Goal: Task Accomplishment & Management: Manage account settings

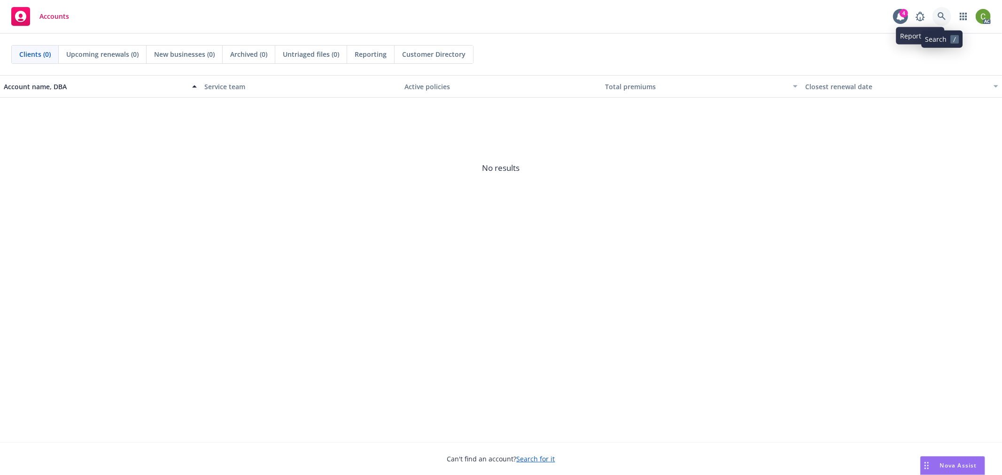
click at [939, 10] on link at bounding box center [941, 16] width 19 height 19
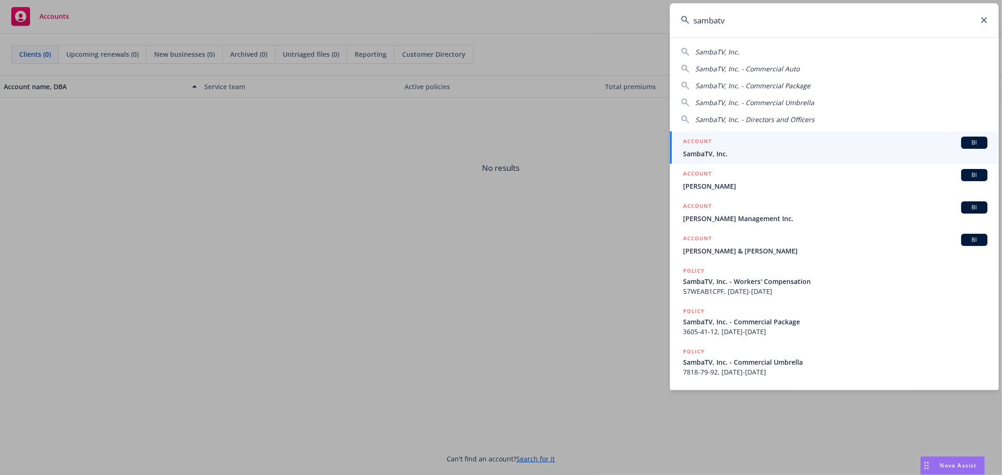
type input "sambatv"
click at [710, 146] on h5 "ACCOUNT" at bounding box center [697, 142] width 29 height 11
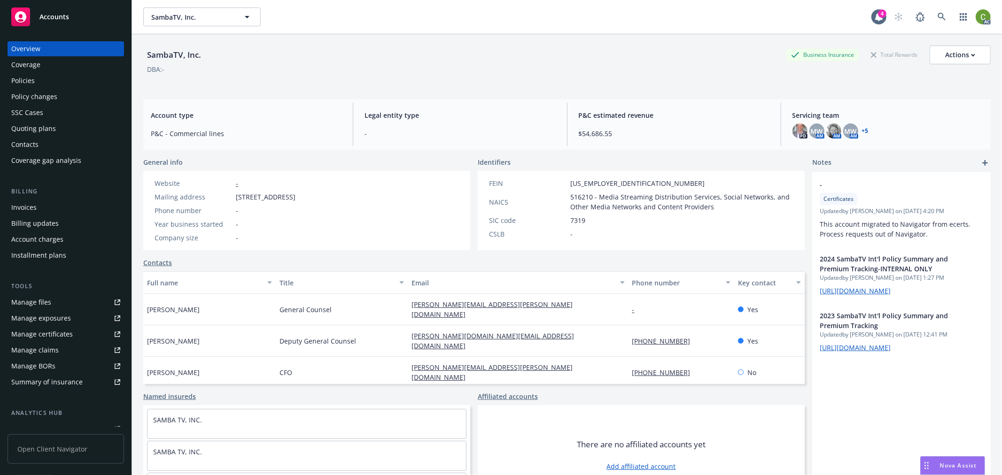
click at [60, 202] on div "Invoices" at bounding box center [65, 207] width 109 height 15
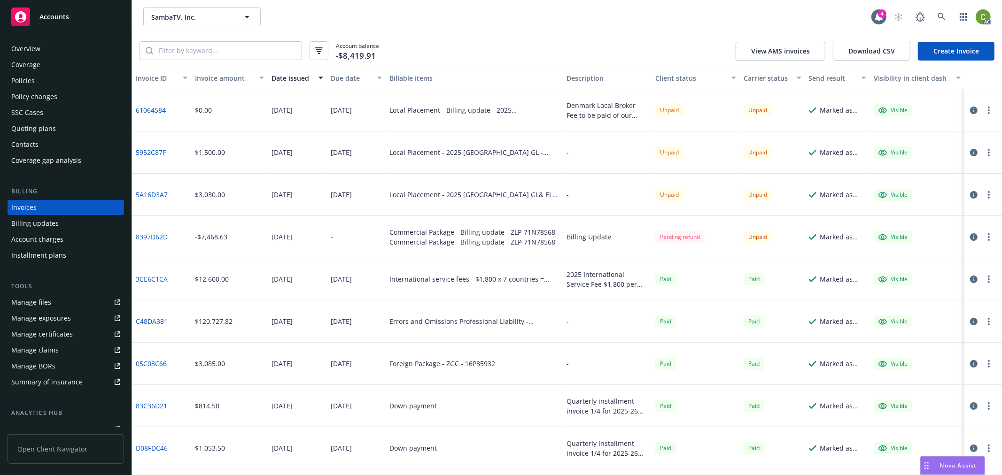
click at [970, 107] on icon "button" at bounding box center [974, 111] width 8 height 8
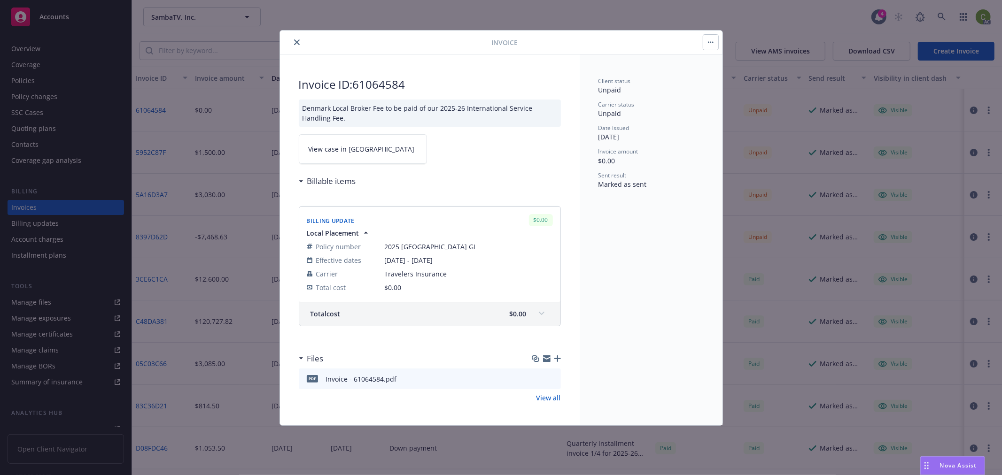
click at [352, 148] on span "View case in SSC" at bounding box center [362, 149] width 106 height 10
click at [296, 44] on icon "close" at bounding box center [297, 42] width 6 height 6
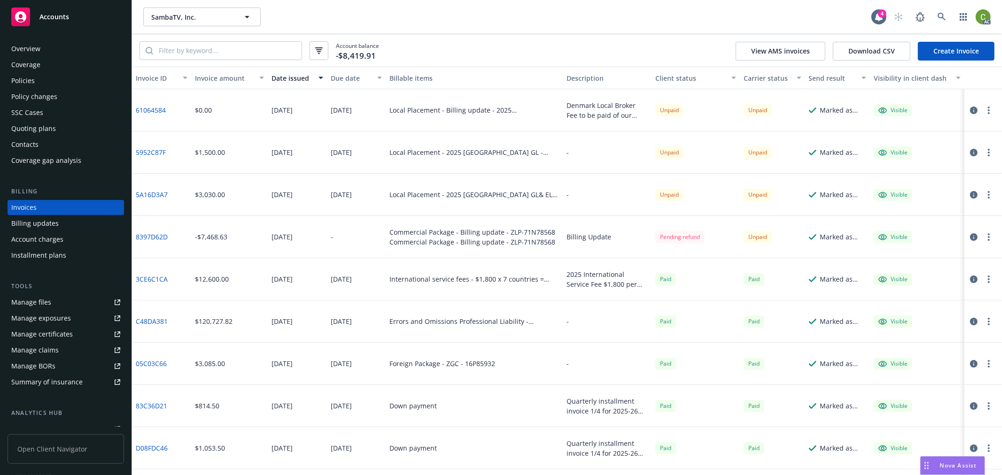
click at [143, 109] on link "61064584" at bounding box center [151, 110] width 30 height 10
click at [83, 80] on div "Policies" at bounding box center [65, 80] width 109 height 15
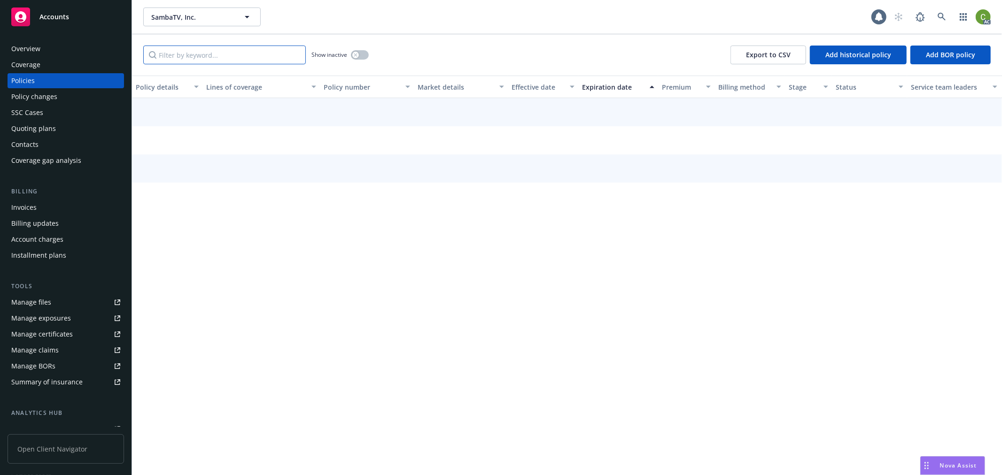
click at [192, 52] on input "Filter by keyword..." at bounding box center [224, 55] width 163 height 19
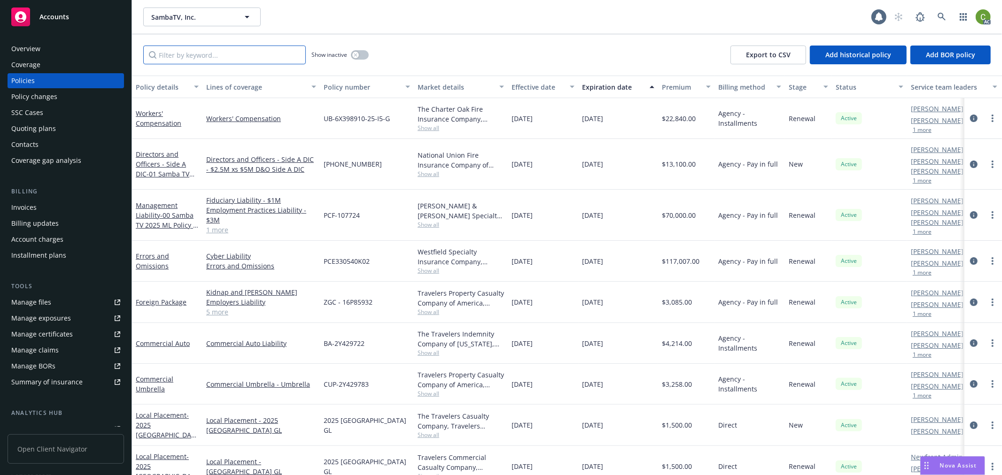
paste input "2025 Denmark GL"
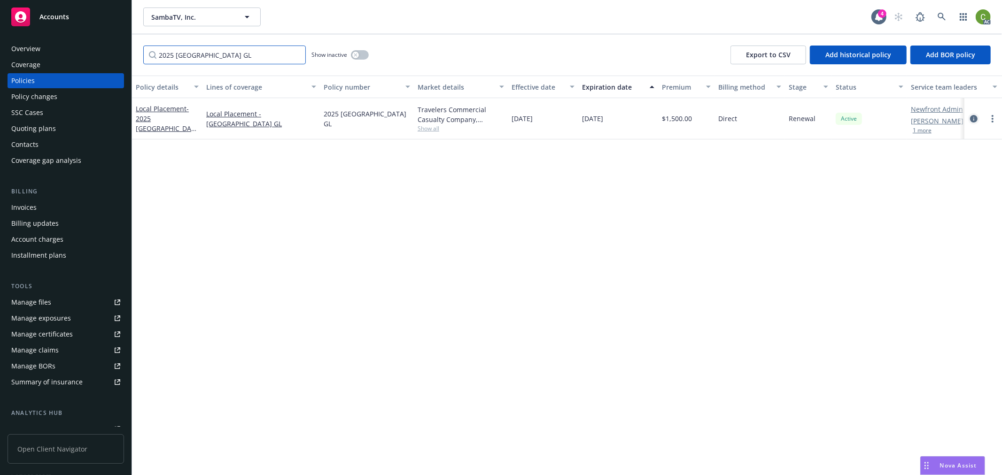
type input "2025 Denmark GL"
click at [977, 116] on icon "circleInformation" at bounding box center [974, 119] width 8 height 8
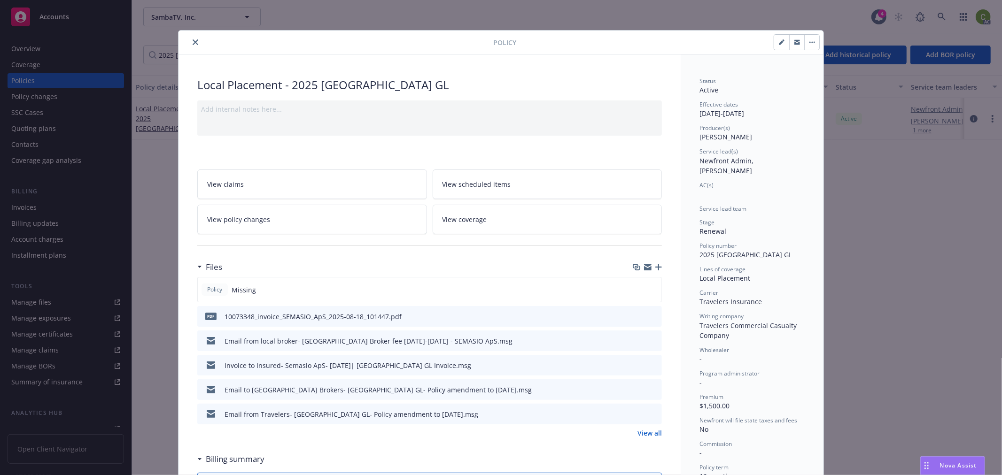
click at [193, 41] on icon "close" at bounding box center [196, 42] width 6 height 6
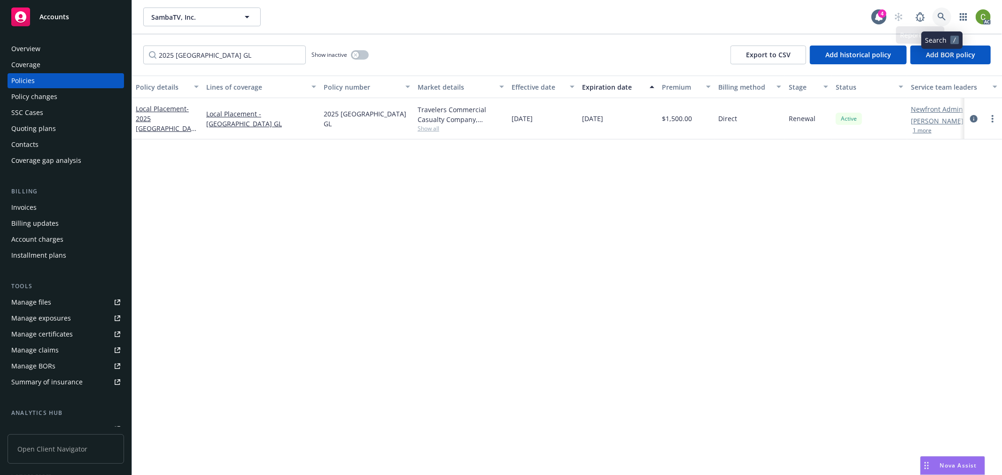
click at [937, 15] on icon at bounding box center [941, 17] width 8 height 8
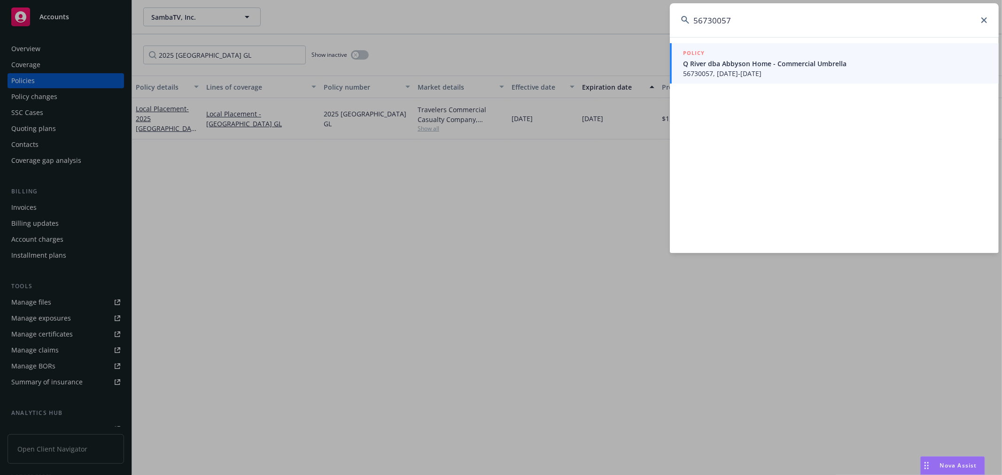
type input "56730057"
drag, startPoint x: 761, startPoint y: 69, endPoint x: 741, endPoint y: 102, distance: 38.6
click at [761, 69] on span "56730057, 07/01/2025-07/01/2026" at bounding box center [835, 74] width 304 height 10
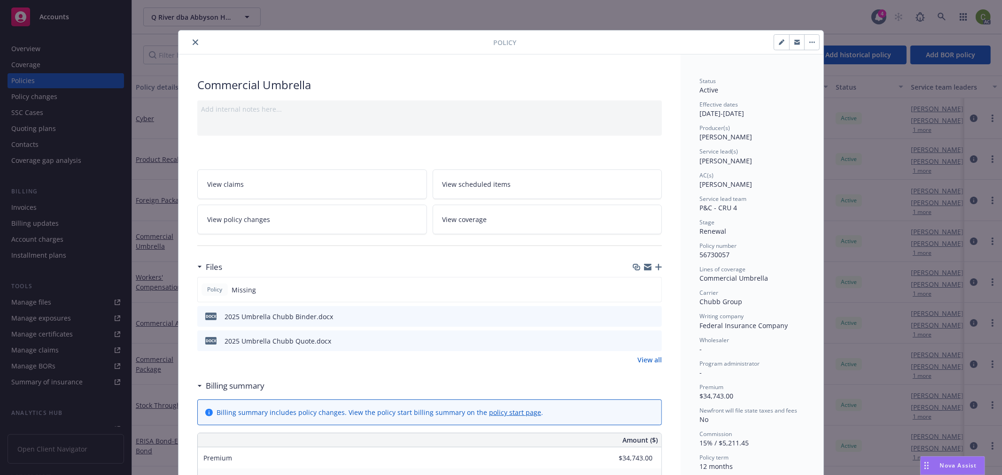
click at [641, 358] on link "View all" at bounding box center [649, 360] width 24 height 10
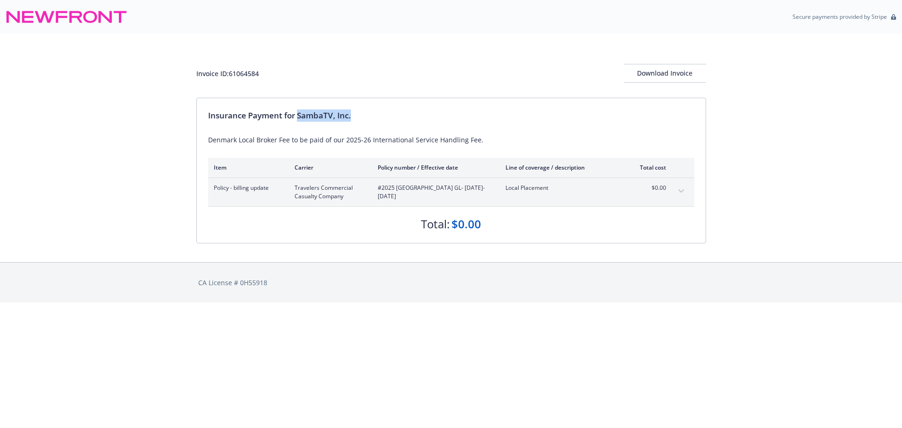
drag, startPoint x: 305, startPoint y: 116, endPoint x: 364, endPoint y: 120, distance: 58.8
click at [364, 120] on div "Insurance Payment for SambaTV, Inc." at bounding box center [451, 115] width 486 height 12
copy div "SambaTV, Inc."
click at [240, 72] on div "Invoice ID: 61064584" at bounding box center [227, 74] width 62 height 10
drag, startPoint x: 240, startPoint y: 72, endPoint x: 286, endPoint y: 85, distance: 47.3
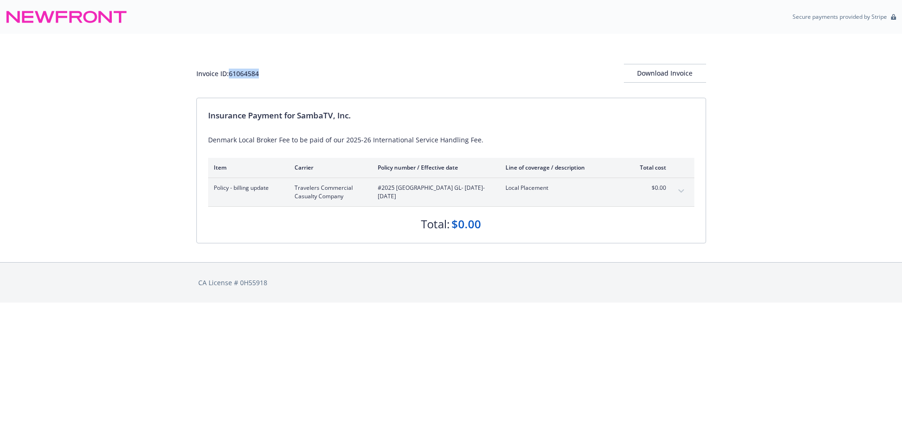
click at [241, 72] on div "Invoice ID: 61064584" at bounding box center [227, 74] width 62 height 10
copy div "61064584"
drag, startPoint x: 381, startPoint y: 189, endPoint x: 427, endPoint y: 191, distance: 46.1
click at [427, 191] on span "#2025 Denmark GL - 06/03/2025-06/03/2026" at bounding box center [434, 192] width 113 height 17
copy span "2025 [GEOGRAPHIC_DATA] GL"
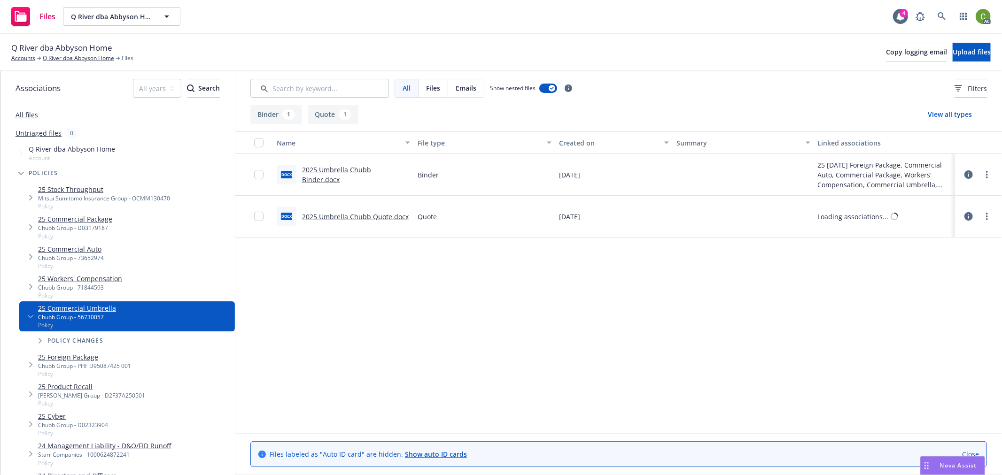
click at [371, 173] on link "2025 Umbrella Chubb Binder.docx" at bounding box center [336, 174] width 69 height 19
click at [63, 58] on link "Q River dba Abbyson Home" at bounding box center [78, 58] width 71 height 8
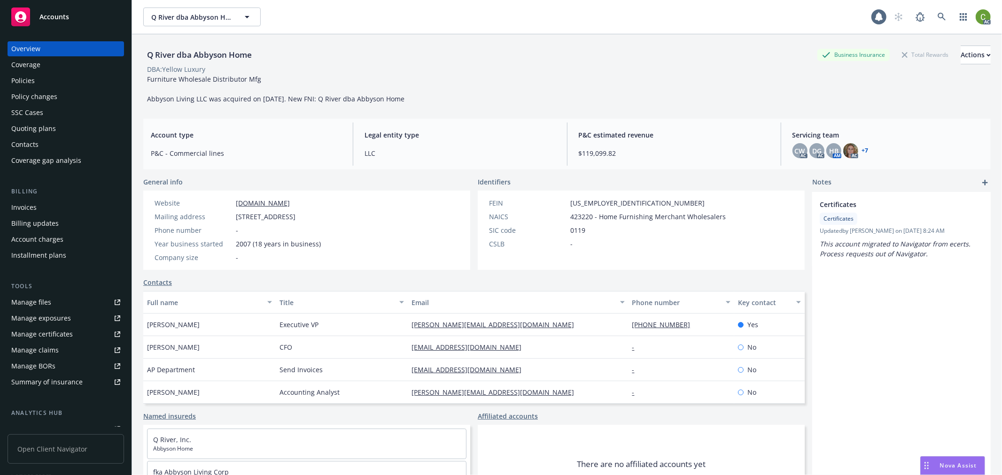
click at [60, 78] on div "Policies" at bounding box center [65, 80] width 109 height 15
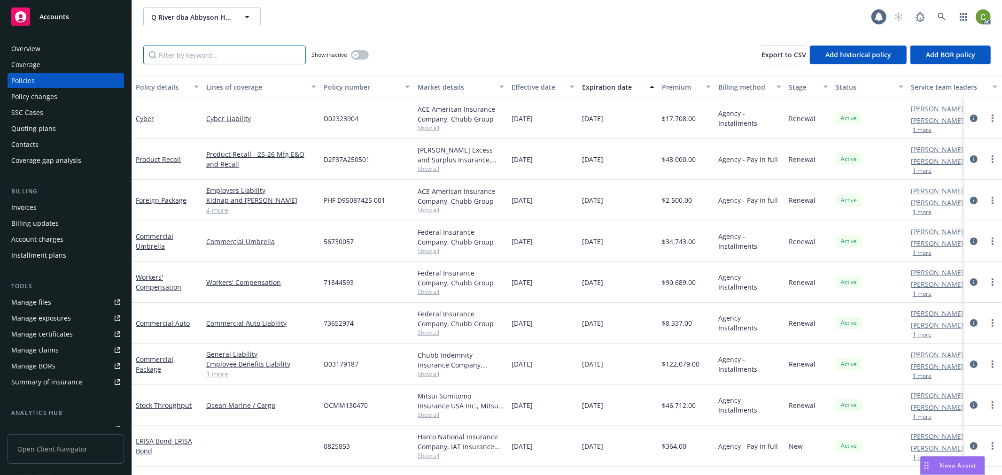
click at [178, 59] on input "Filter by keyword..." at bounding box center [224, 55] width 163 height 19
paste input "56730057"
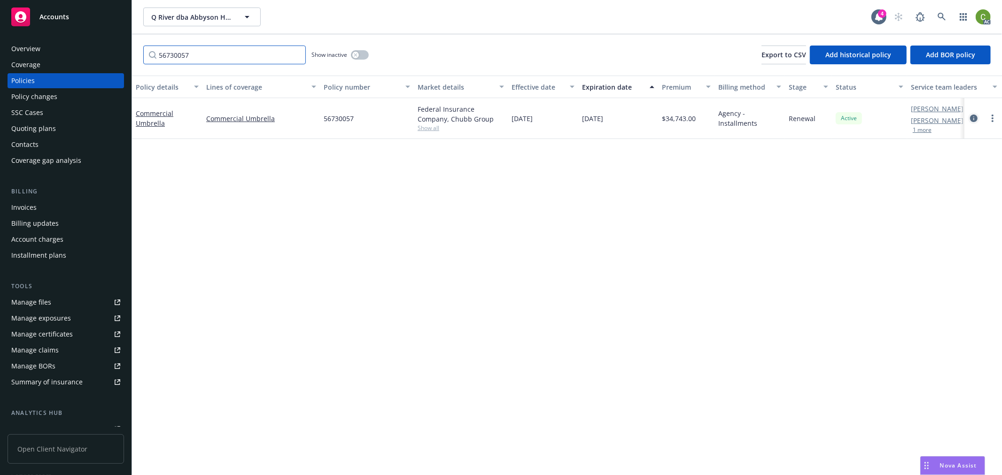
type input "56730057"
click at [973, 116] on icon "circleInformation" at bounding box center [974, 119] width 8 height 8
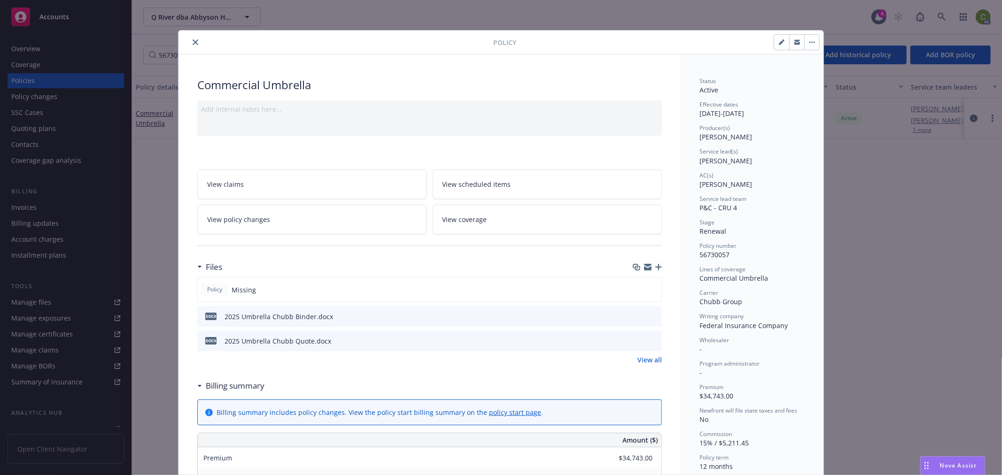
click at [707, 255] on span "56730057" at bounding box center [714, 254] width 30 height 9
copy span "56730057"
click at [194, 40] on icon "close" at bounding box center [196, 42] width 6 height 6
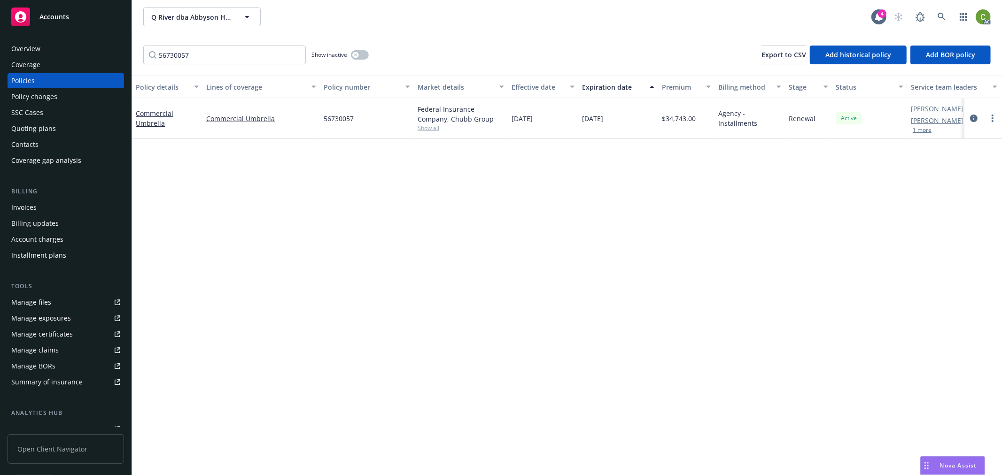
click at [64, 209] on div "Invoices" at bounding box center [65, 207] width 109 height 15
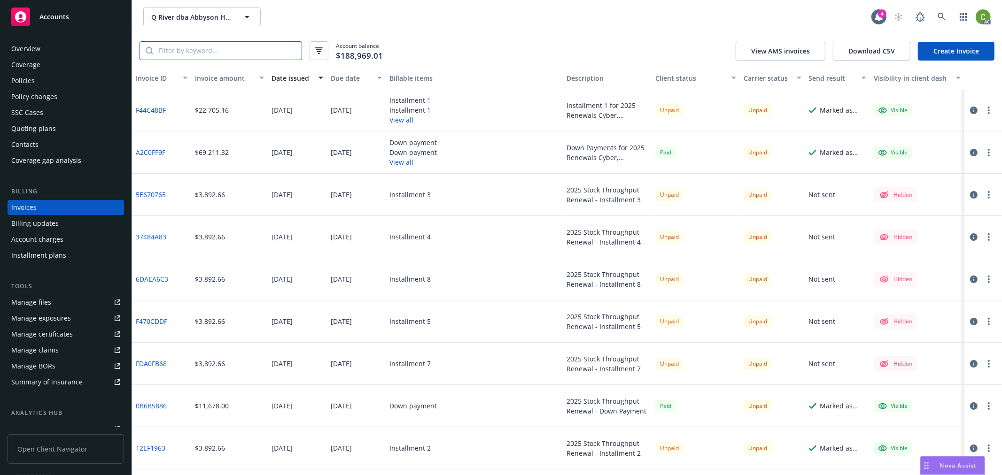
click at [223, 51] on input "search" at bounding box center [227, 51] width 148 height 18
paste input "56730057"
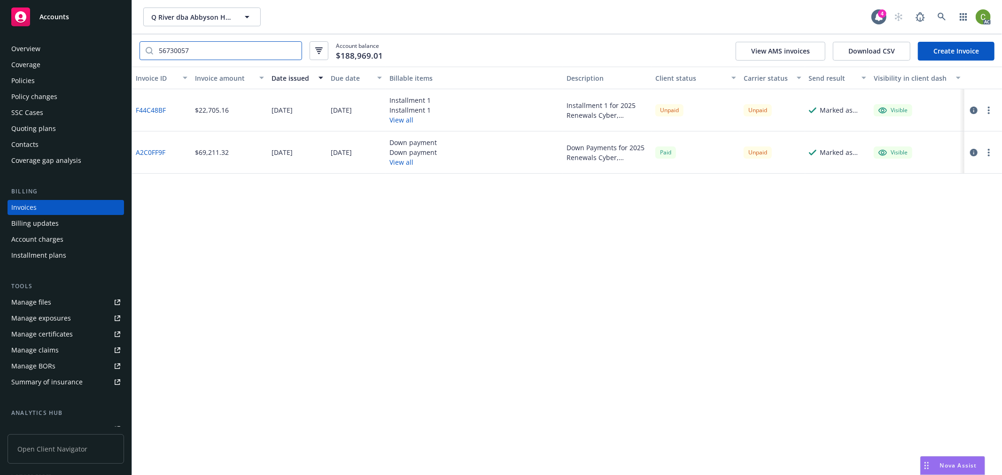
type input "56730057"
click at [975, 109] on icon "button" at bounding box center [974, 111] width 8 height 8
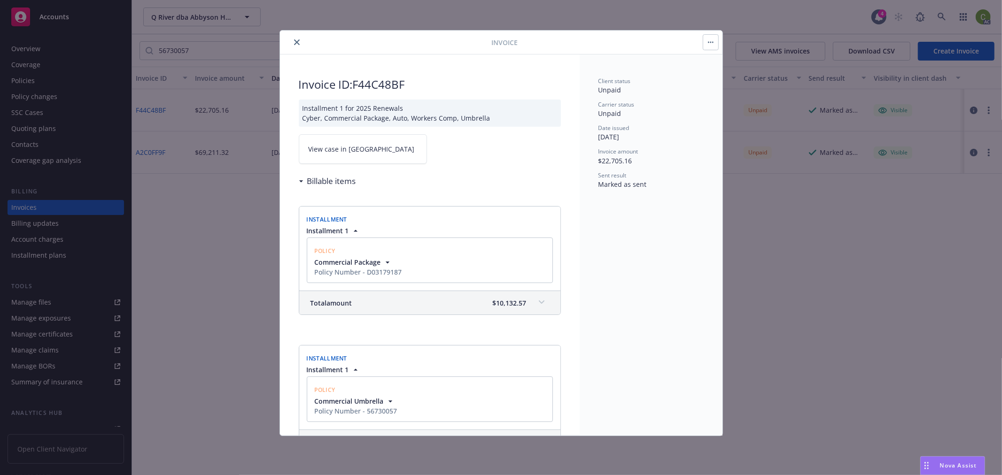
click at [371, 151] on link "View case in [GEOGRAPHIC_DATA]" at bounding box center [363, 149] width 128 height 30
click at [297, 40] on icon "close" at bounding box center [297, 42] width 6 height 6
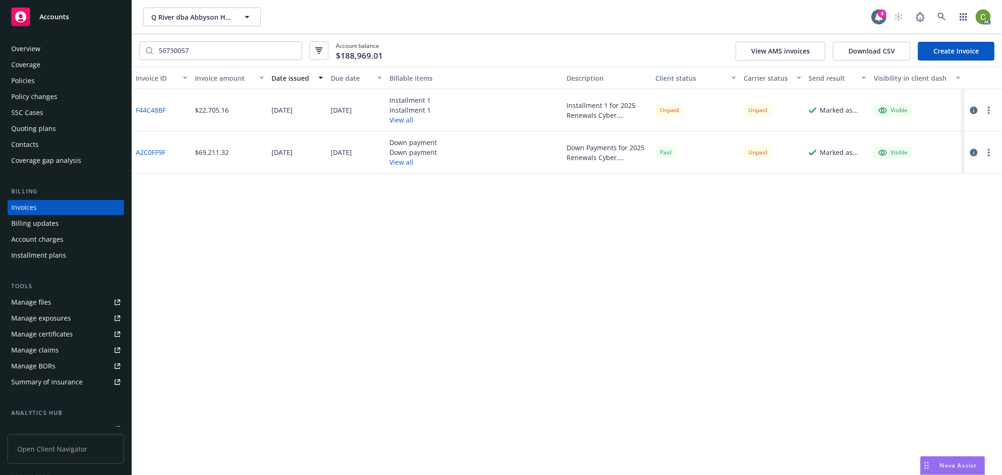
click at [29, 86] on div "Policies" at bounding box center [22, 80] width 23 height 15
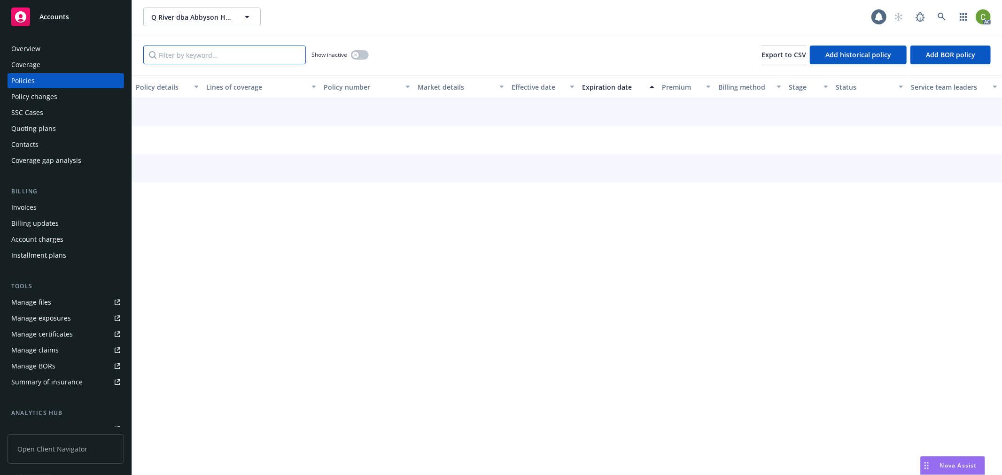
click at [184, 58] on input "Filter by keyword..." at bounding box center [224, 55] width 163 height 19
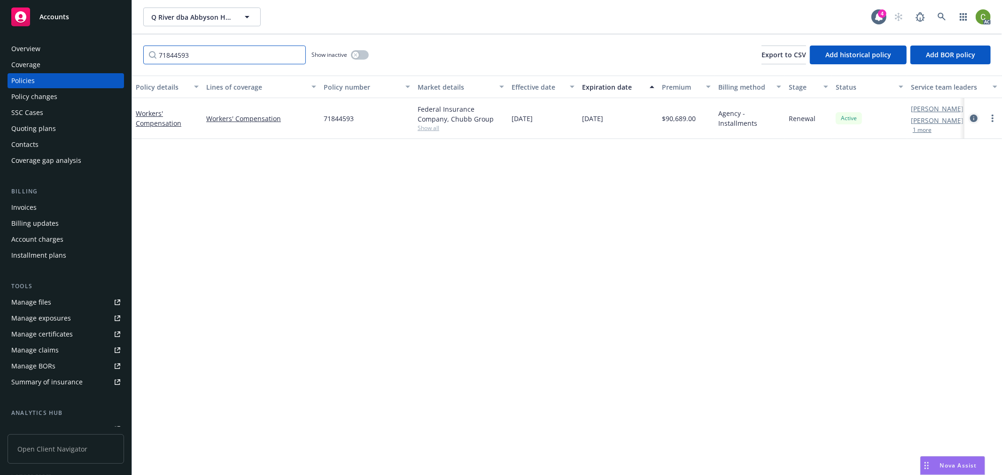
type input "71844593"
click at [973, 116] on icon "circleInformation" at bounding box center [974, 119] width 8 height 8
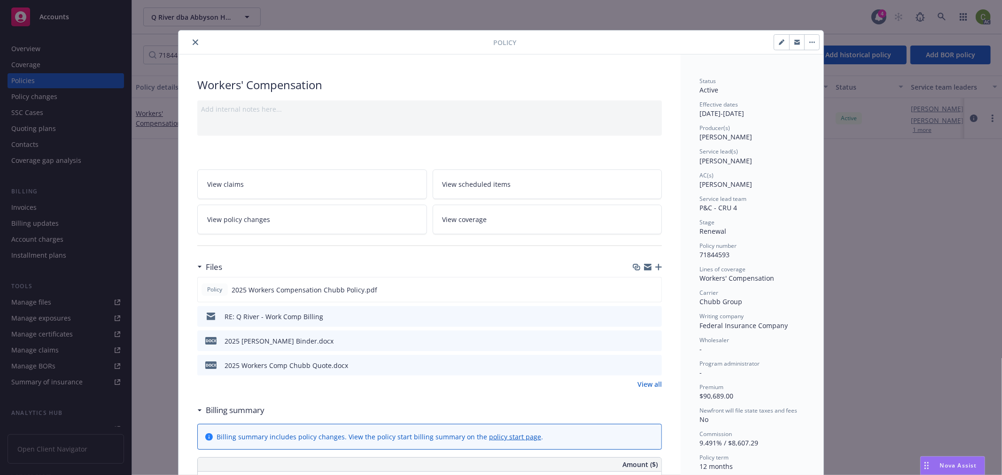
click at [193, 43] on icon "close" at bounding box center [196, 42] width 6 height 6
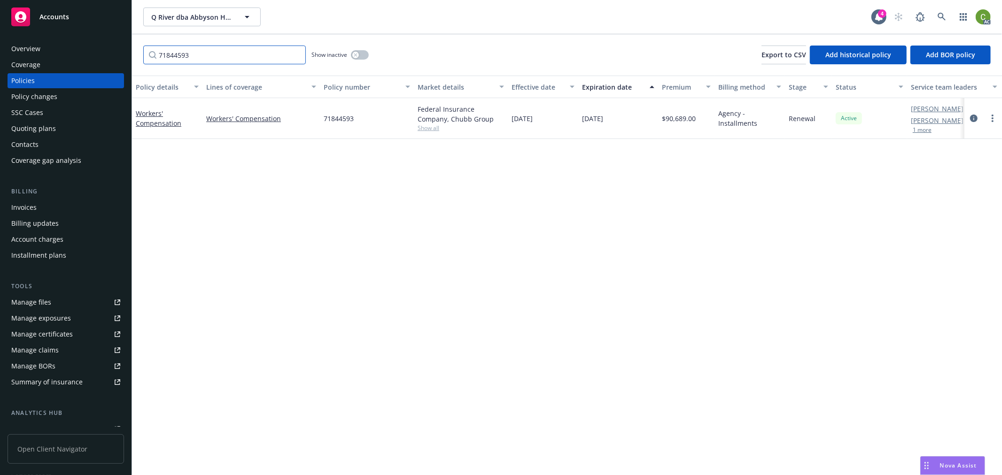
click at [197, 57] on input "71844593" at bounding box center [224, 55] width 163 height 19
drag, startPoint x: 104, startPoint y: 57, endPoint x: 156, endPoint y: 146, distance: 103.6
click at [0, 74] on div "Accounts Overview Coverage Policies Policy changes SSC Cases Quoting plans Cont…" at bounding box center [501, 237] width 1002 height 475
click at [54, 211] on div "Invoices" at bounding box center [65, 207] width 109 height 15
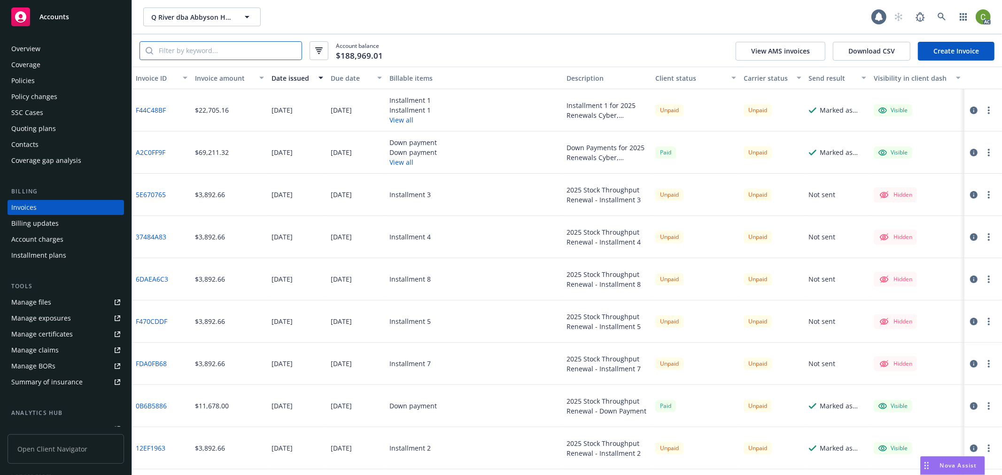
click at [247, 50] on input "search" at bounding box center [227, 51] width 148 height 18
paste input "71844593"
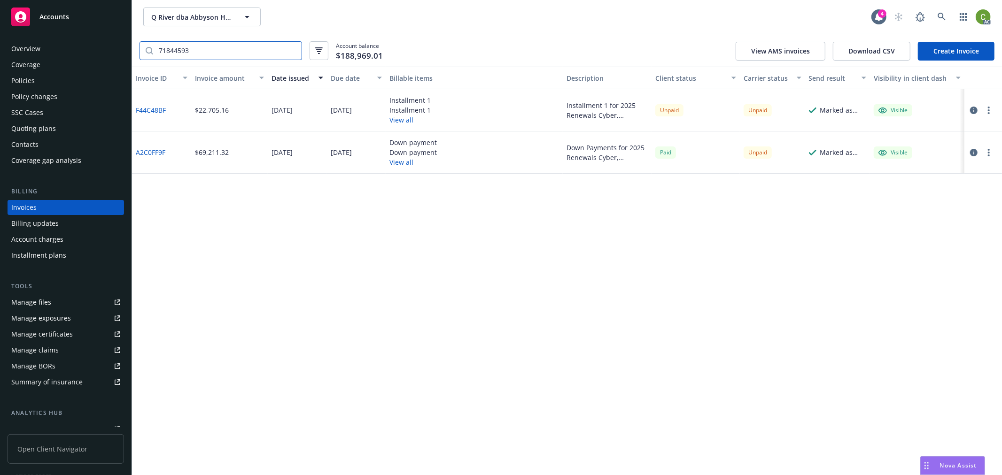
type input "71844593"
click at [938, 15] on icon at bounding box center [941, 17] width 8 height 8
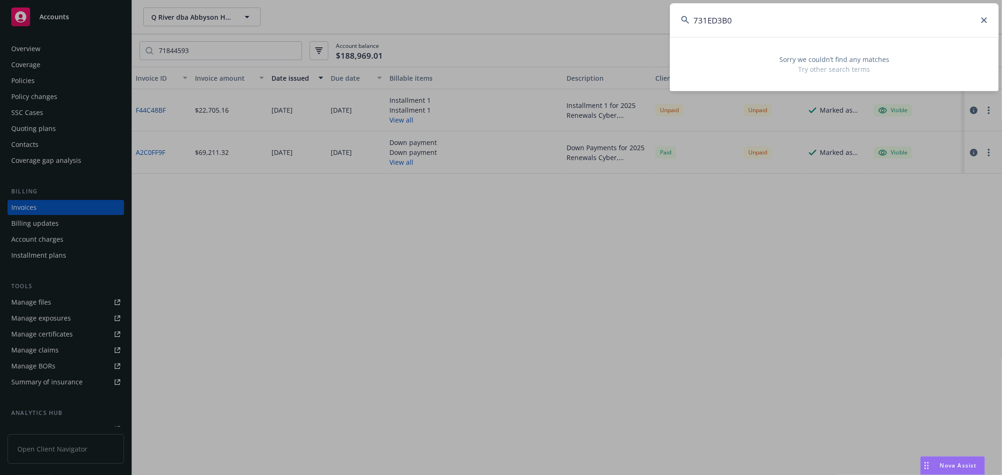
drag, startPoint x: 820, startPoint y: 26, endPoint x: 426, endPoint y: 33, distance: 395.1
click at [426, 33] on div "731ED3B0 Sorry we couldn’t find any matches Try other search terms" at bounding box center [501, 237] width 1002 height 475
paste input "3587-79-21"
type input "3587-79-21"
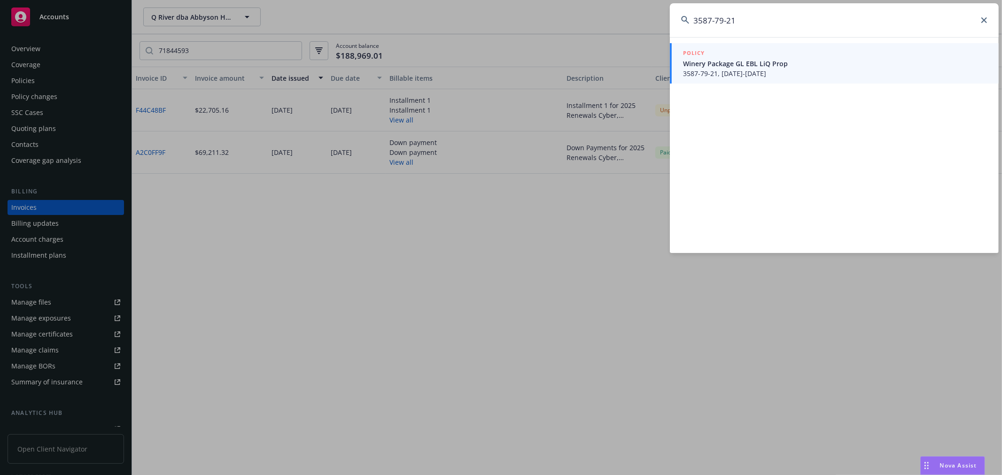
click at [782, 72] on span "3587-79-21, 05/01/2025-05/01/2026" at bounding box center [835, 74] width 304 height 10
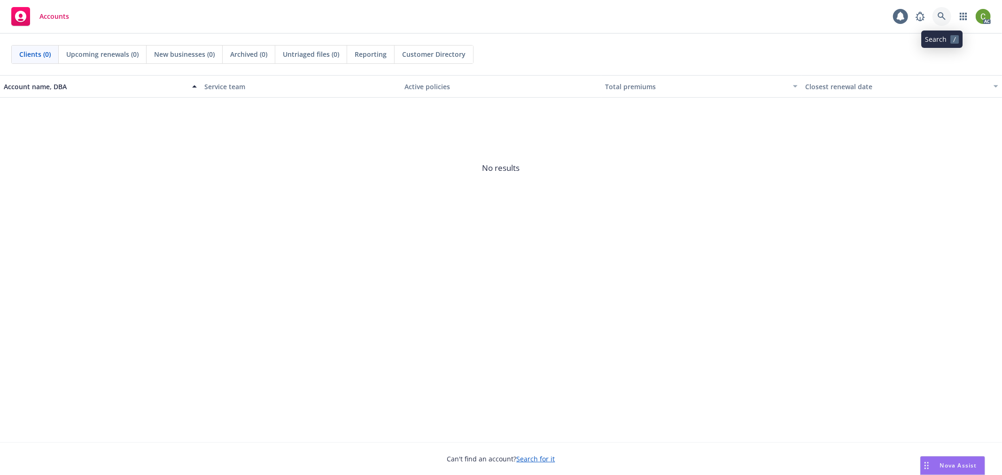
click at [940, 16] on icon at bounding box center [941, 16] width 8 height 8
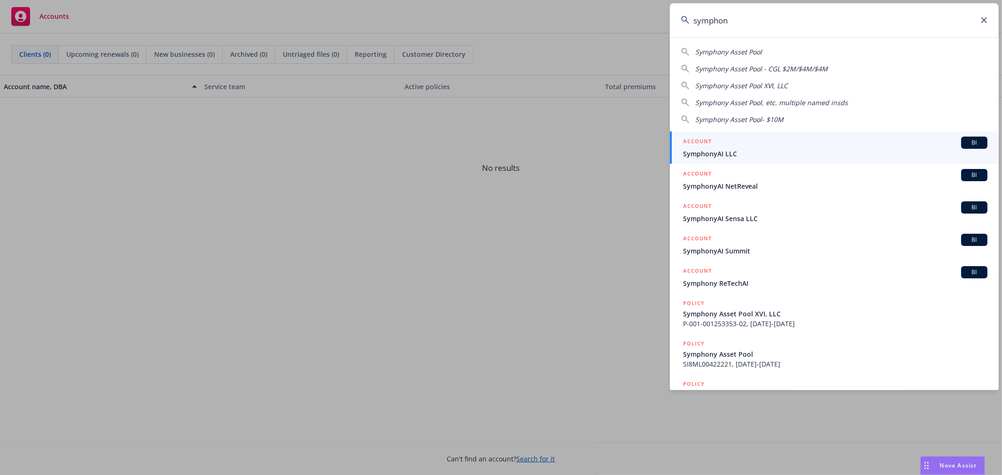
type input "symphon"
drag, startPoint x: 749, startPoint y: 151, endPoint x: 511, endPoint y: 172, distance: 239.0
click at [749, 151] on span "SymphonyAI LLC" at bounding box center [835, 154] width 304 height 10
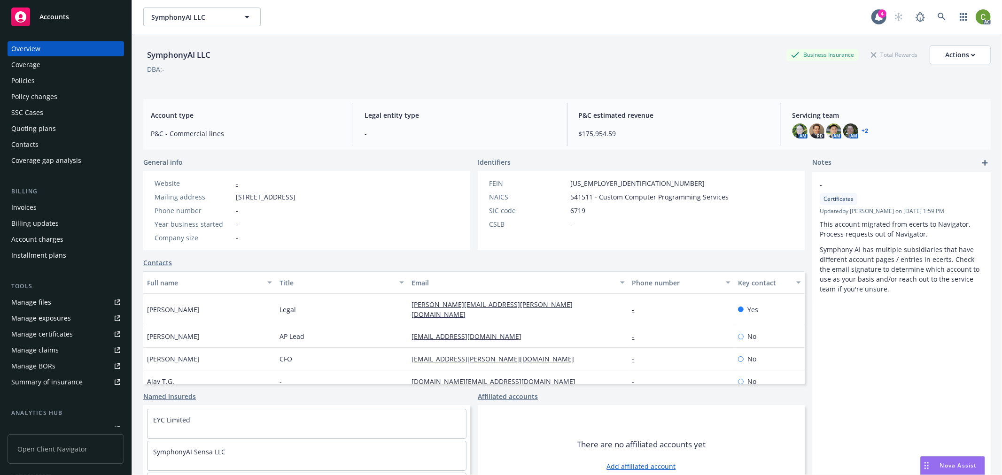
click at [67, 256] on div "Installment plans" at bounding box center [65, 255] width 109 height 15
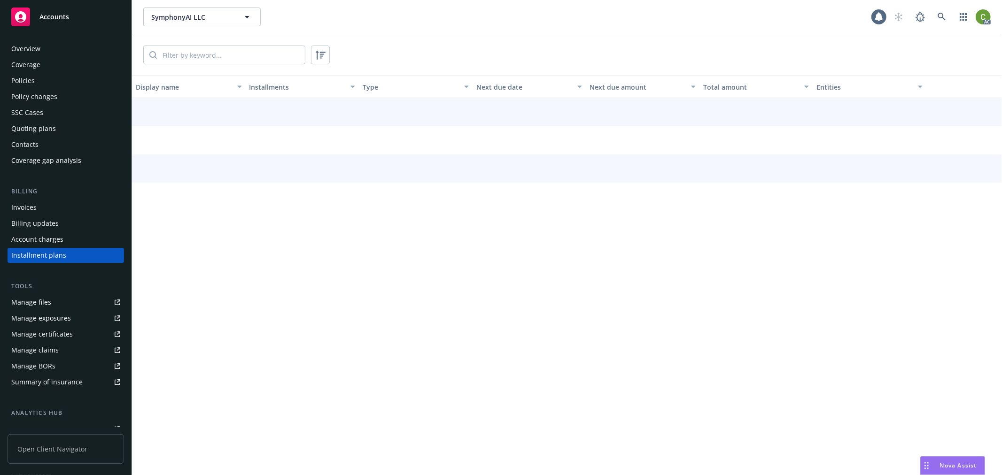
scroll to position [2, 0]
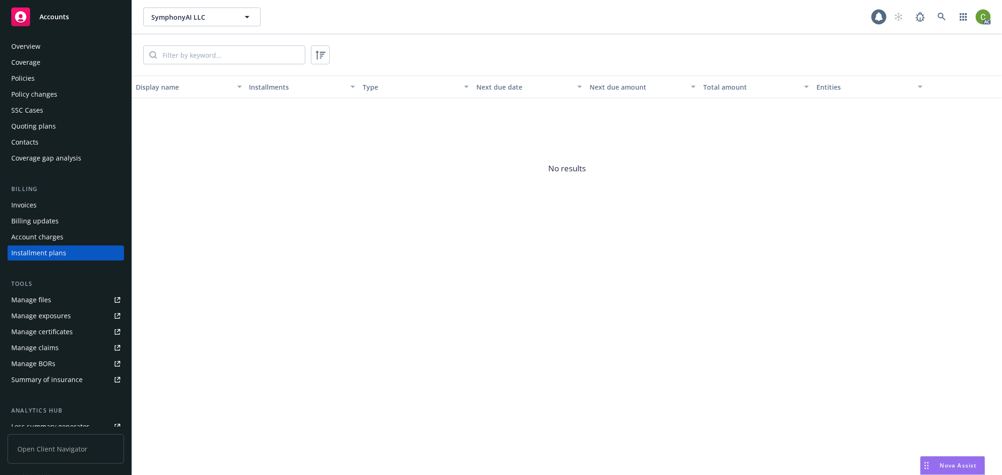
click at [63, 238] on div "Account charges" at bounding box center [65, 237] width 109 height 15
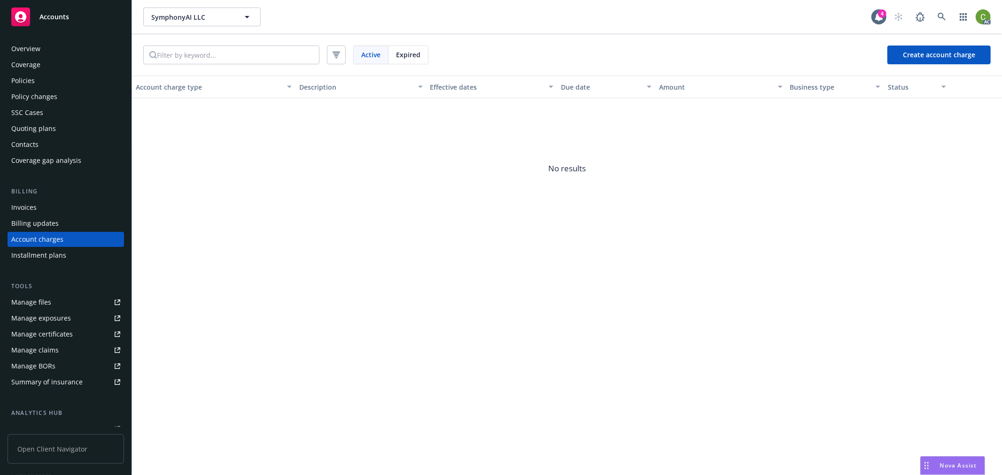
click at [57, 218] on div "Billing updates" at bounding box center [65, 223] width 109 height 15
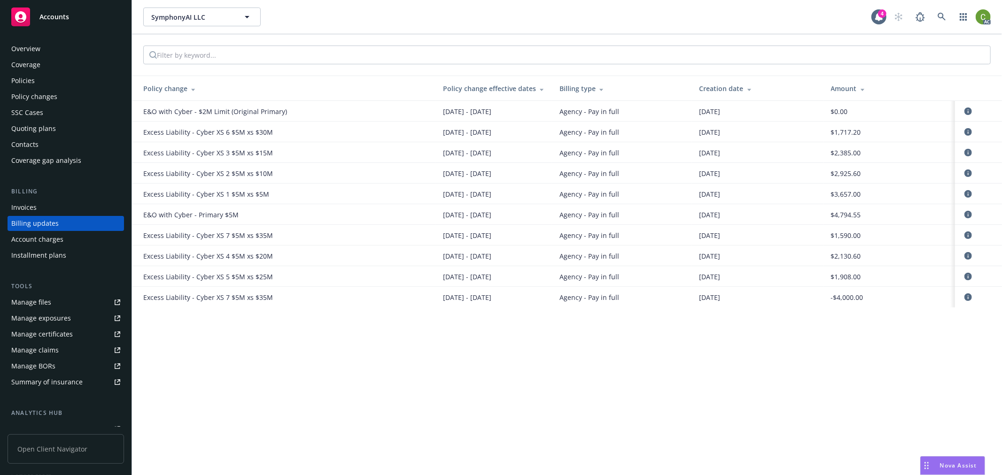
click at [83, 202] on div "Invoices" at bounding box center [65, 207] width 109 height 15
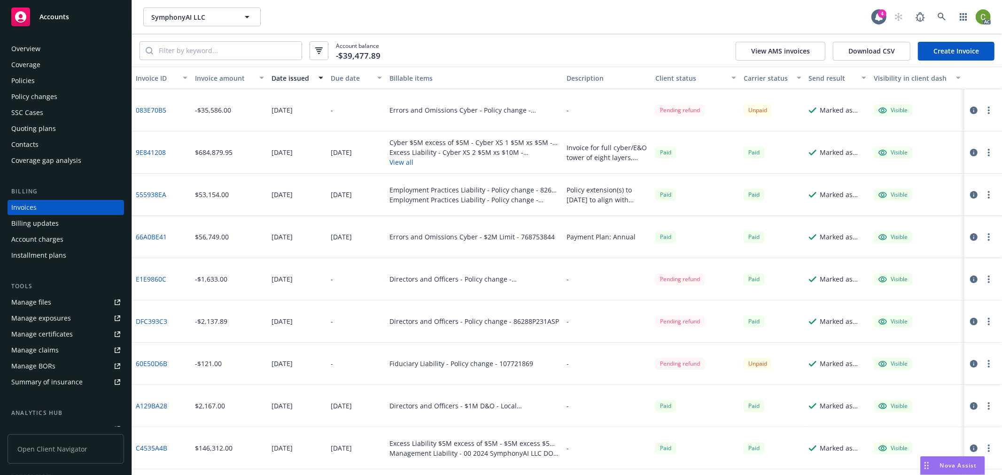
click at [152, 108] on link "083E70B5" at bounding box center [151, 110] width 31 height 10
click at [72, 249] on div "Installment plans" at bounding box center [65, 255] width 109 height 15
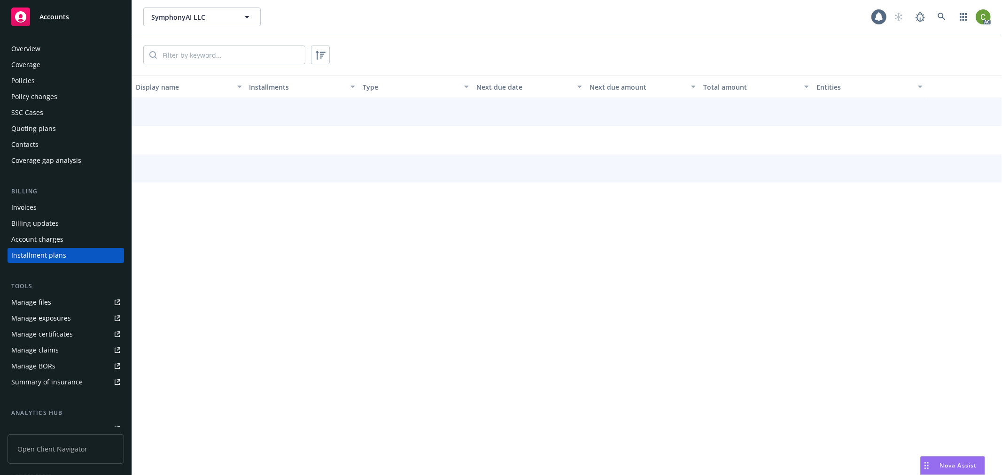
scroll to position [2, 0]
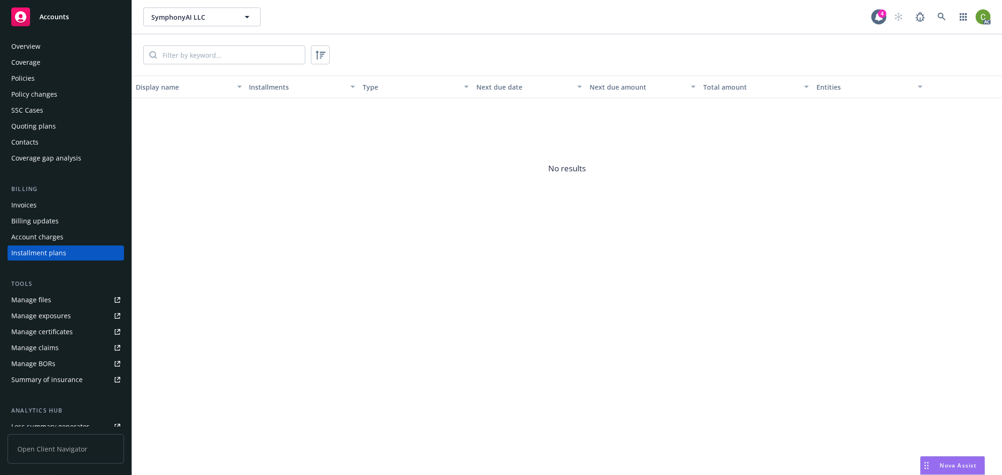
click at [70, 235] on div "Account charges" at bounding box center [65, 237] width 109 height 15
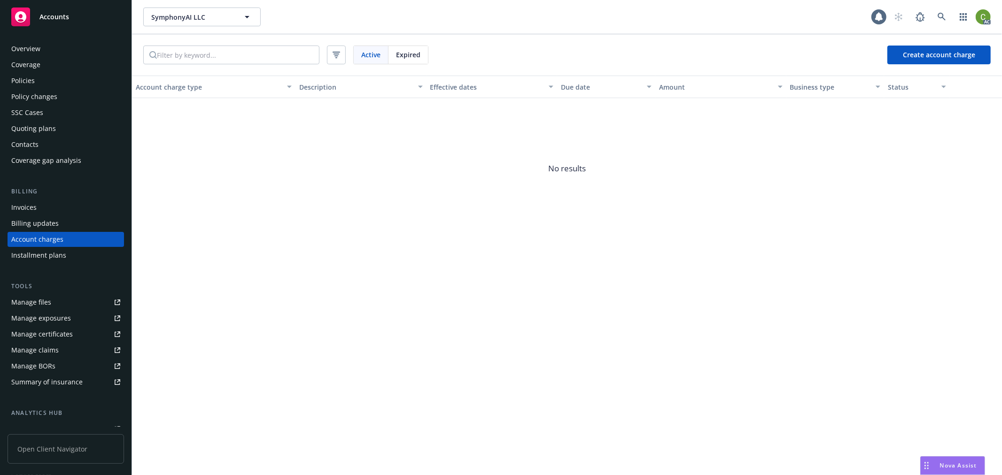
click at [70, 251] on div "Installment plans" at bounding box center [65, 255] width 109 height 15
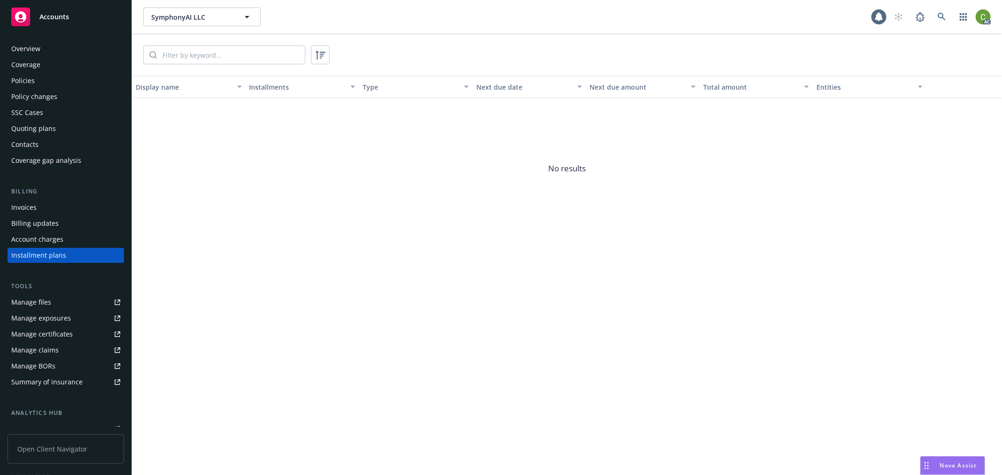
scroll to position [2, 0]
click at [59, 78] on div "Policies" at bounding box center [65, 78] width 109 height 15
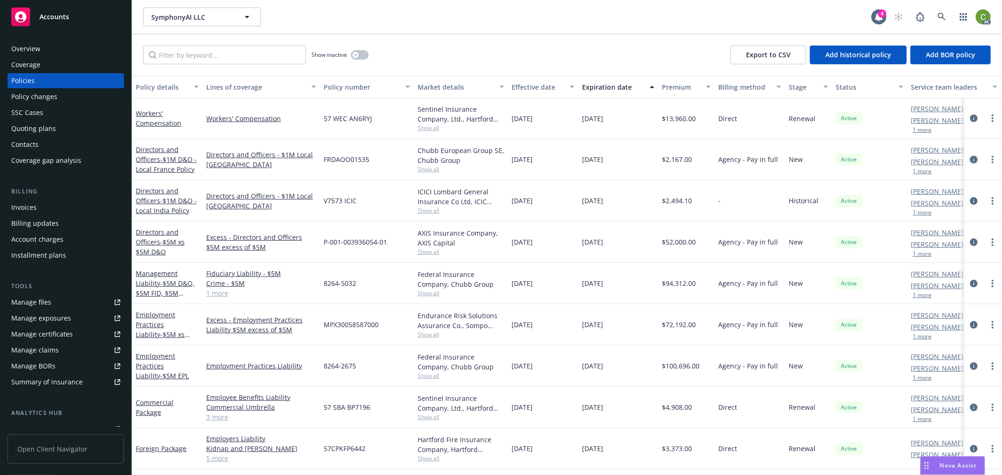
click at [970, 161] on icon "circleInformation" at bounding box center [974, 160] width 8 height 8
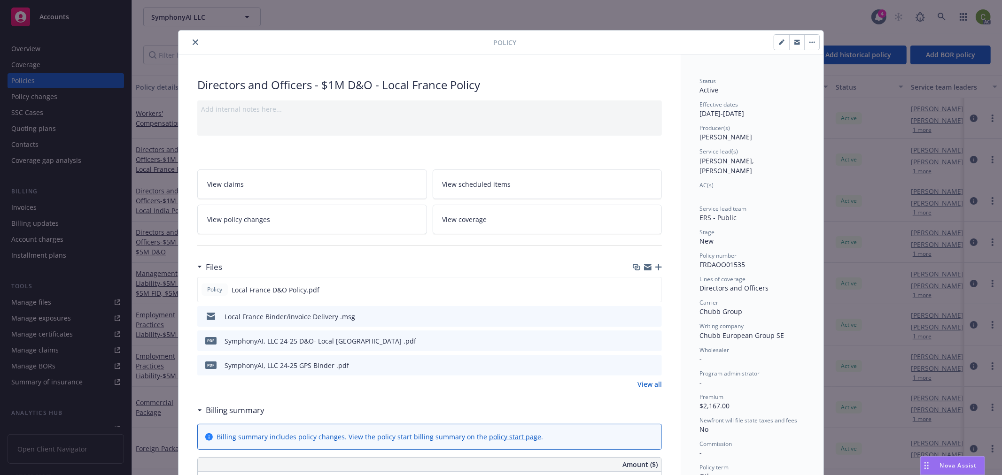
click at [193, 41] on icon "close" at bounding box center [196, 42] width 6 height 6
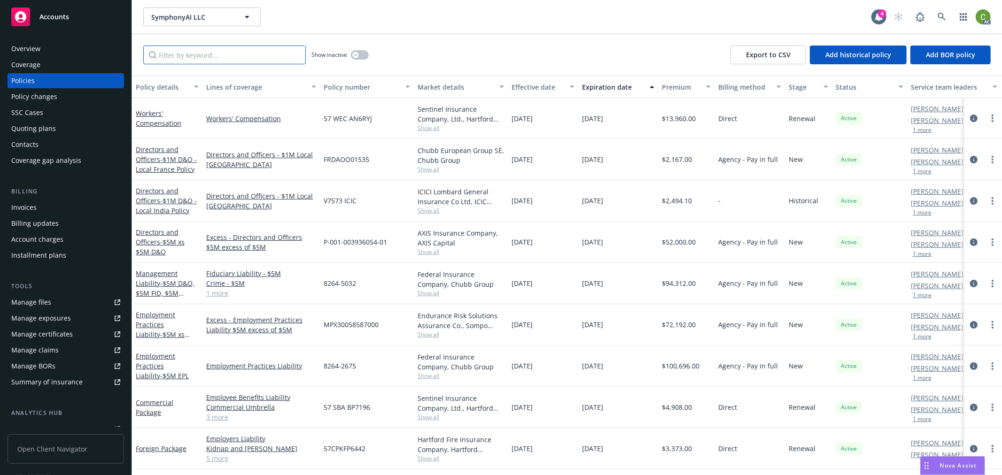
click at [193, 59] on input "Filter by keyword..." at bounding box center [224, 55] width 163 height 19
click at [62, 203] on div "Invoices" at bounding box center [65, 207] width 109 height 15
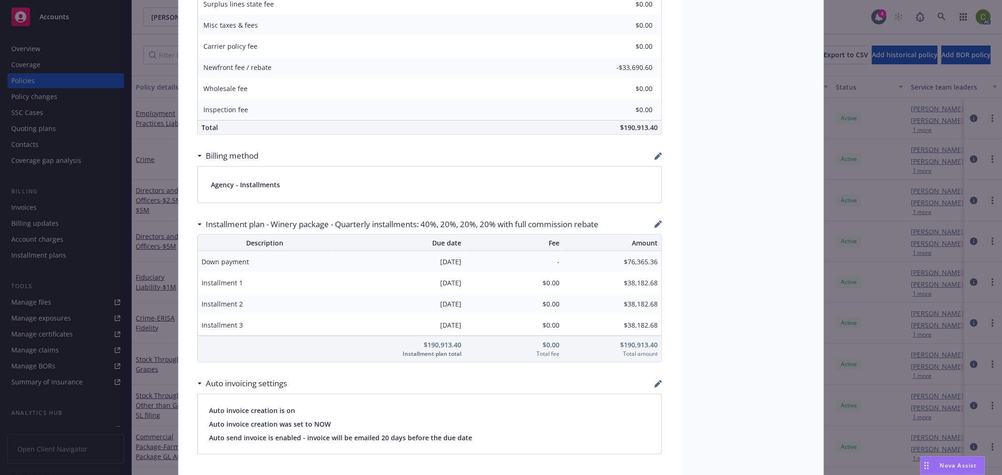
scroll to position [678, 0]
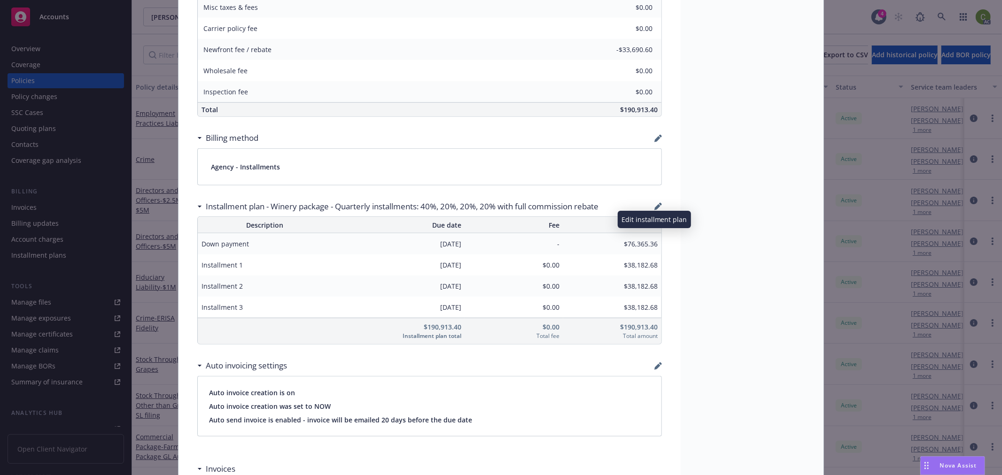
click at [654, 209] on icon "button" at bounding box center [657, 207] width 6 height 6
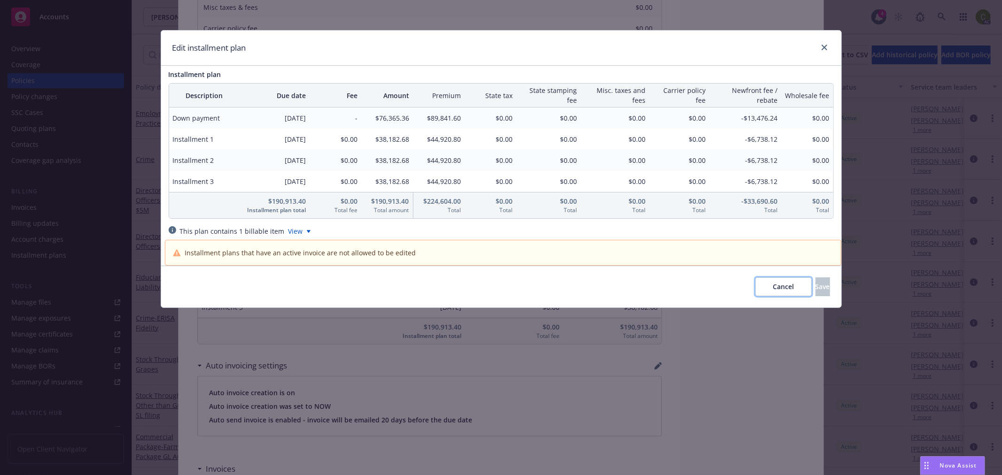
drag, startPoint x: 751, startPoint y: 287, endPoint x: 751, endPoint y: 271, distance: 16.0
click at [773, 287] on span "Cancel" at bounding box center [783, 286] width 21 height 9
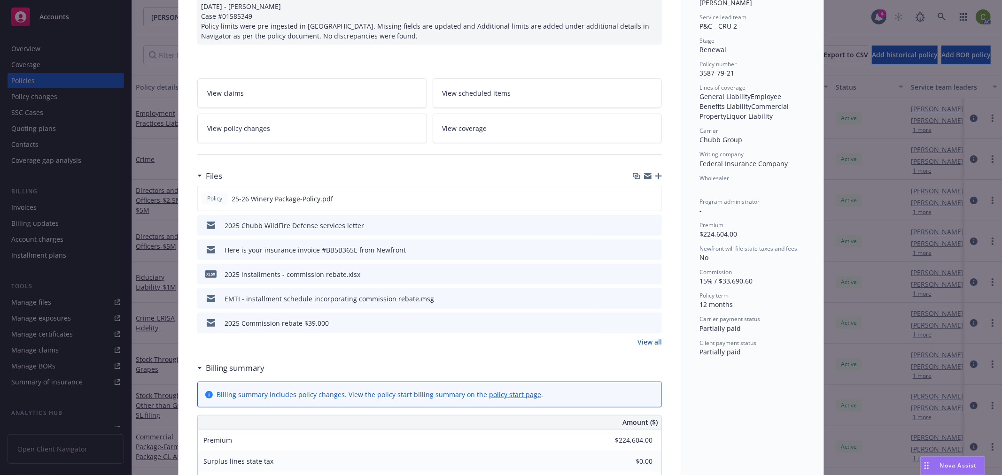
scroll to position [104, 0]
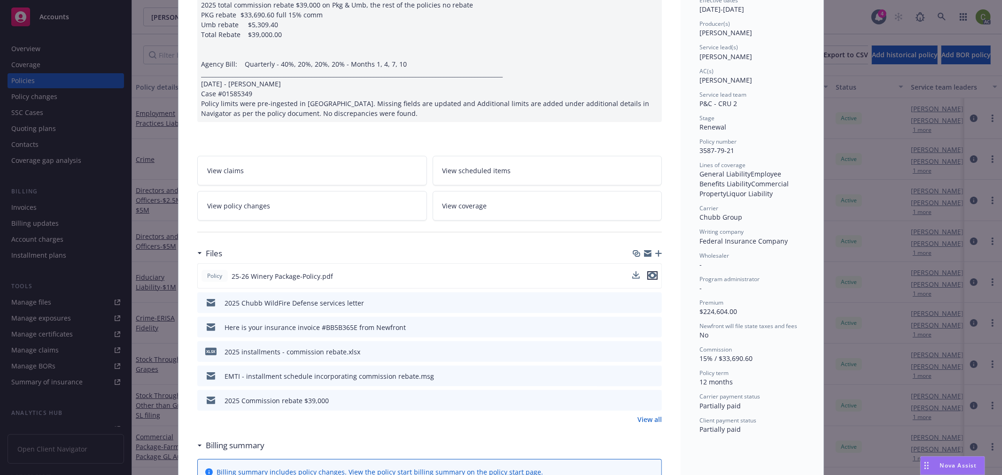
click at [648, 274] on icon "preview file" at bounding box center [652, 275] width 8 height 7
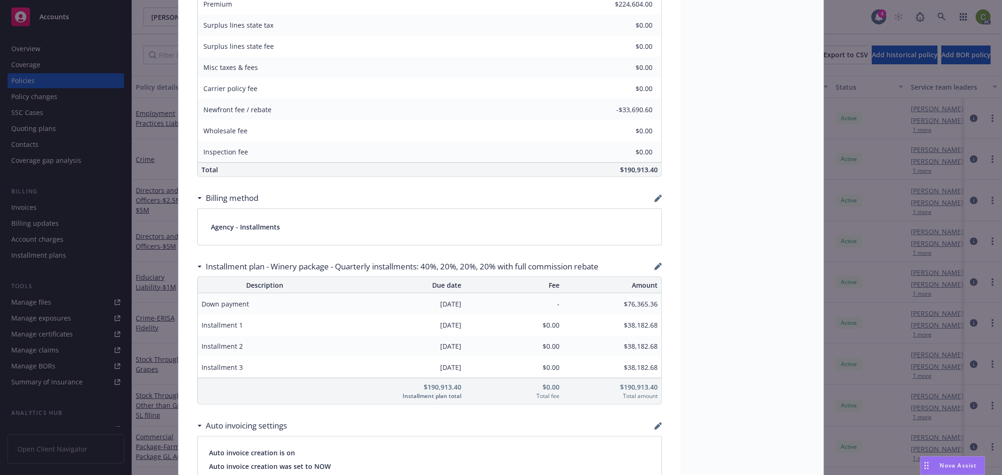
scroll to position [626, 0]
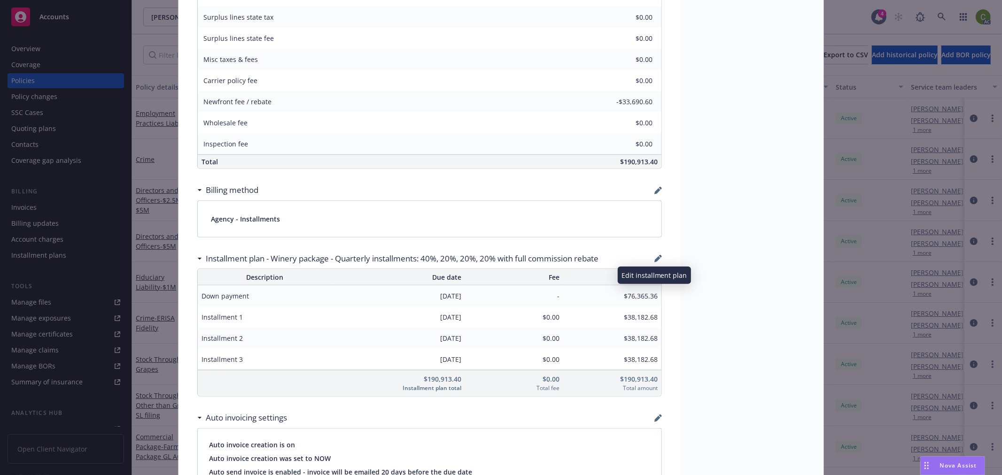
click at [654, 256] on icon "button" at bounding box center [658, 259] width 8 height 8
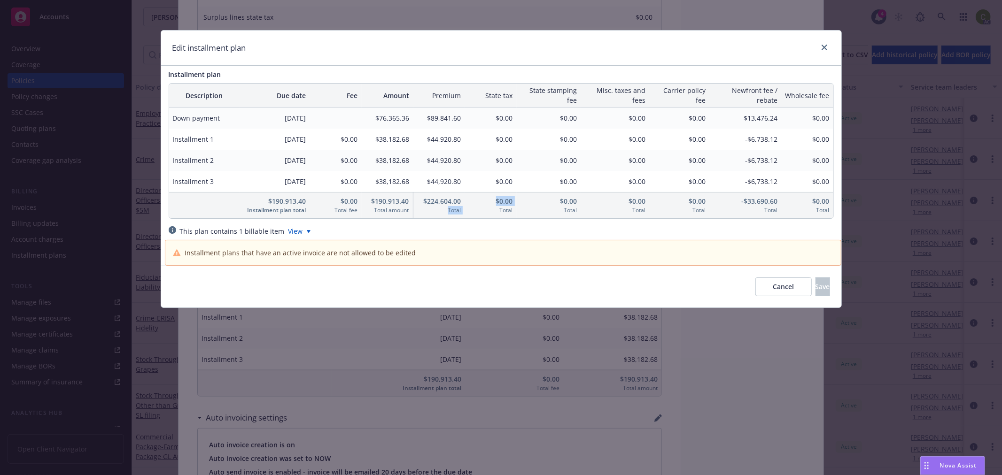
drag, startPoint x: 425, startPoint y: 209, endPoint x: 477, endPoint y: 209, distance: 52.1
click at [477, 209] on tr "$190,913.40 Installment plan total $0.00 Total fee $190,913.40 Total amount $22…" at bounding box center [501, 205] width 664 height 26
drag, startPoint x: 758, startPoint y: 291, endPoint x: 405, endPoint y: 278, distance: 353.9
click at [773, 290] on span "Cancel" at bounding box center [783, 286] width 21 height 9
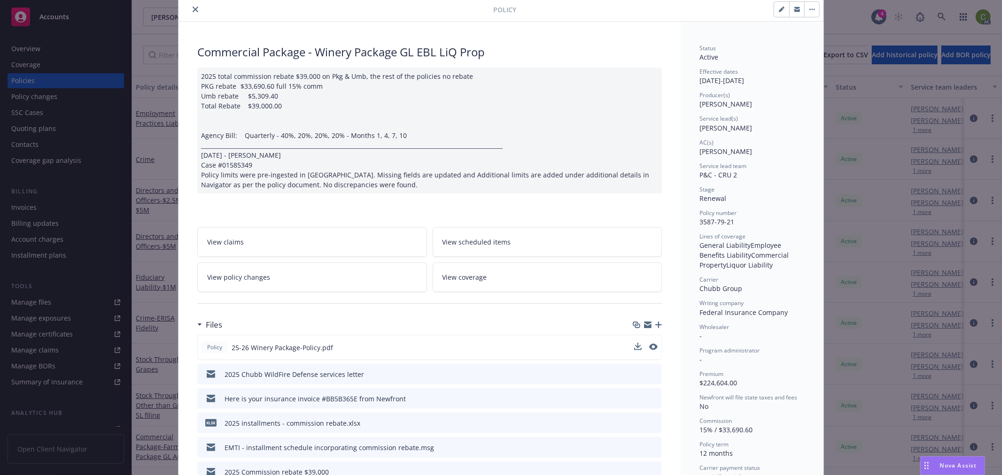
scroll to position [0, 0]
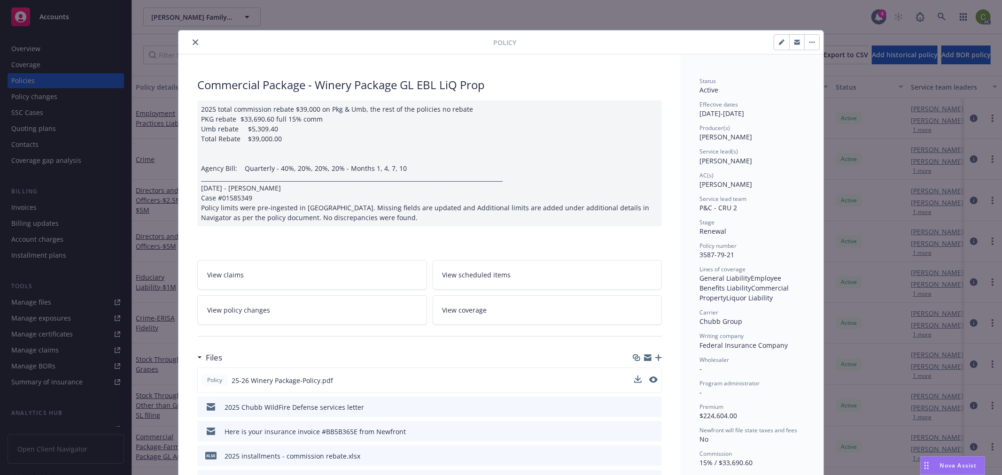
click at [292, 313] on link "View policy changes" at bounding box center [312, 310] width 230 height 30
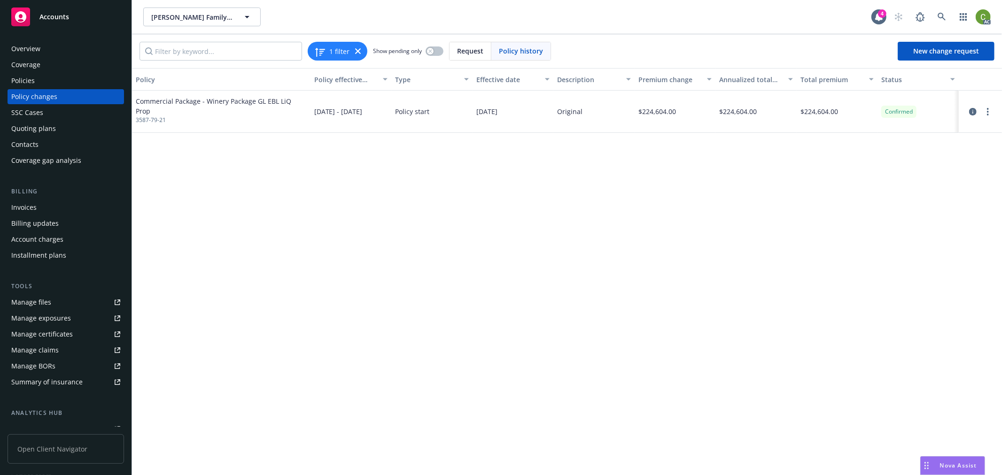
click at [45, 203] on div "Invoices" at bounding box center [65, 207] width 109 height 15
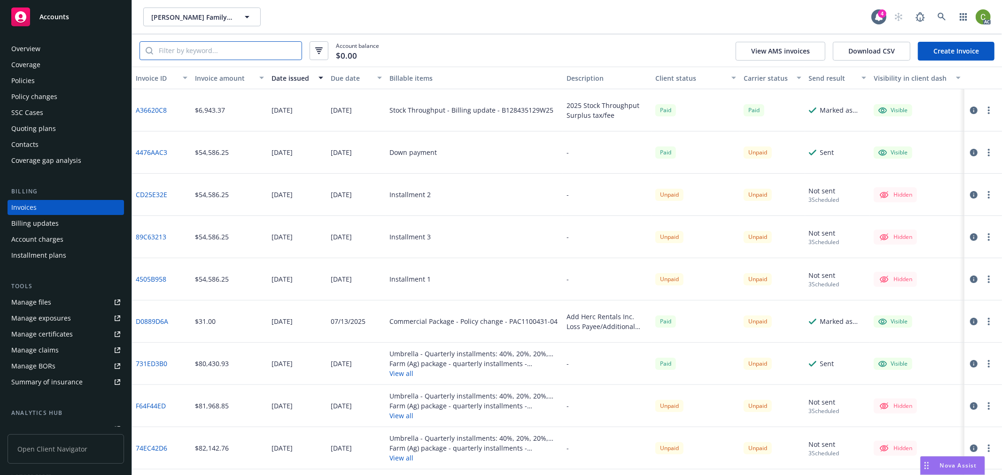
click at [191, 50] on input "search" at bounding box center [227, 51] width 148 height 18
paste input "3587-79-21"
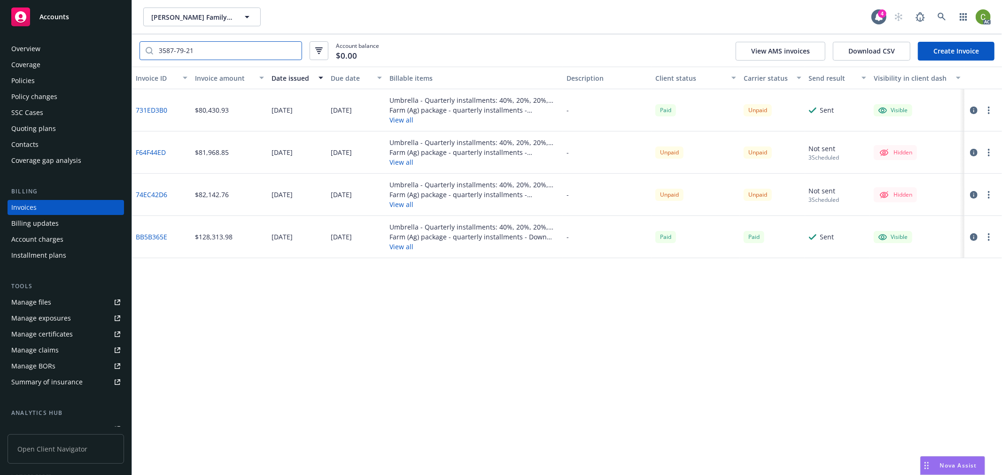
type input "3587-79-21"
click at [356, 77] on div "Due date" at bounding box center [351, 78] width 41 height 10
click at [974, 109] on icon "button" at bounding box center [974, 111] width 8 height 8
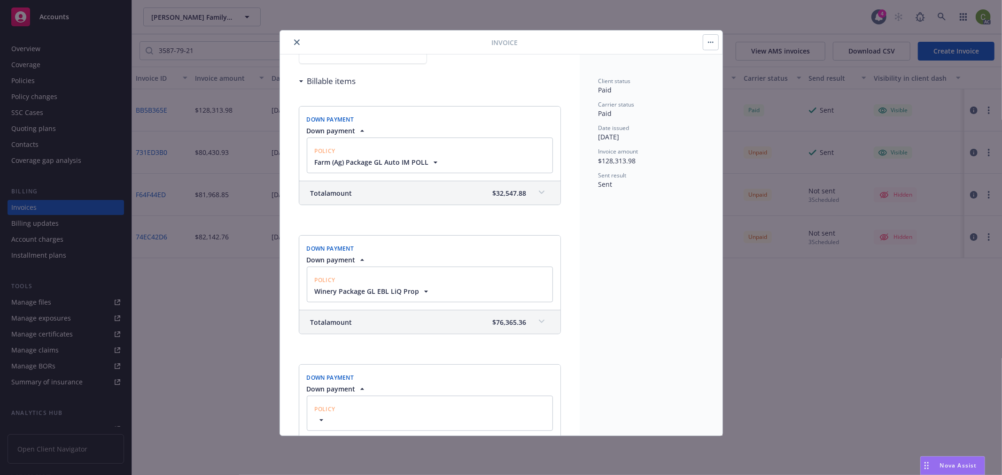
scroll to position [104, 0]
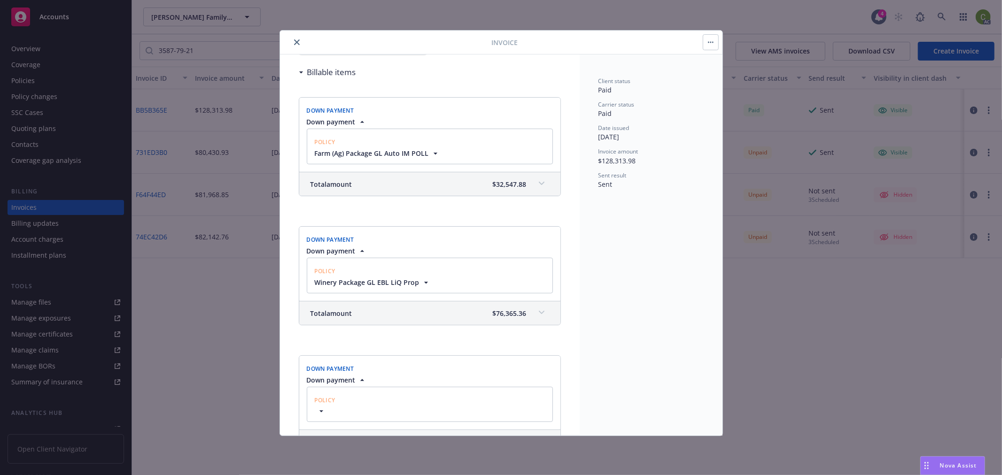
click at [538, 313] on icon at bounding box center [541, 312] width 6 height 3
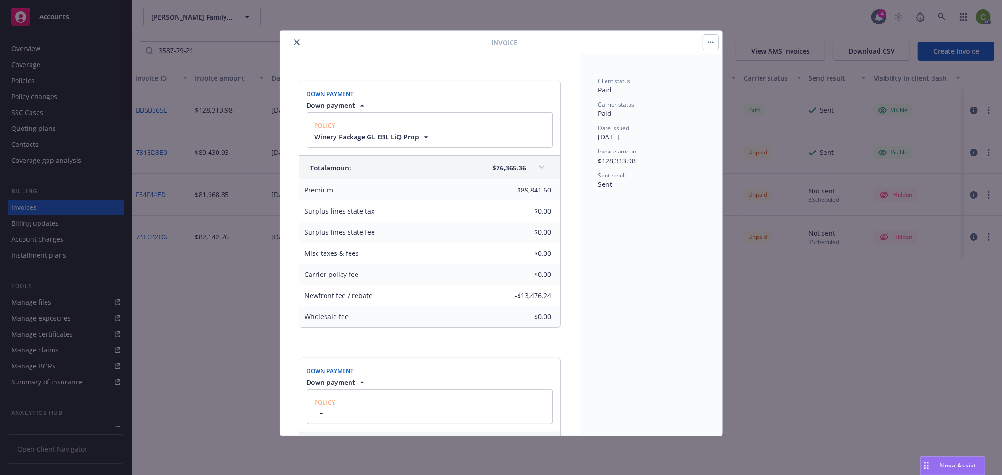
scroll to position [261, 0]
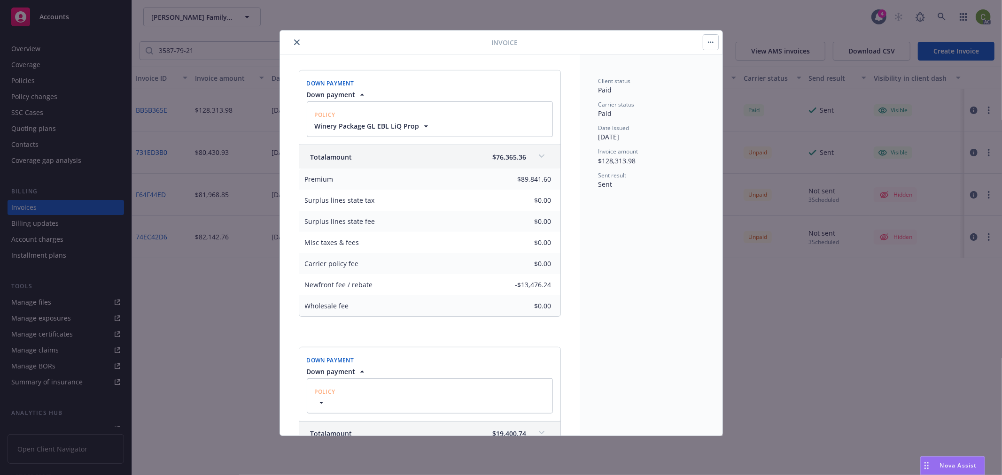
click at [294, 41] on icon "close" at bounding box center [297, 42] width 6 height 6
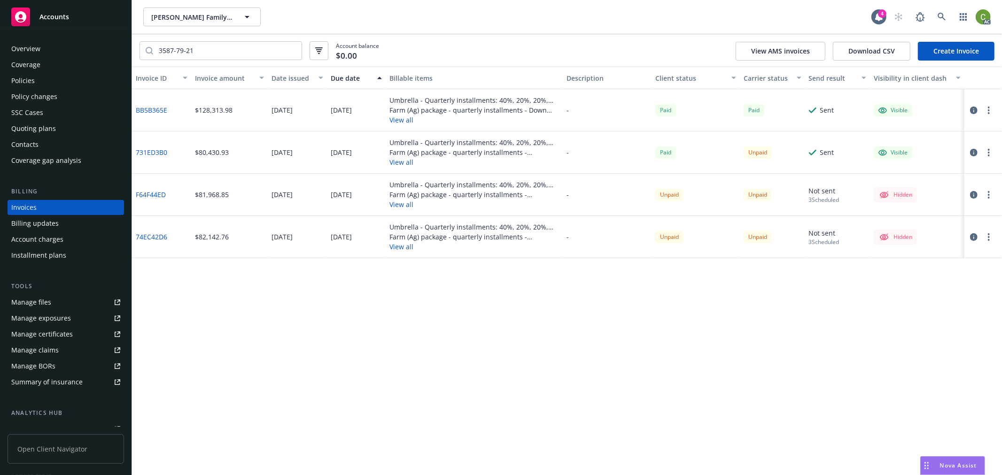
click at [974, 149] on icon "button" at bounding box center [974, 153] width 8 height 8
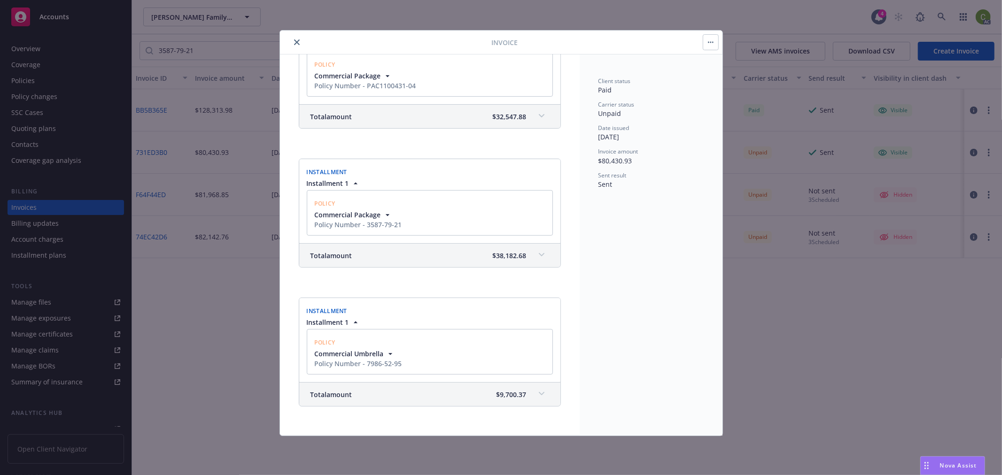
scroll to position [181, 0]
click at [537, 255] on span at bounding box center [541, 255] width 15 height 15
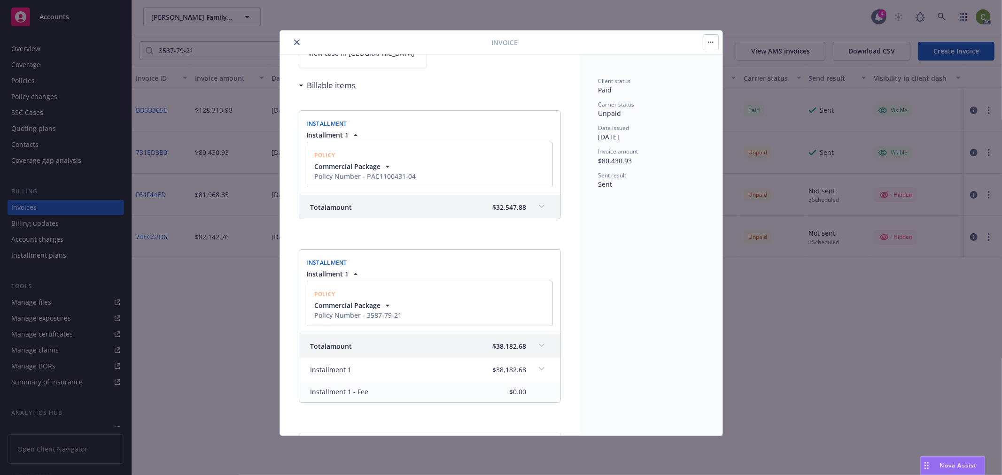
scroll to position [0, 0]
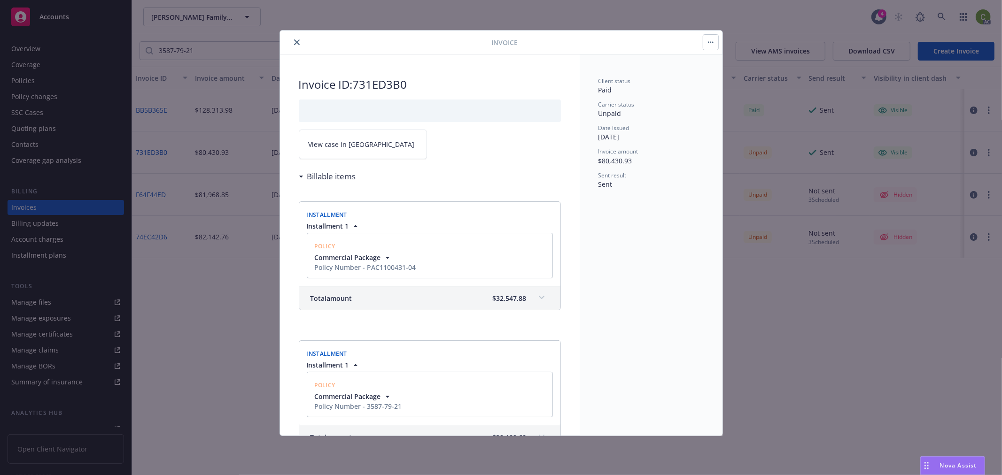
click at [297, 39] on icon "close" at bounding box center [297, 42] width 6 height 6
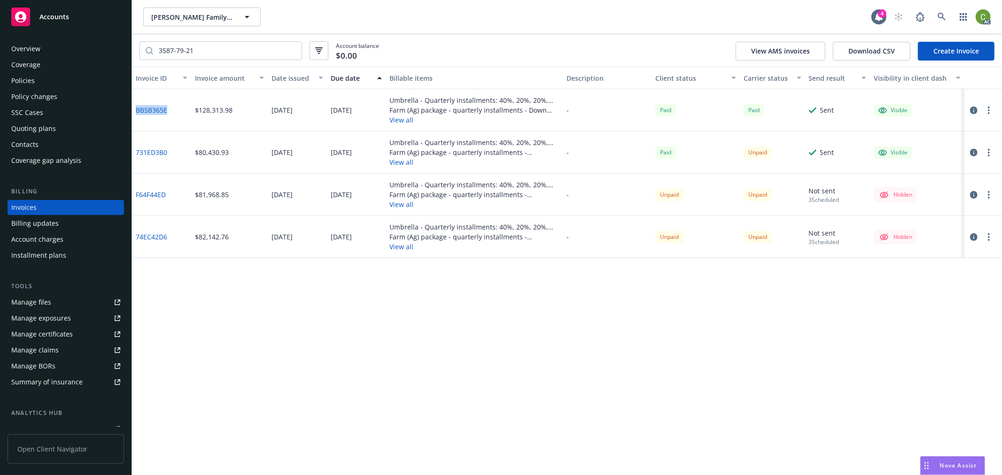
drag, startPoint x: 172, startPoint y: 121, endPoint x: 133, endPoint y: 125, distance: 38.8
click at [133, 125] on div "BB5B365E" at bounding box center [161, 110] width 59 height 42
copy link "BB5B365E"
click at [52, 84] on div "Policies" at bounding box center [65, 80] width 109 height 15
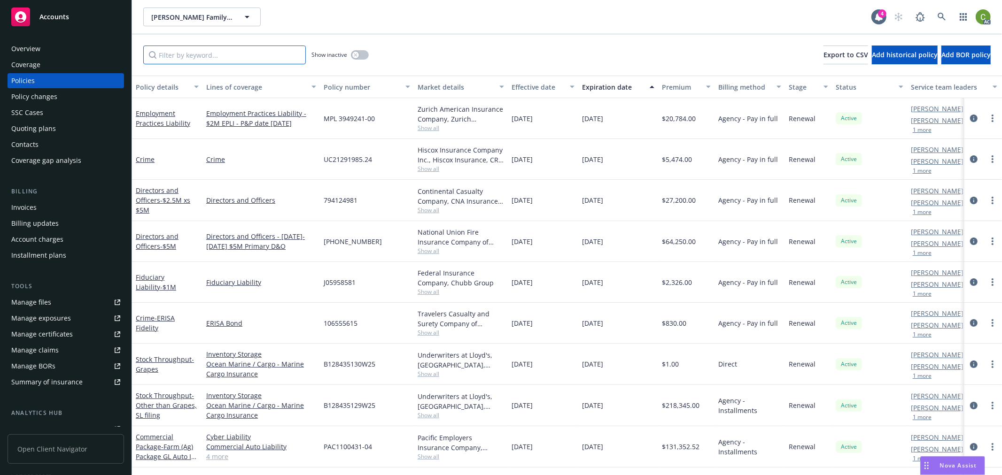
click at [277, 57] on input "Filter by keyword..." at bounding box center [224, 55] width 163 height 19
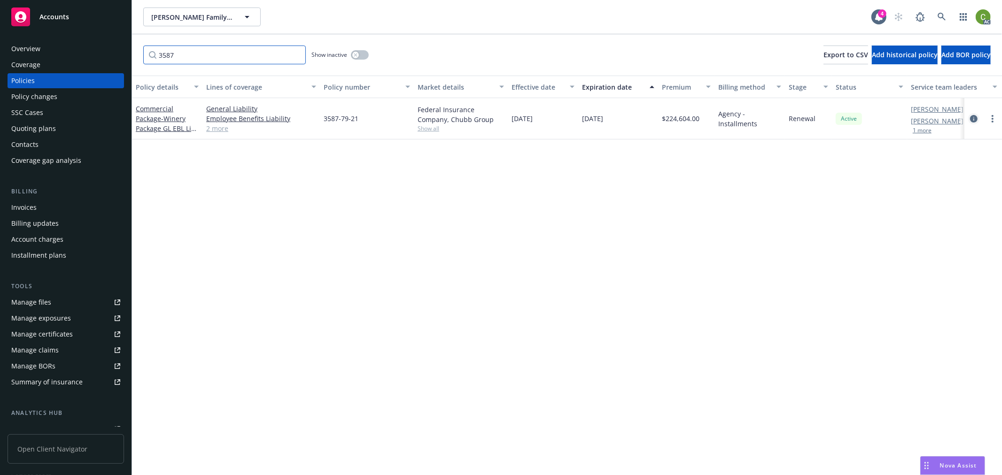
type input "3587"
click at [972, 116] on icon "circleInformation" at bounding box center [974, 119] width 8 height 8
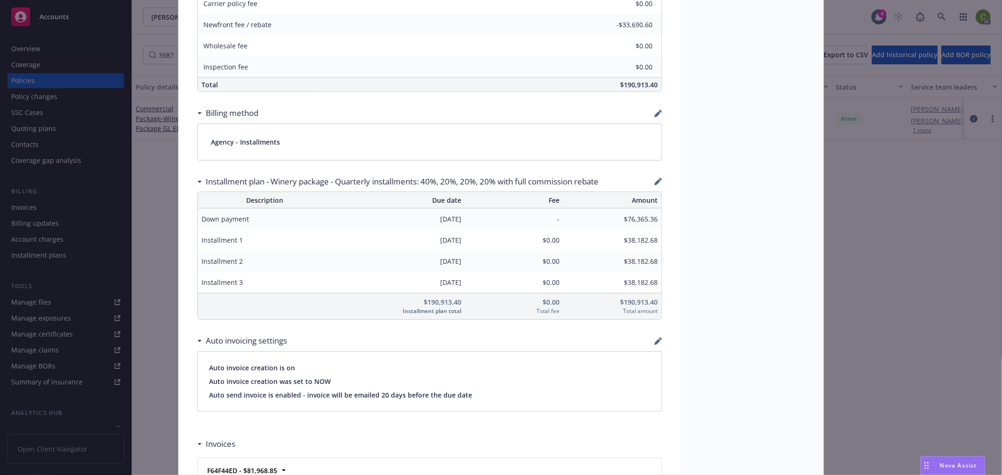
scroll to position [706, 0]
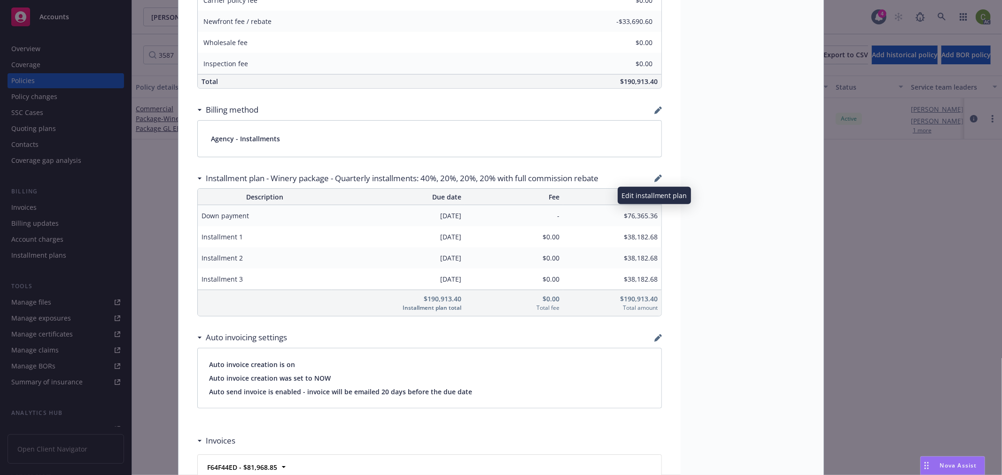
click at [654, 177] on icon "button" at bounding box center [657, 179] width 6 height 6
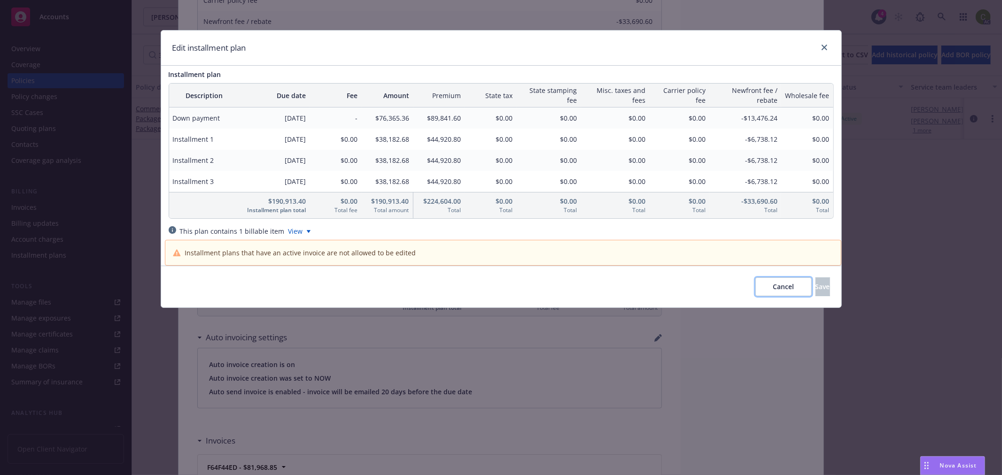
click at [773, 287] on span "Cancel" at bounding box center [783, 286] width 21 height 9
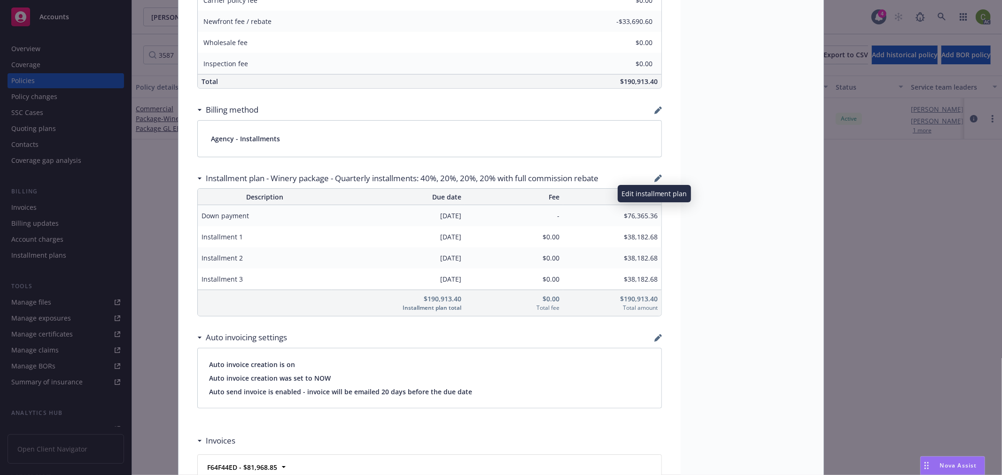
click at [654, 177] on icon "button" at bounding box center [658, 179] width 8 height 8
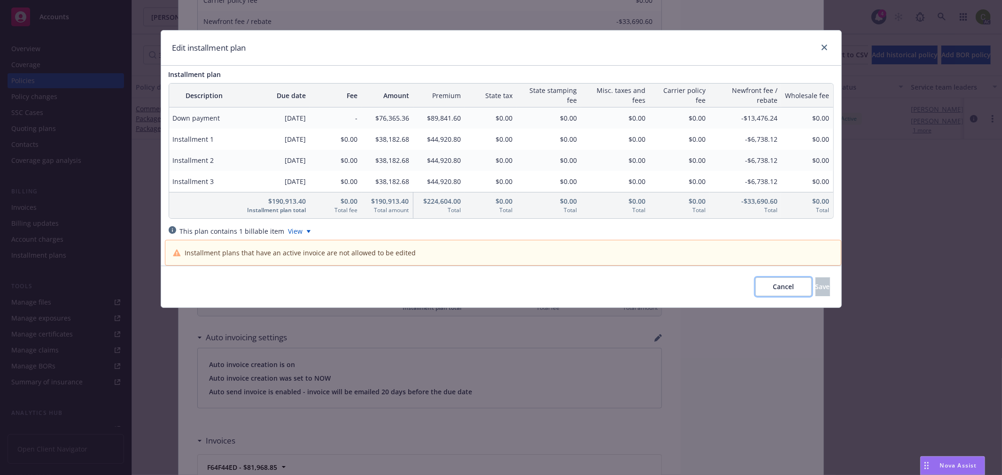
click at [755, 279] on button "Cancel" at bounding box center [783, 287] width 56 height 19
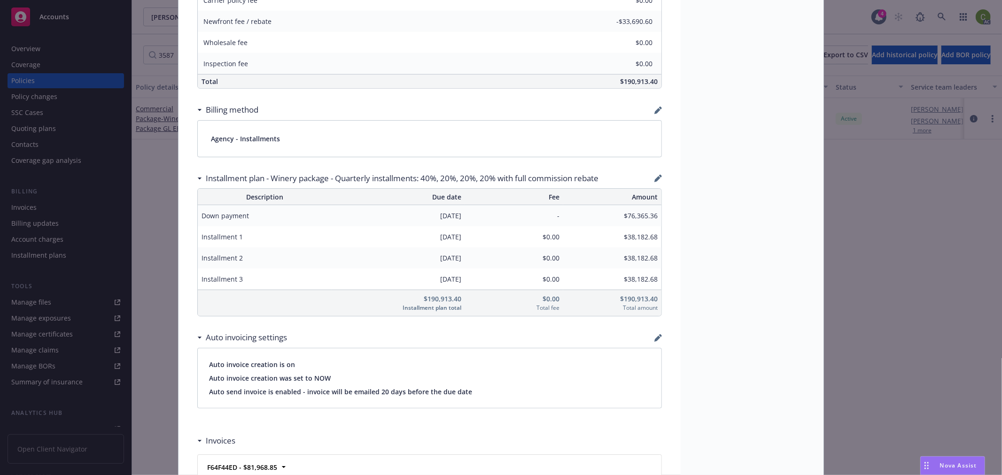
click at [46, 201] on div "Policy Commercial Package - Winery Package GL EBL LiQ Prop 2025 total commissio…" at bounding box center [501, 237] width 1002 height 475
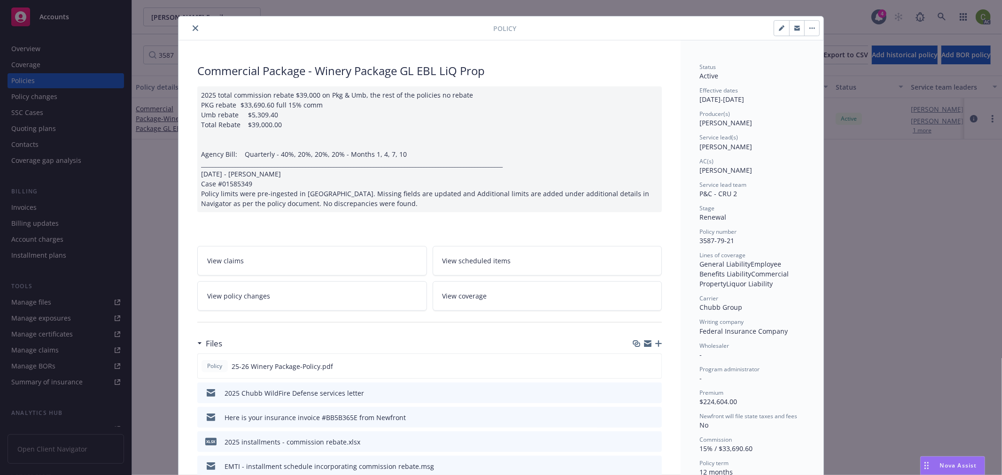
scroll to position [0, 0]
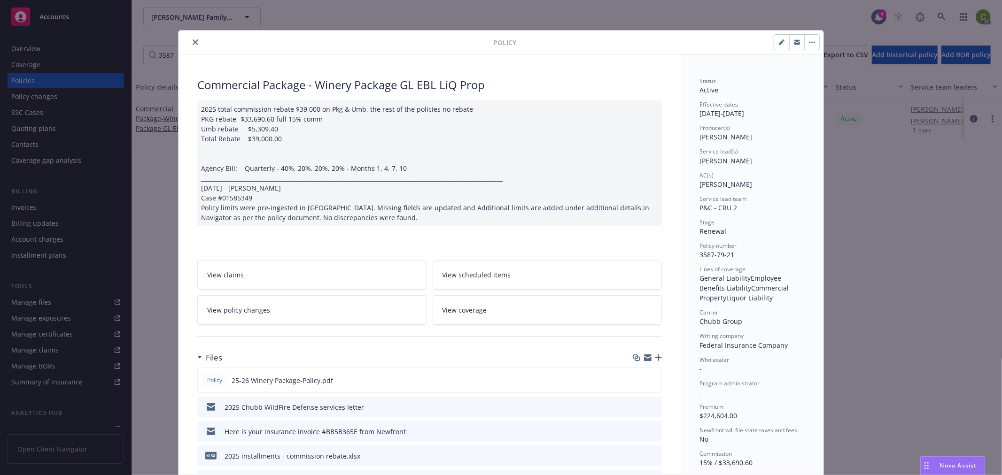
click at [190, 38] on button "close" at bounding box center [195, 42] width 11 height 11
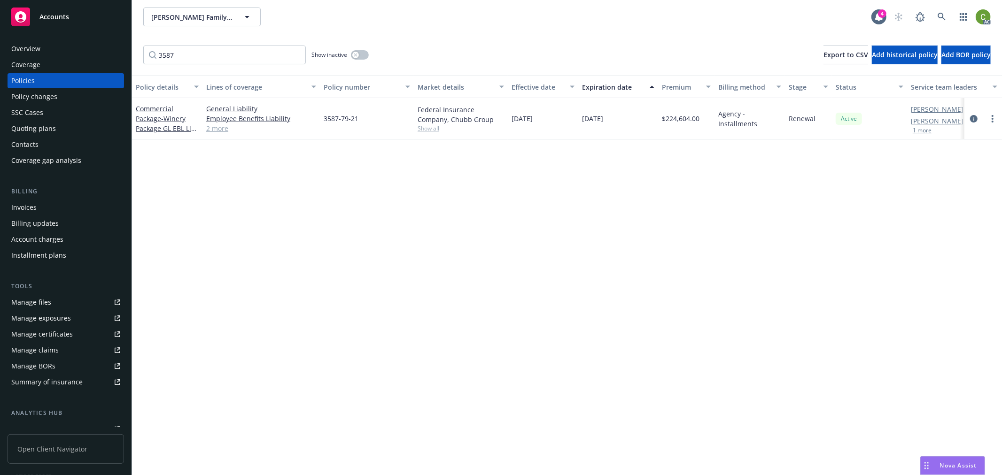
click at [69, 205] on div "Invoices" at bounding box center [65, 207] width 109 height 15
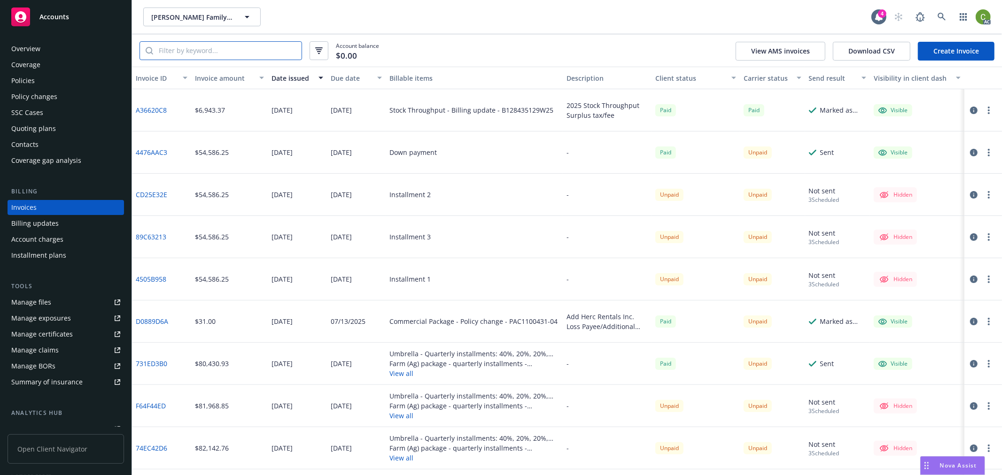
click at [214, 47] on input "search" at bounding box center [227, 51] width 148 height 18
paste input "BB5B365E"
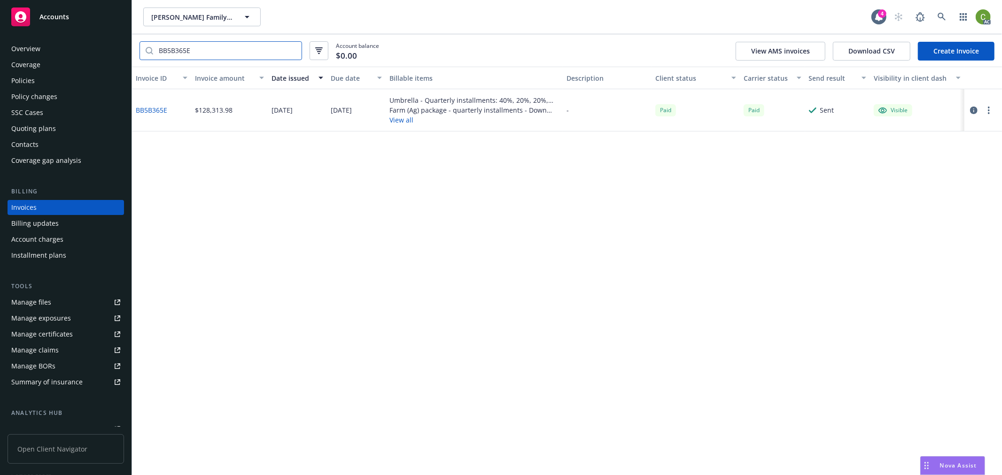
type input "BB5B365E"
click at [152, 109] on link "BB5B365E" at bounding box center [151, 110] width 31 height 10
click at [48, 77] on div "Policies" at bounding box center [65, 80] width 109 height 15
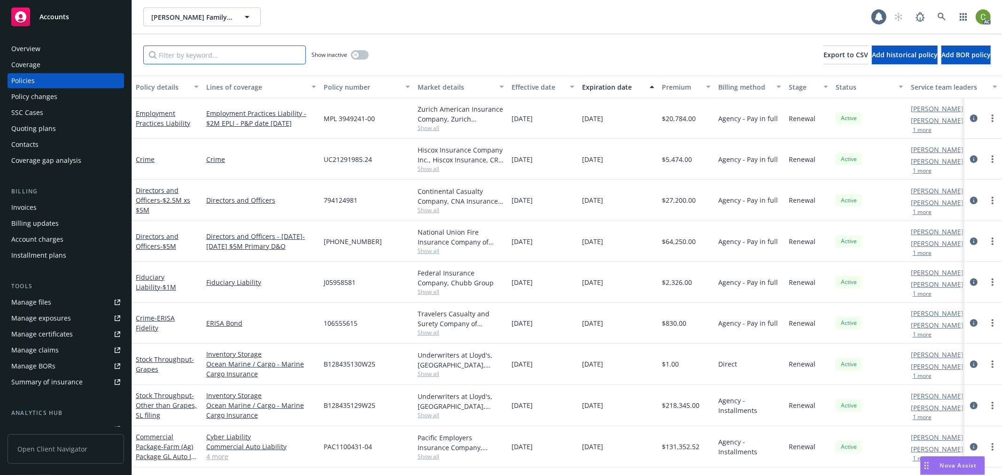
click at [222, 55] on input "Filter by keyword..." at bounding box center [224, 55] width 163 height 19
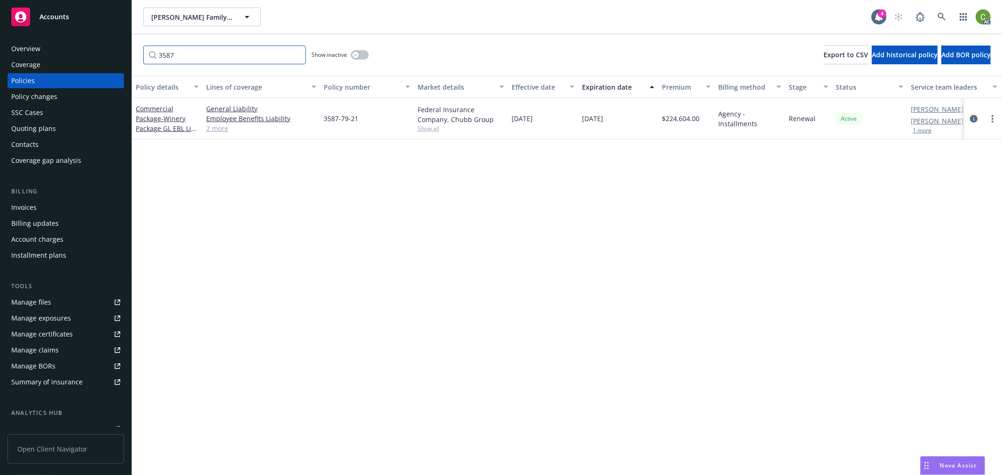
type input "3587"
click at [974, 117] on icon "circleInformation" at bounding box center [974, 119] width 8 height 8
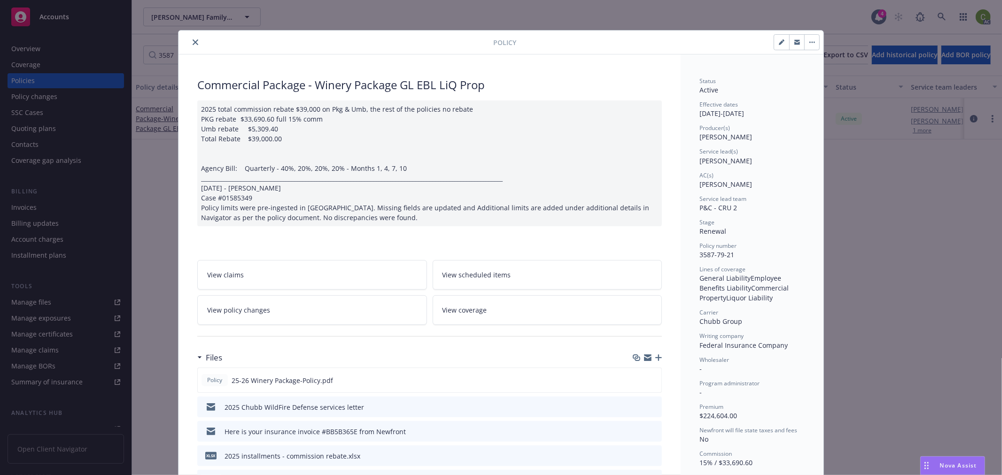
click at [193, 39] on icon "close" at bounding box center [196, 42] width 6 height 6
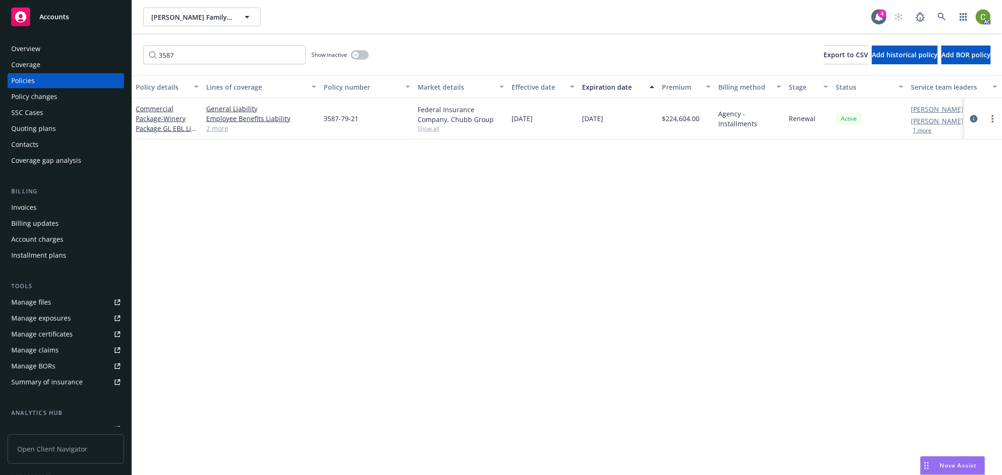
click at [64, 201] on div "Invoices" at bounding box center [65, 207] width 109 height 15
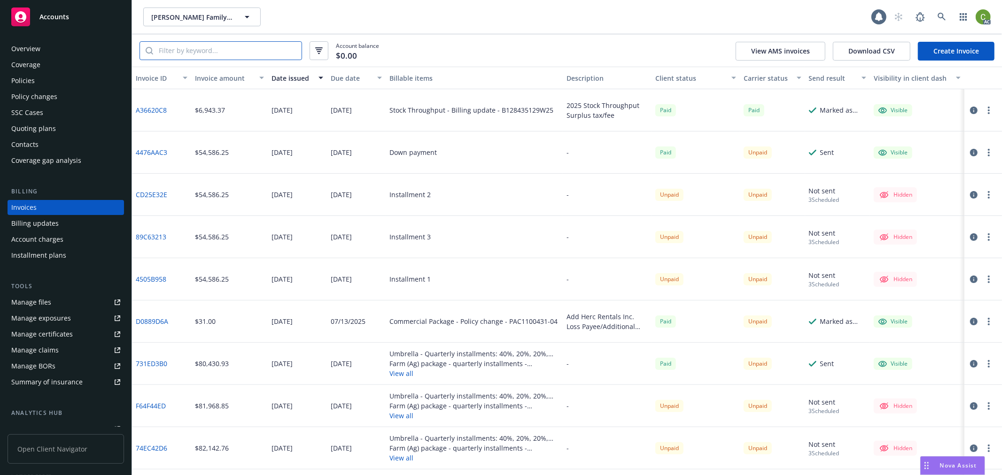
click at [230, 52] on input "search" at bounding box center [227, 51] width 148 height 18
paste input "3587-79-21"
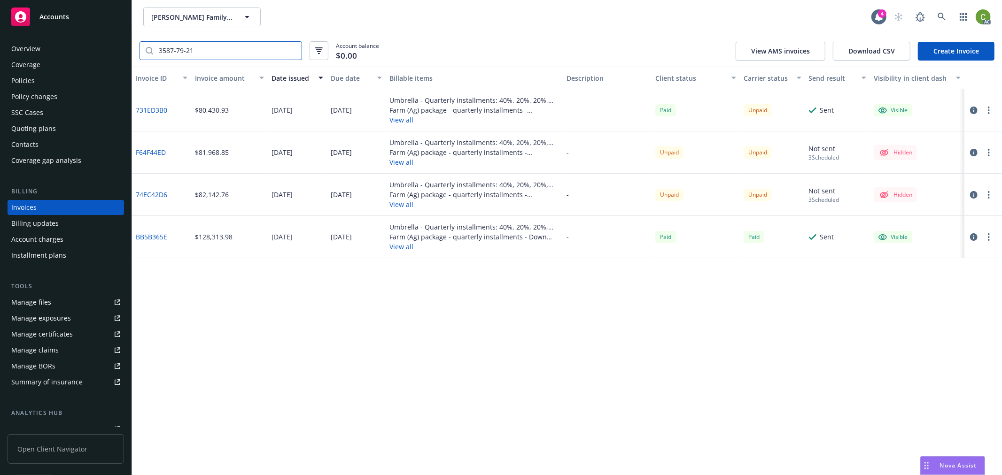
type input "3587-79-21"
click at [352, 77] on div "Due date" at bounding box center [351, 78] width 41 height 10
click at [978, 192] on button "button" at bounding box center [973, 194] width 11 height 11
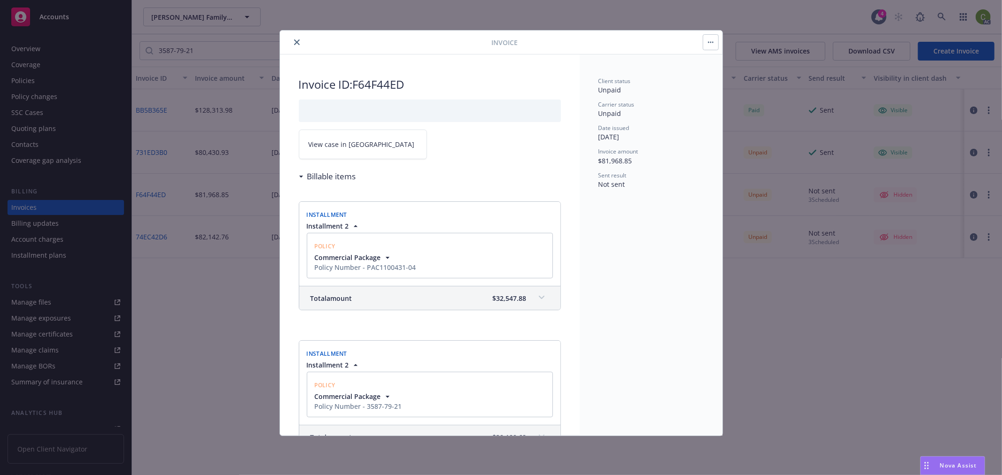
click at [336, 144] on span "View case in [GEOGRAPHIC_DATA]" at bounding box center [362, 144] width 106 height 10
click at [297, 39] on icon "close" at bounding box center [297, 42] width 6 height 6
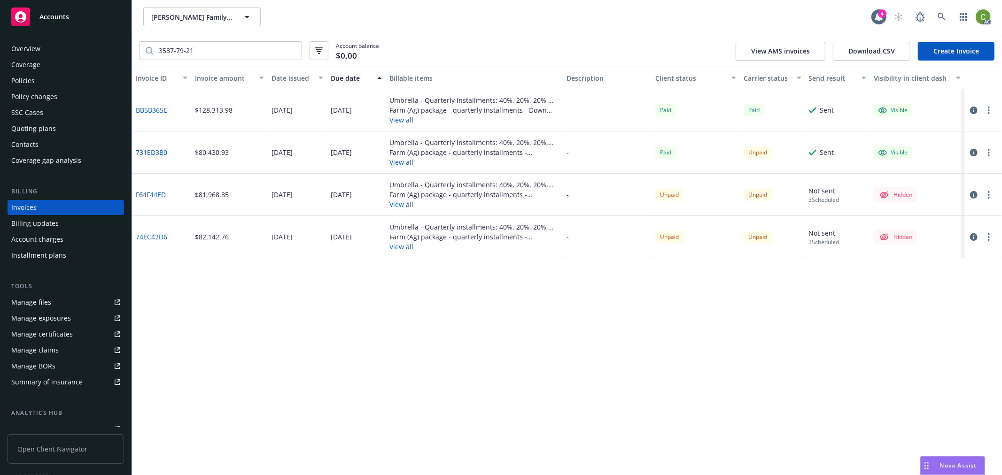
click at [973, 237] on icon "button" at bounding box center [974, 237] width 8 height 8
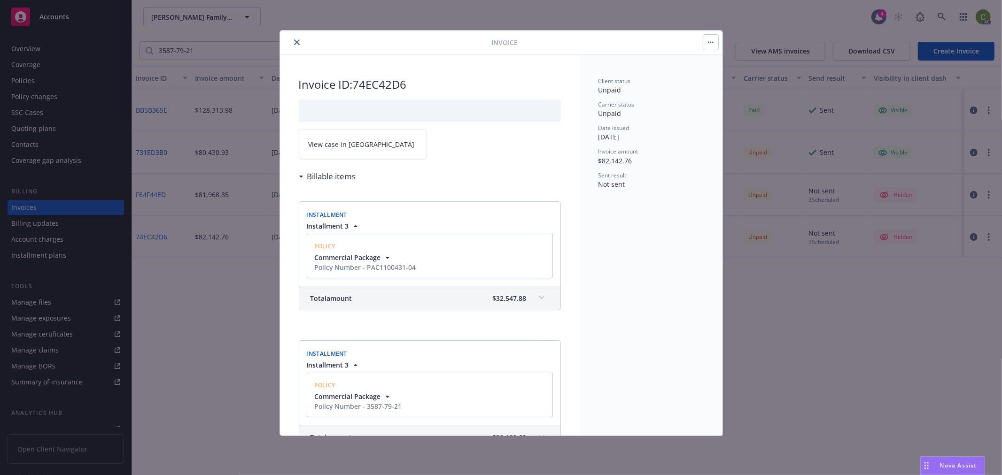
click at [384, 139] on link "View case in [GEOGRAPHIC_DATA]" at bounding box center [363, 145] width 128 height 30
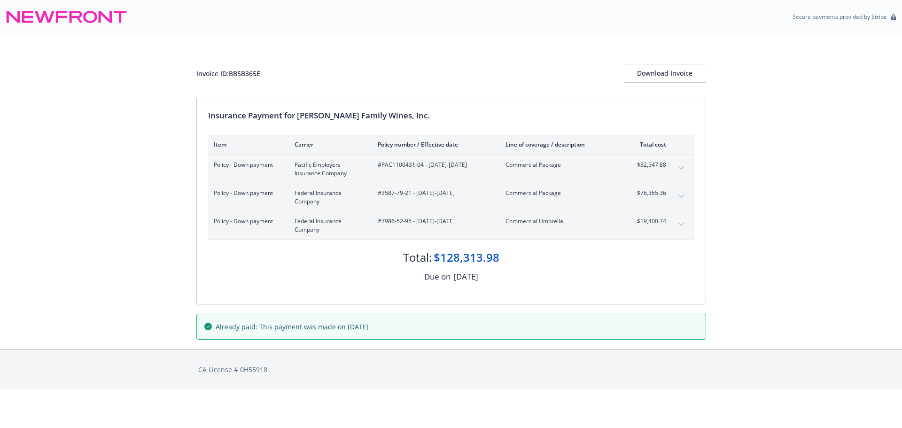
click at [681, 193] on button "expand content" at bounding box center [680, 196] width 15 height 15
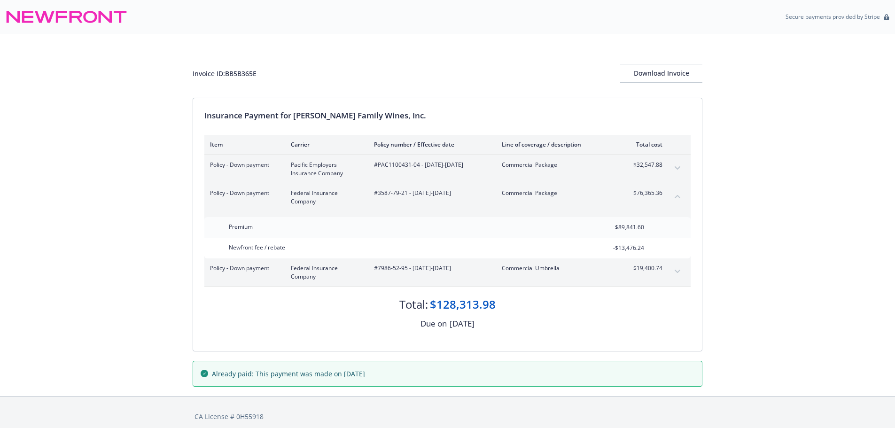
click at [674, 274] on button "expand content" at bounding box center [677, 271] width 15 height 15
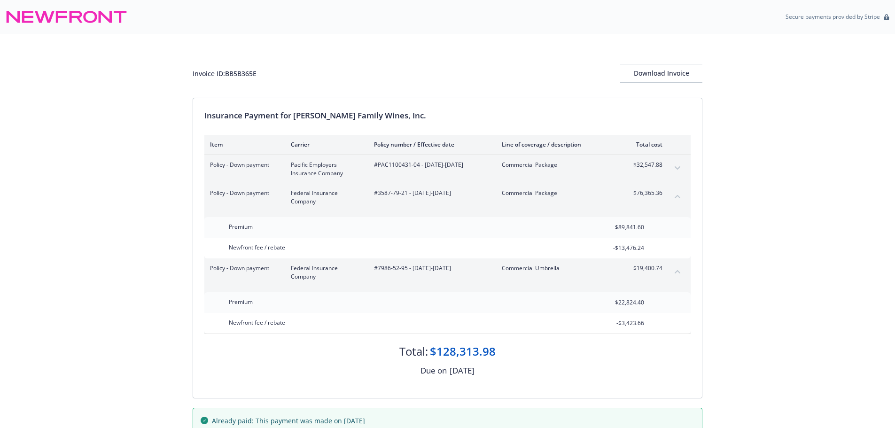
click at [675, 167] on icon "expand content" at bounding box center [677, 167] width 6 height 3
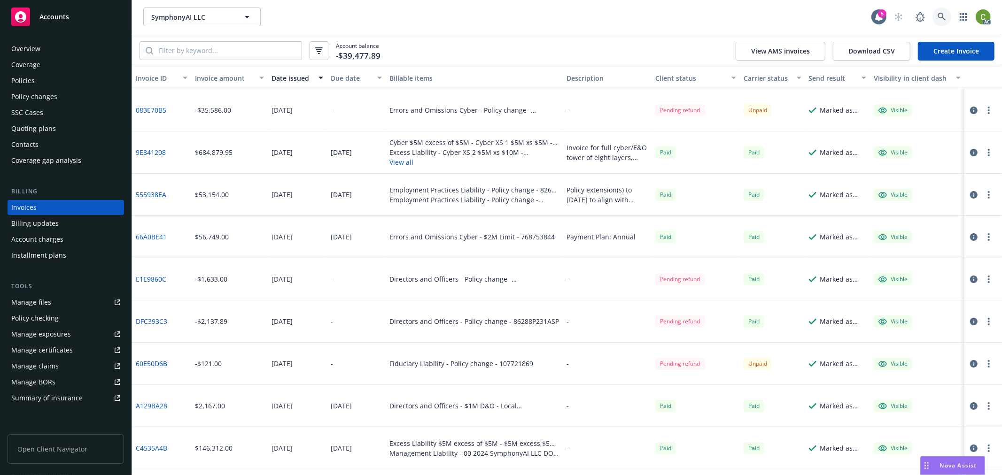
click at [939, 16] on icon at bounding box center [941, 17] width 8 height 8
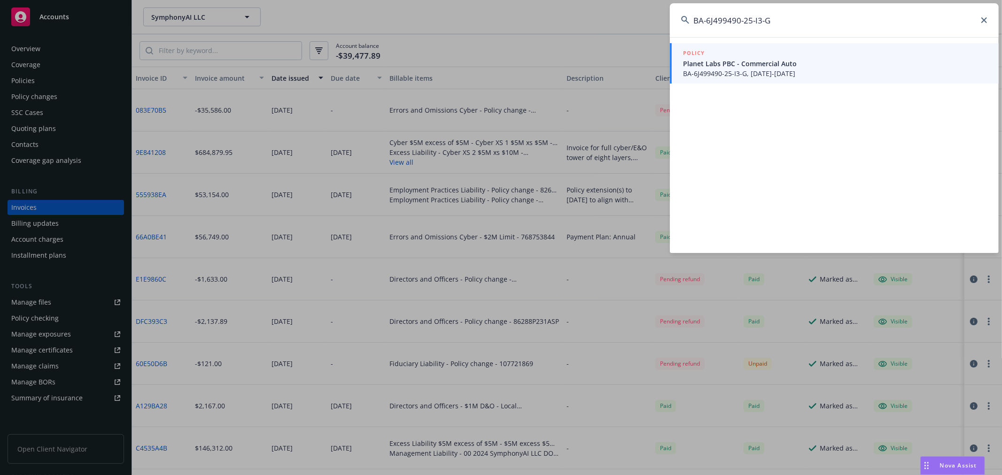
type input "BA-6J499490-25-I3-G"
click at [807, 67] on span "Planet Labs PBC - Commercial Auto" at bounding box center [835, 64] width 304 height 10
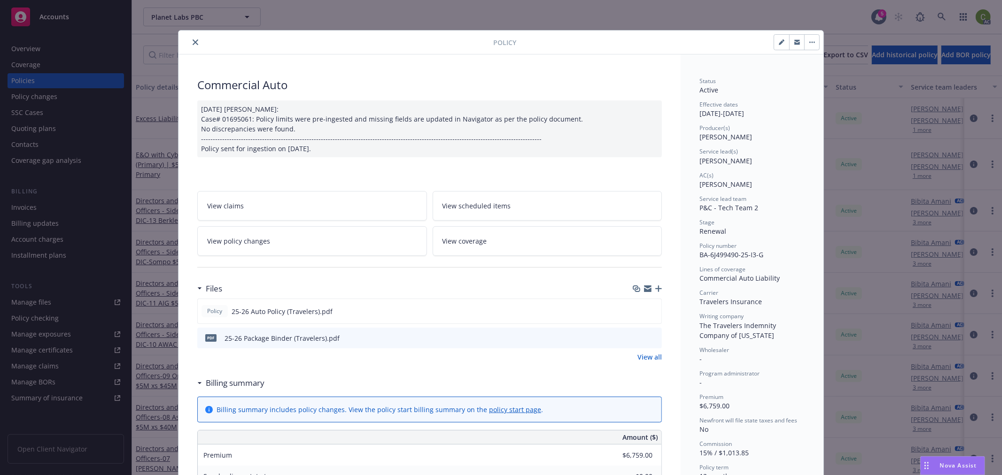
click at [193, 40] on icon "close" at bounding box center [196, 42] width 6 height 6
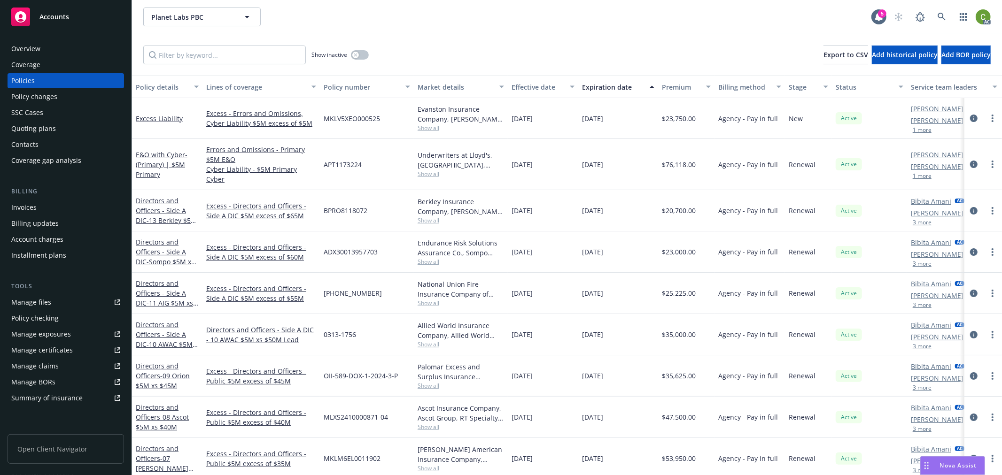
click at [47, 210] on div "Invoices" at bounding box center [65, 207] width 109 height 15
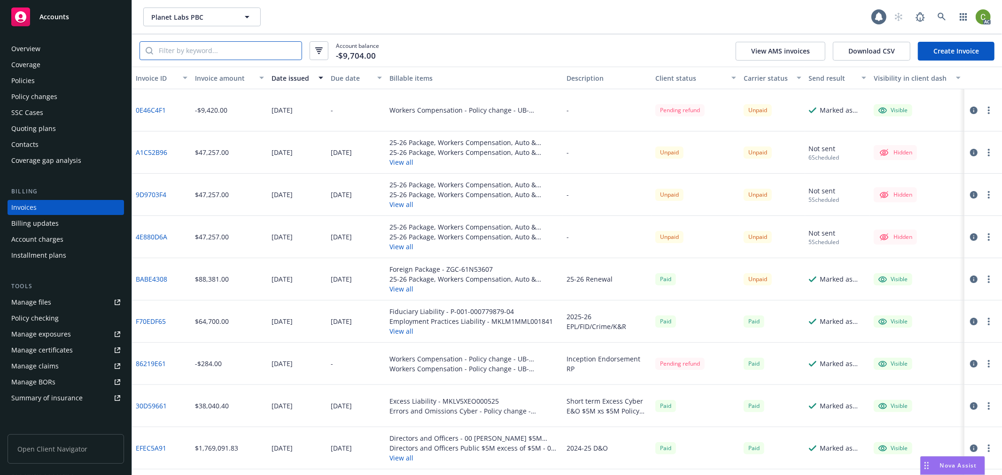
click at [210, 53] on input "search" at bounding box center [227, 51] width 148 height 18
paste input "BA-6J499490-25-I3-G"
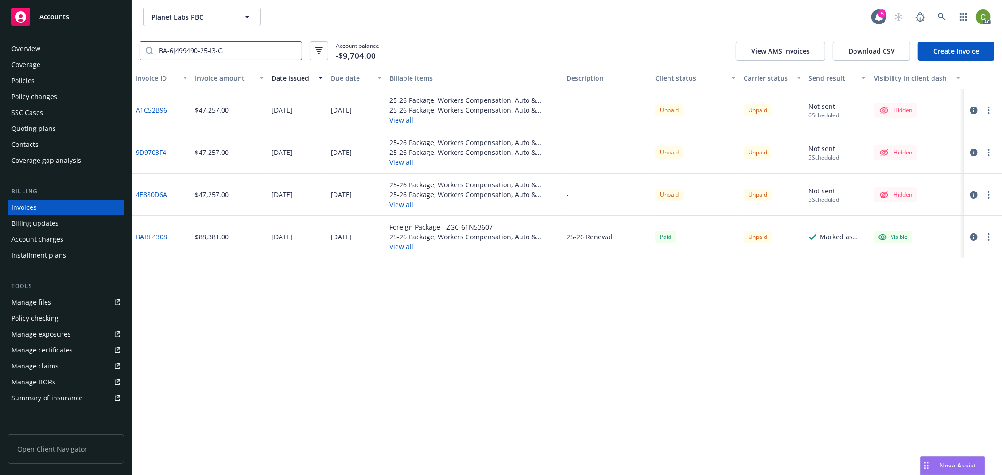
type input "BA-6J499490-25-I3-G"
click at [346, 77] on div "Due date" at bounding box center [351, 78] width 41 height 10
click at [68, 81] on div "Policies" at bounding box center [65, 80] width 109 height 15
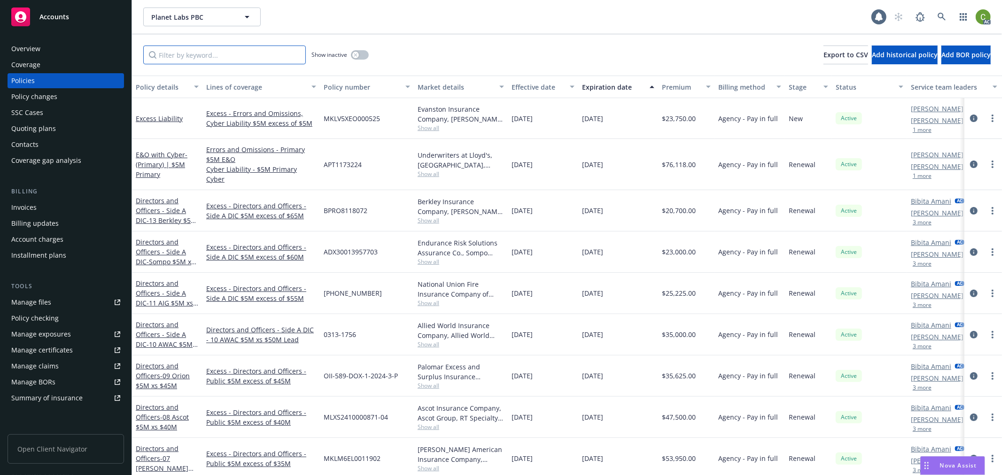
click at [186, 55] on input "Filter by keyword..." at bounding box center [224, 55] width 163 height 19
paste input "BA-6J499490-25-I3-G"
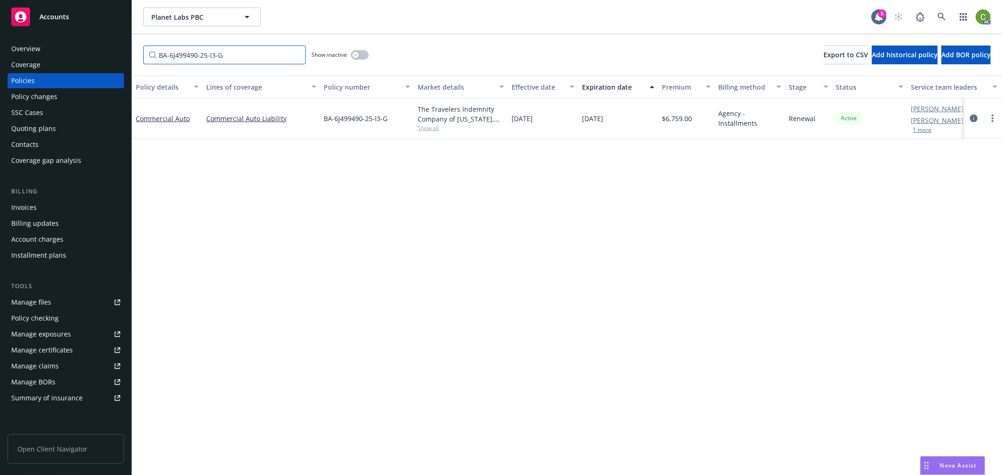
type input "BA-6J499490-25-I3-G"
click at [971, 116] on icon "circleInformation" at bounding box center [974, 119] width 8 height 8
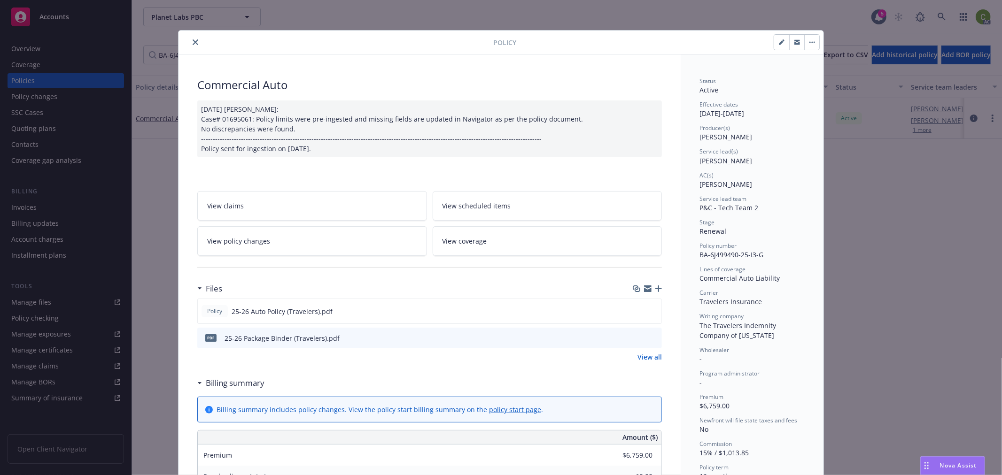
click at [193, 42] on icon "close" at bounding box center [196, 42] width 6 height 6
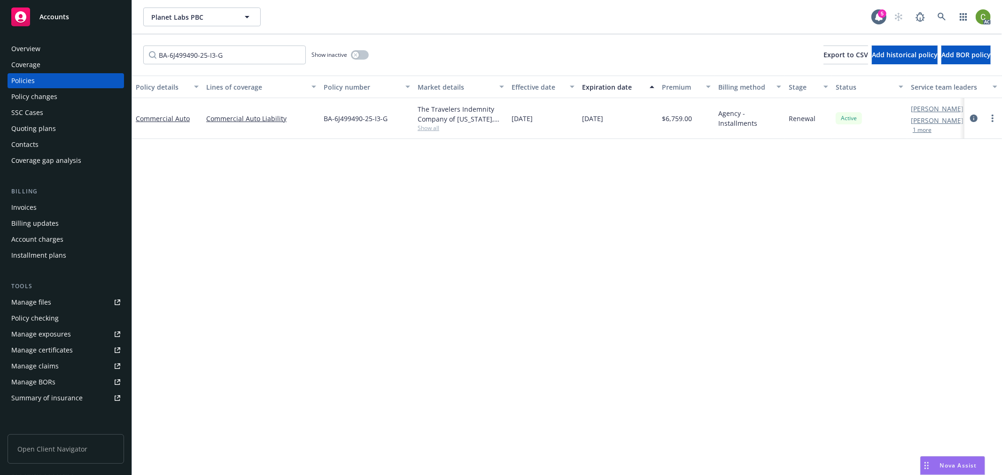
click at [26, 208] on div "Invoices" at bounding box center [23, 207] width 25 height 15
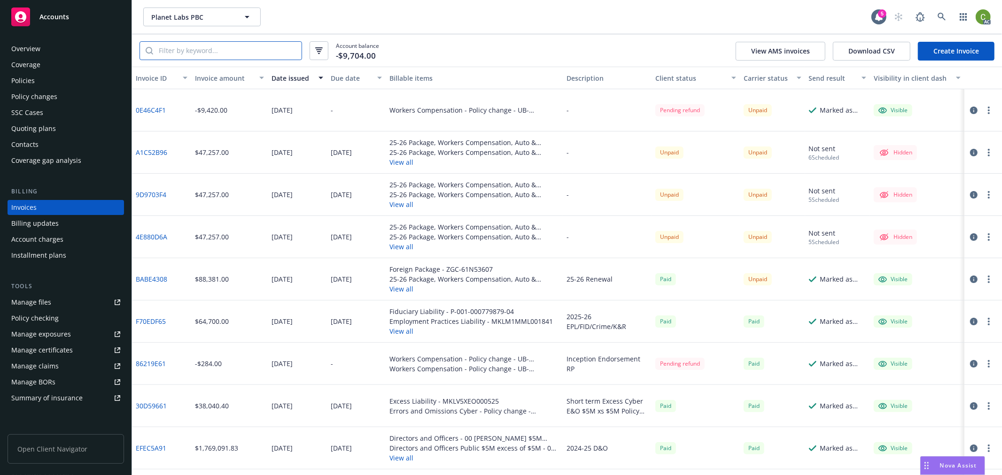
click at [202, 52] on input "search" at bounding box center [227, 51] width 148 height 18
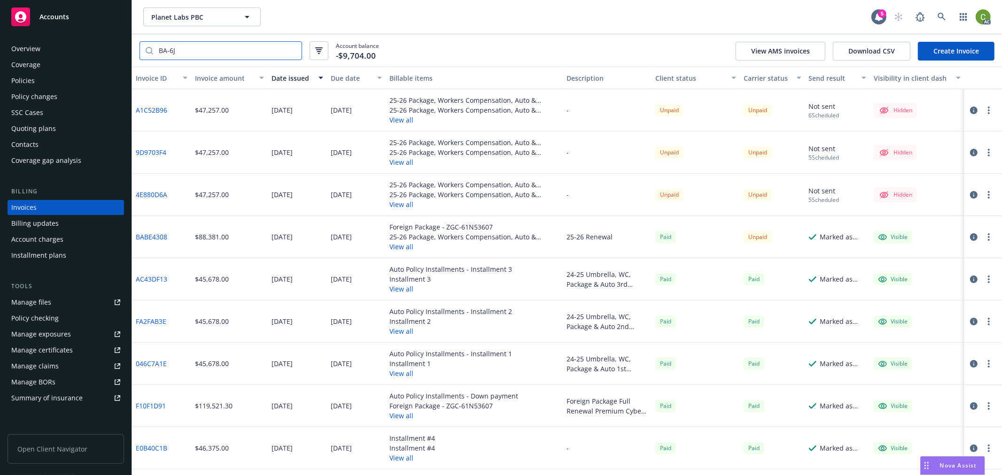
drag, startPoint x: 219, startPoint y: 53, endPoint x: -57, endPoint y: 62, distance: 276.3
click at [0, 62] on html "Accounts Overview Coverage Policies Policy changes SSC Cases Quoting plans Cont…" at bounding box center [501, 237] width 1002 height 475
paste input "499490-25-I3-G"
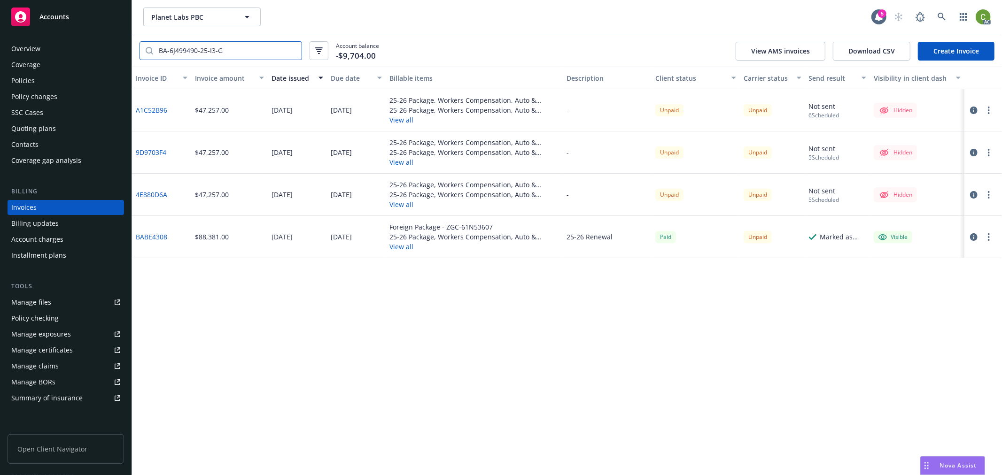
type input "BA-6J499490-25-I3-G"
click at [350, 78] on div "Due date" at bounding box center [351, 78] width 41 height 10
click at [971, 154] on icon "button" at bounding box center [974, 153] width 8 height 8
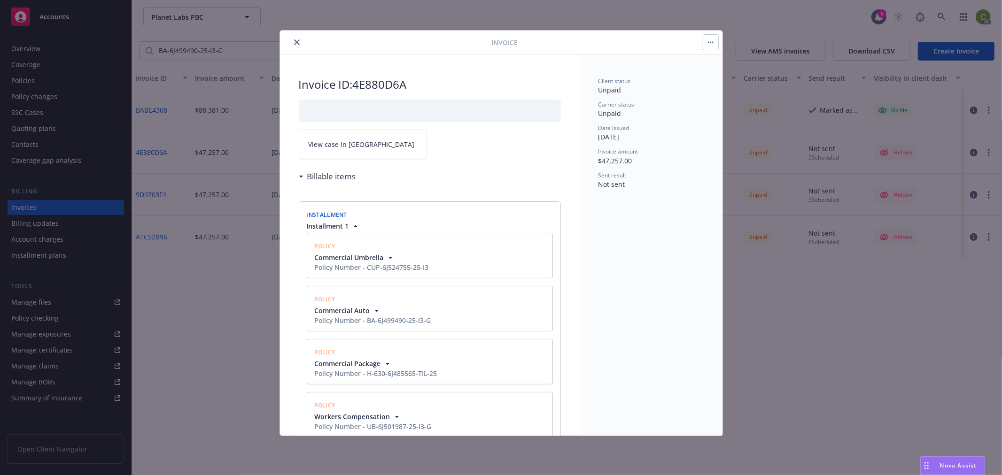
click at [371, 143] on link "View case in [GEOGRAPHIC_DATA]" at bounding box center [363, 145] width 128 height 30
click at [299, 42] on icon "close" at bounding box center [297, 42] width 6 height 6
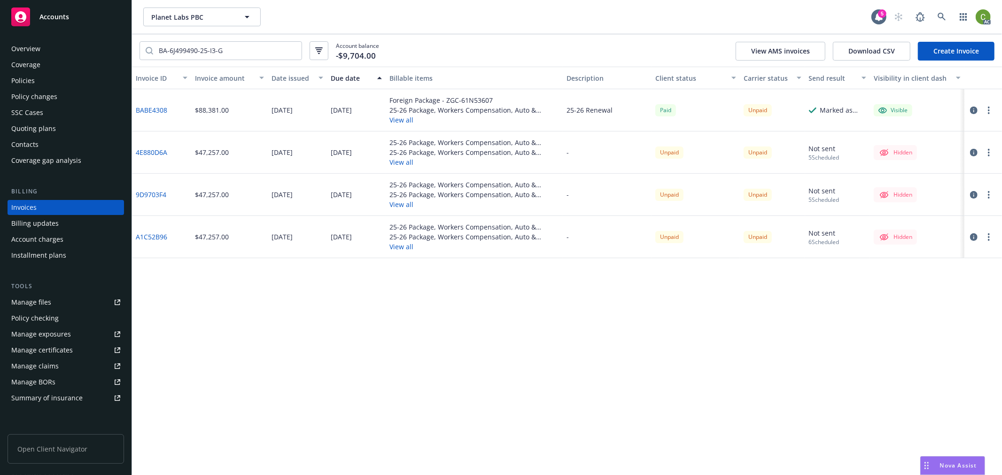
click at [970, 194] on icon "button" at bounding box center [974, 195] width 8 height 8
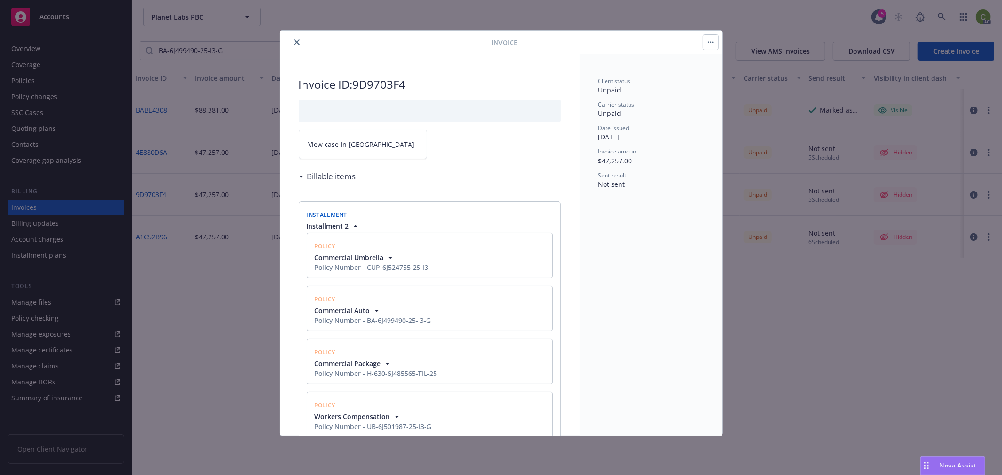
click at [341, 139] on link "View case in [GEOGRAPHIC_DATA]" at bounding box center [363, 145] width 128 height 30
click at [297, 41] on icon "close" at bounding box center [297, 42] width 6 height 6
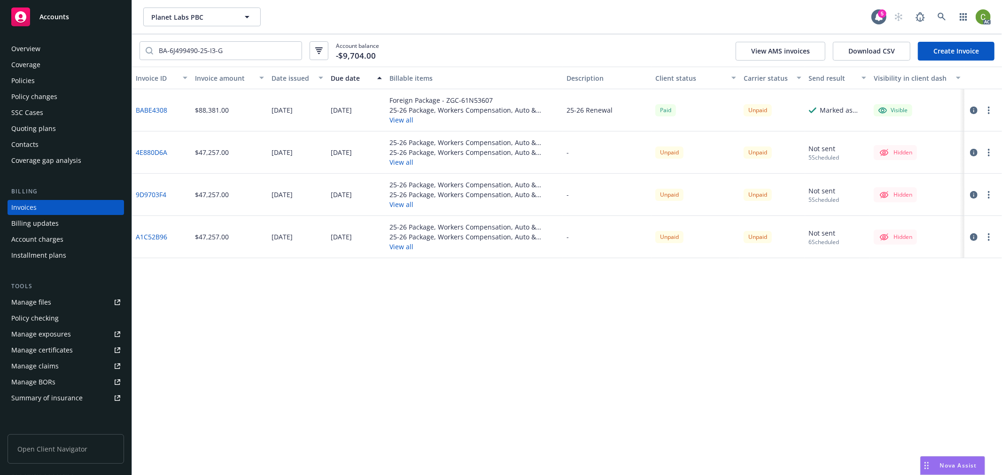
click at [977, 240] on icon "button" at bounding box center [974, 237] width 8 height 8
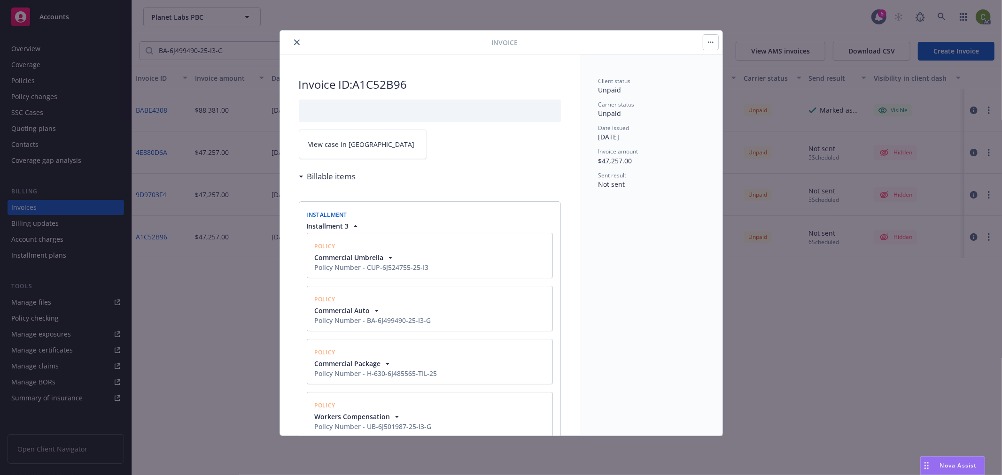
click at [336, 144] on span "View case in [GEOGRAPHIC_DATA]" at bounding box center [362, 144] width 106 height 10
click at [298, 41] on icon "close" at bounding box center [297, 42] width 6 height 6
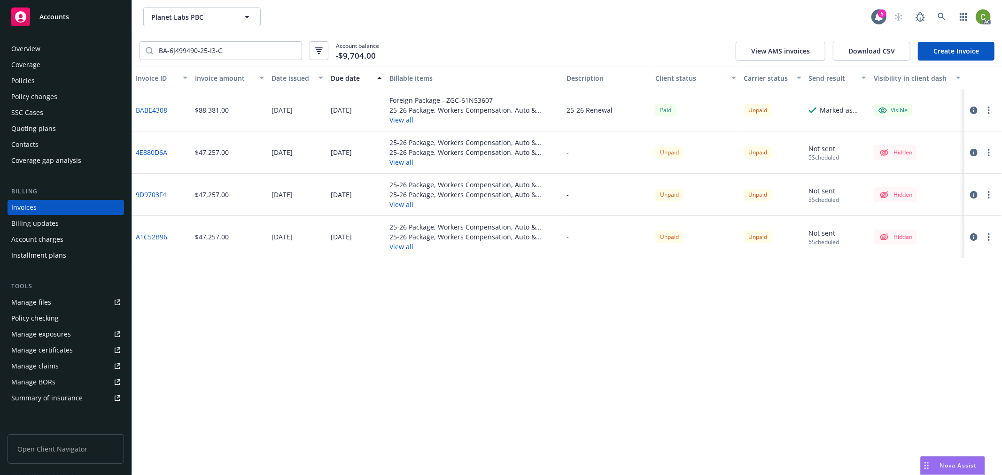
click at [974, 112] on icon "button" at bounding box center [974, 111] width 8 height 8
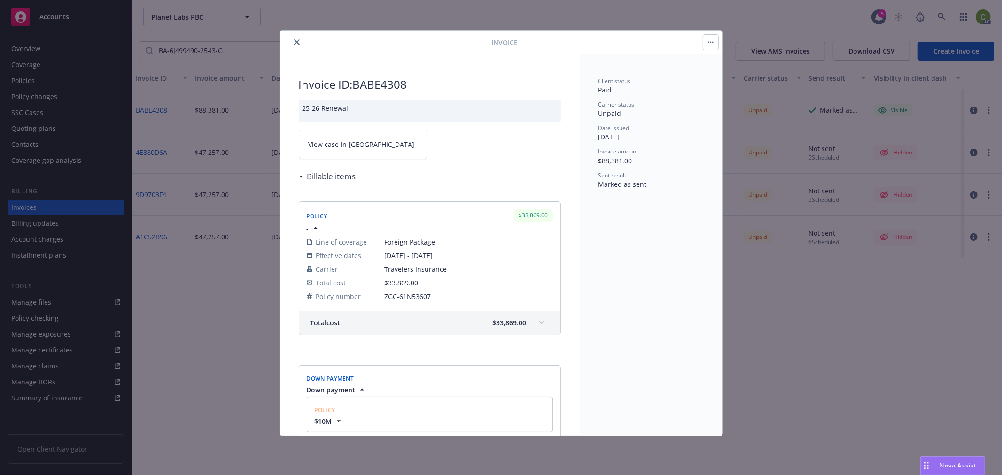
click at [381, 142] on link "View case in [GEOGRAPHIC_DATA]" at bounding box center [363, 145] width 128 height 30
click at [296, 43] on icon "close" at bounding box center [297, 42] width 6 height 6
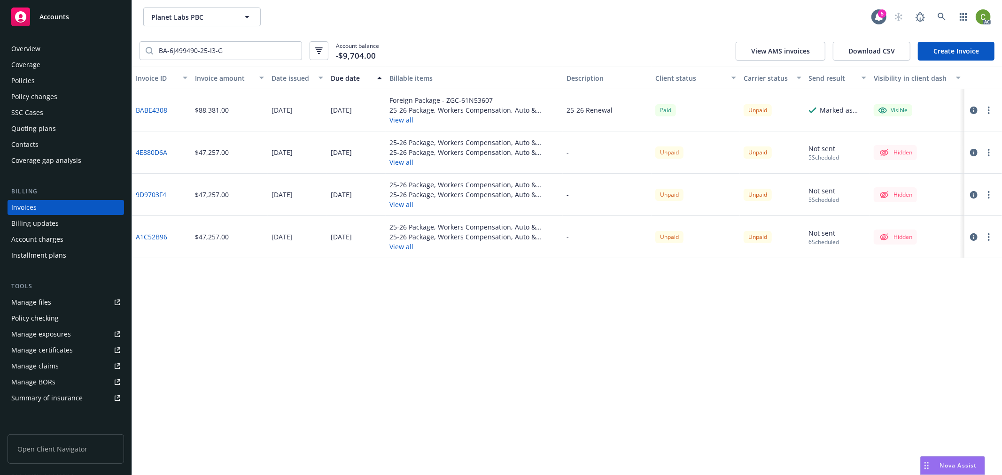
drag, startPoint x: 971, startPoint y: 152, endPoint x: 914, endPoint y: 176, distance: 61.1
click at [971, 151] on icon "button" at bounding box center [974, 153] width 8 height 8
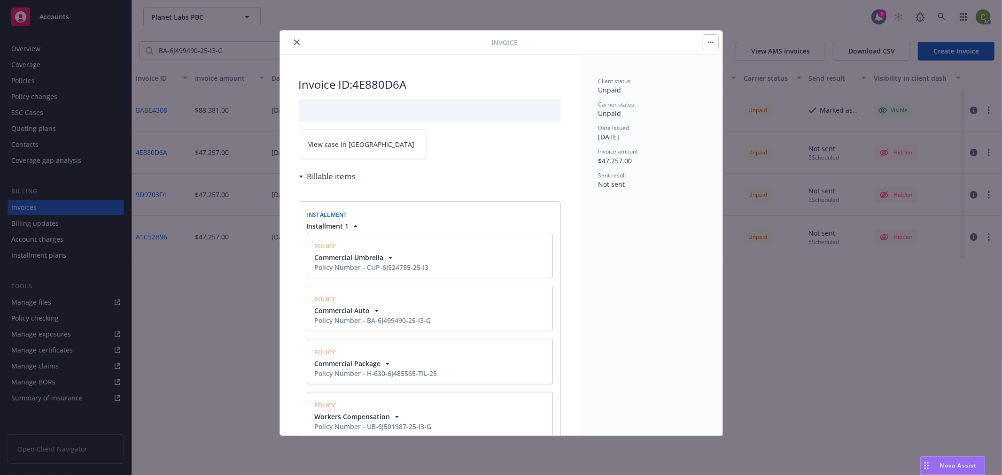
click at [370, 138] on link "View case in [GEOGRAPHIC_DATA]" at bounding box center [363, 145] width 128 height 30
click at [295, 40] on icon "close" at bounding box center [297, 42] width 6 height 6
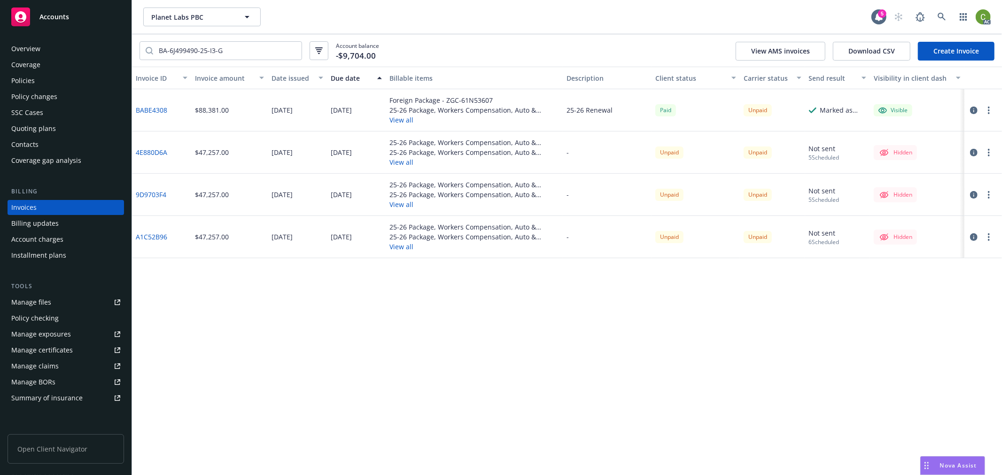
click at [974, 194] on icon "button" at bounding box center [974, 195] width 8 height 8
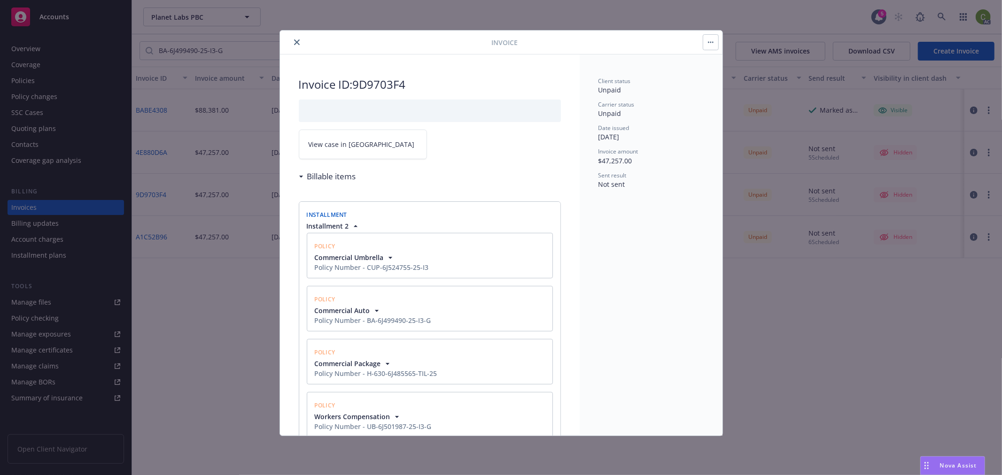
click at [333, 135] on link "View case in [GEOGRAPHIC_DATA]" at bounding box center [363, 145] width 128 height 30
click at [297, 40] on icon "close" at bounding box center [297, 42] width 6 height 6
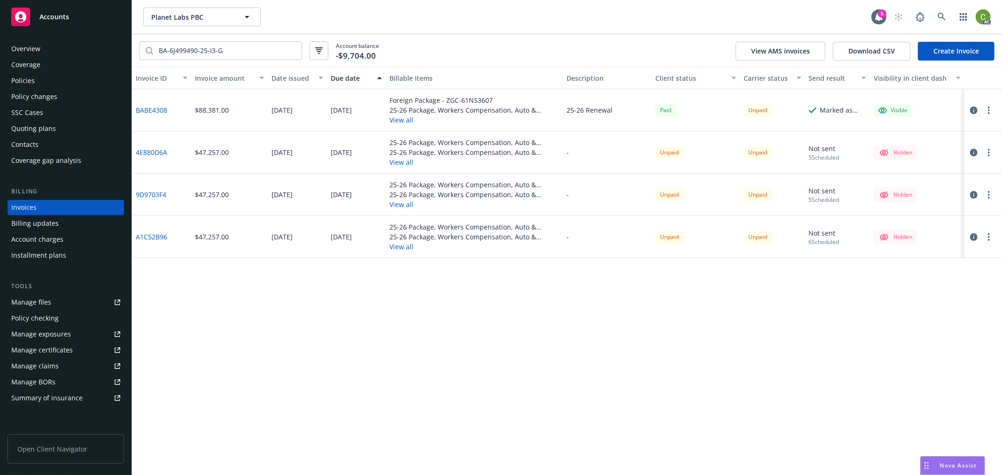
click at [970, 239] on icon "button" at bounding box center [974, 237] width 8 height 8
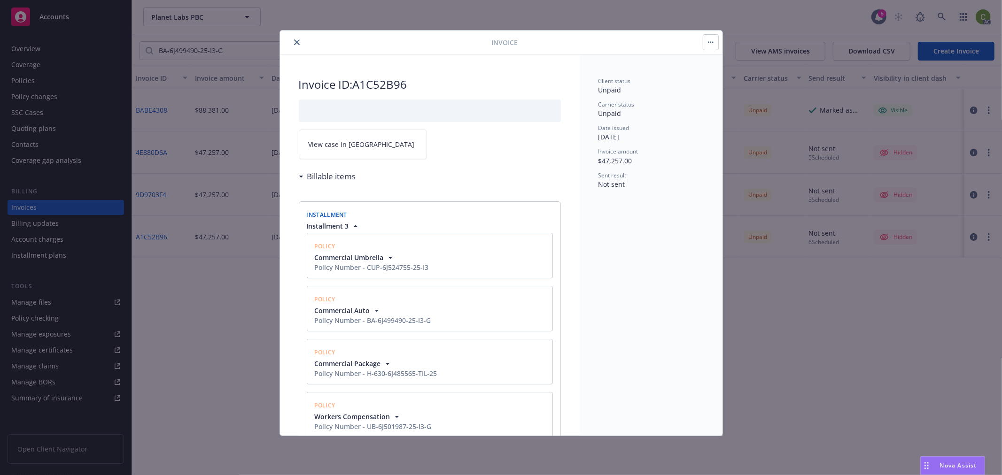
click at [335, 145] on span "View case in [GEOGRAPHIC_DATA]" at bounding box center [362, 144] width 106 height 10
click at [294, 40] on icon "close" at bounding box center [297, 42] width 6 height 6
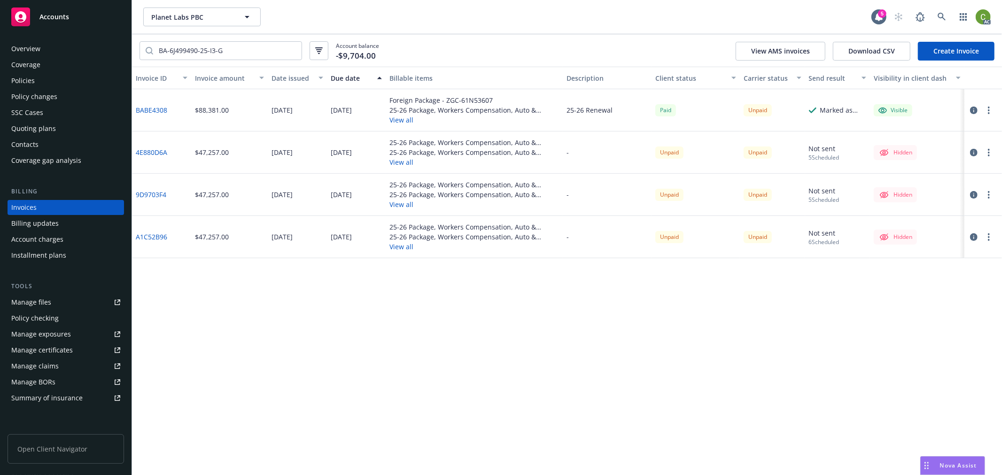
click at [58, 81] on div "Policies" at bounding box center [65, 80] width 109 height 15
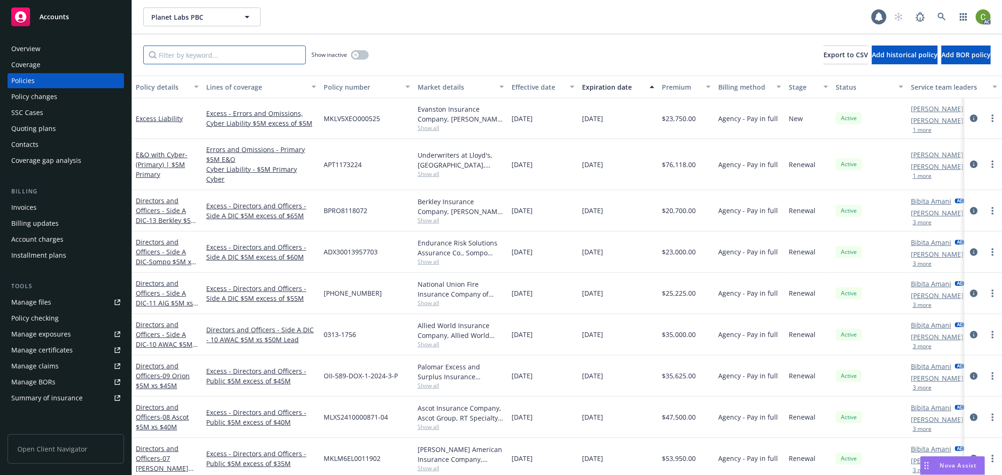
drag, startPoint x: 211, startPoint y: 53, endPoint x: 211, endPoint y: 64, distance: 11.7
click at [212, 53] on input "Filter by keyword..." at bounding box center [224, 55] width 163 height 19
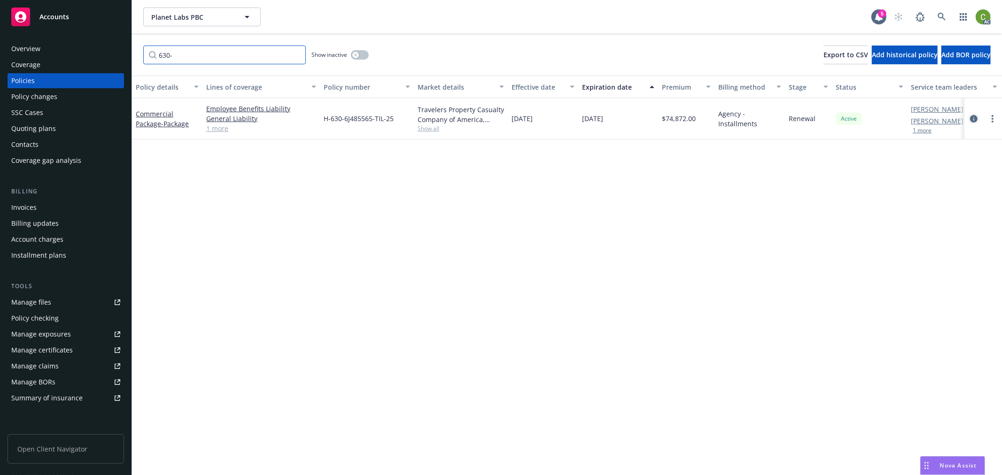
type input "630-"
click at [968, 118] on link "circleInformation" at bounding box center [973, 118] width 11 height 11
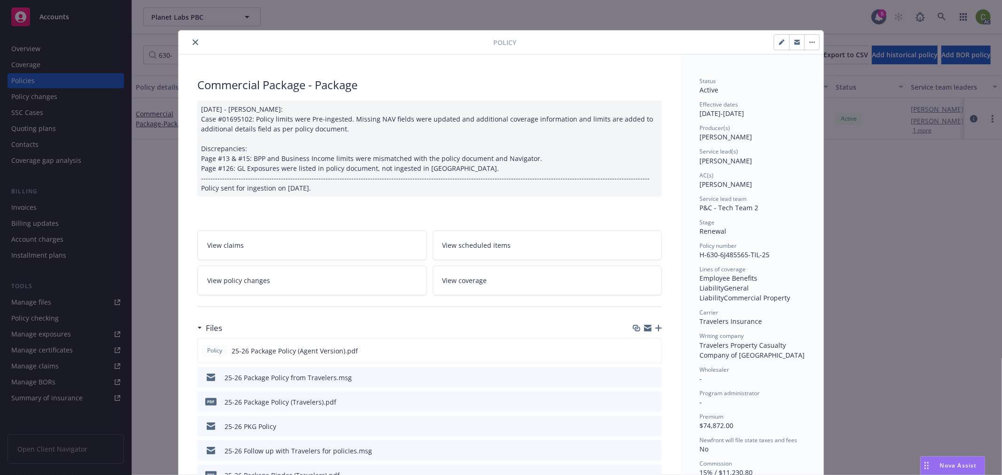
click at [194, 38] on button "close" at bounding box center [195, 42] width 11 height 11
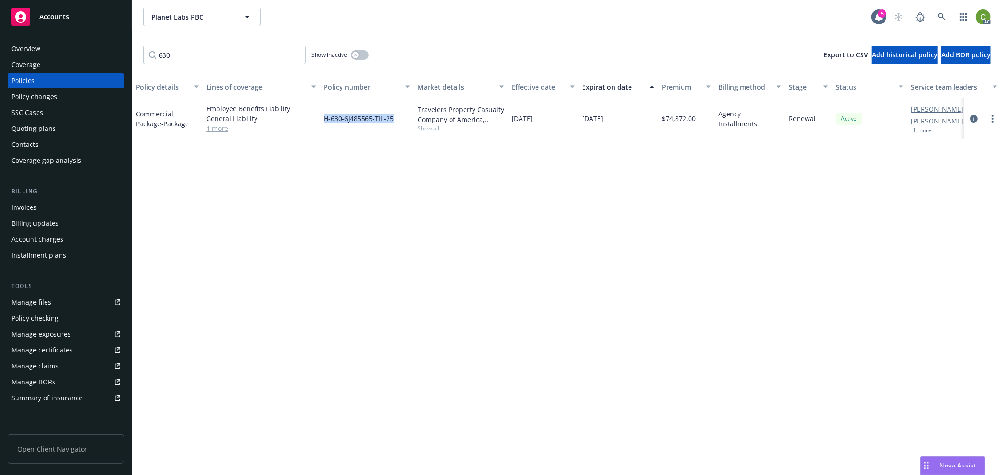
drag, startPoint x: 320, startPoint y: 130, endPoint x: 255, endPoint y: 175, distance: 79.3
click at [404, 130] on div "Commercial Package - Package Employee Benefits Liability General Liability Comm…" at bounding box center [585, 118] width 906 height 41
click at [78, 208] on div "Invoices" at bounding box center [65, 207] width 109 height 15
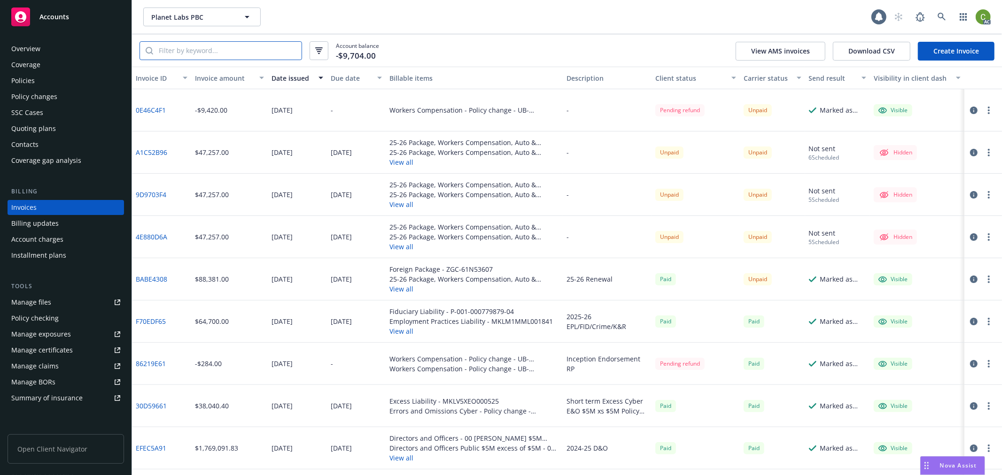
click at [212, 54] on input "search" at bounding box center [227, 51] width 148 height 18
paste input "H-630-6J485565-TIL-25"
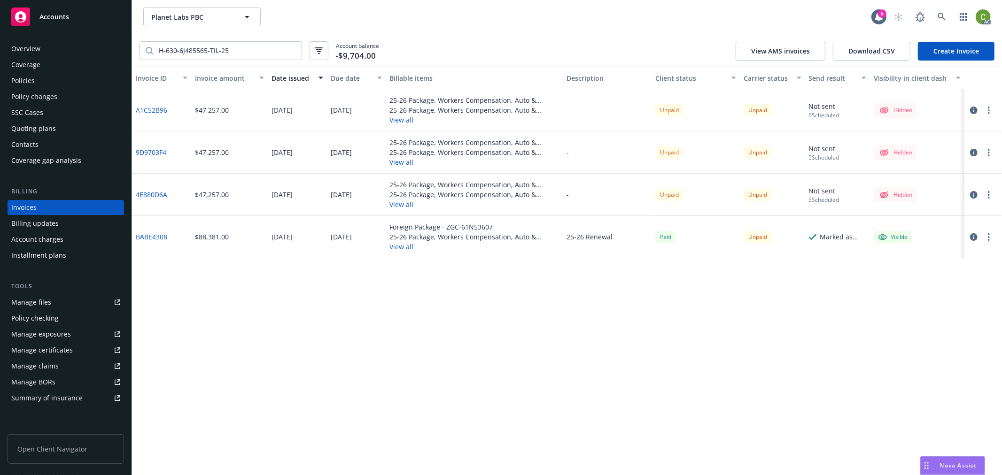
click at [344, 81] on div "Due date" at bounding box center [351, 78] width 41 height 10
click at [975, 108] on icon "button" at bounding box center [974, 111] width 8 height 8
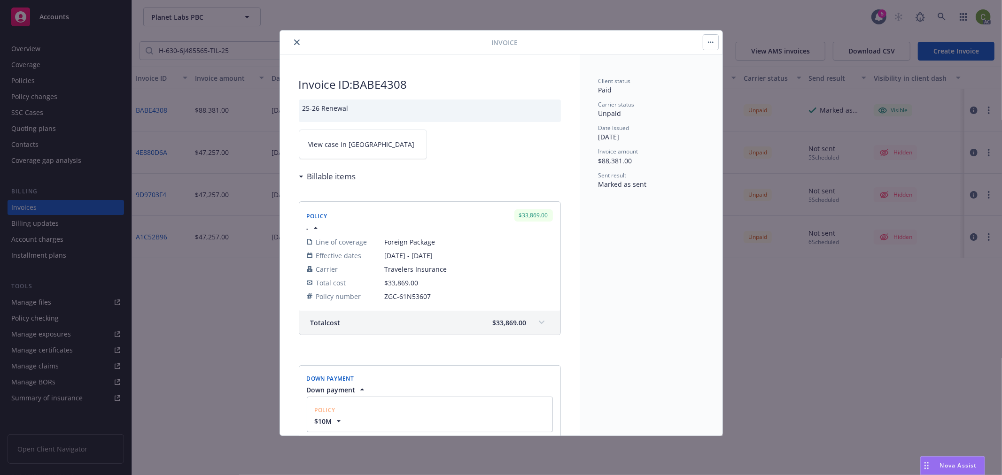
click at [372, 147] on link "View case in [GEOGRAPHIC_DATA]" at bounding box center [363, 145] width 128 height 30
drag, startPoint x: 297, startPoint y: 42, endPoint x: 588, endPoint y: 135, distance: 305.1
click at [297, 42] on icon "close" at bounding box center [297, 42] width 6 height 6
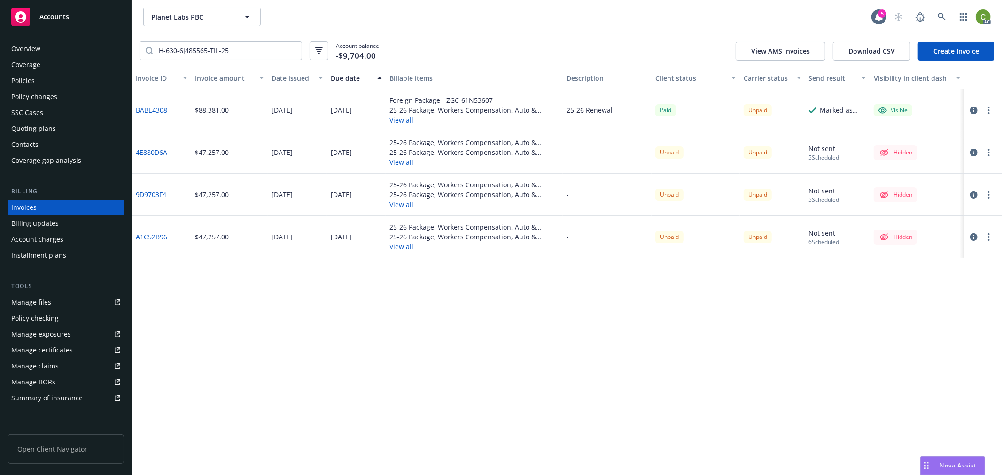
click at [970, 152] on icon "button" at bounding box center [974, 153] width 8 height 8
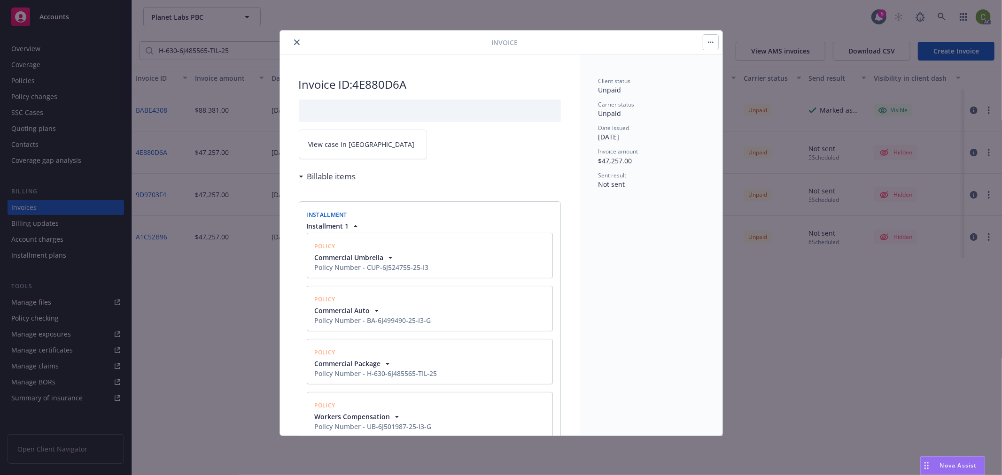
click at [363, 148] on link "View case in [GEOGRAPHIC_DATA]" at bounding box center [363, 145] width 128 height 30
click at [295, 41] on icon "close" at bounding box center [297, 42] width 6 height 6
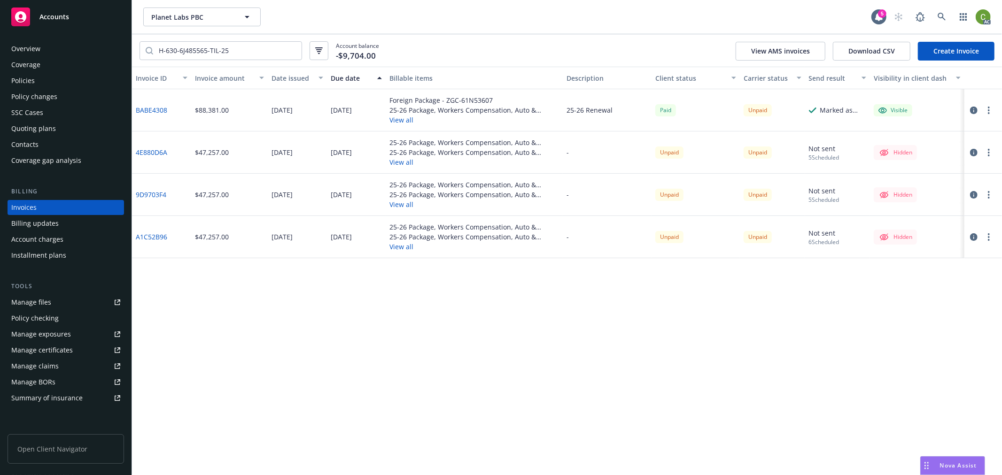
click at [971, 194] on icon "button" at bounding box center [974, 195] width 8 height 8
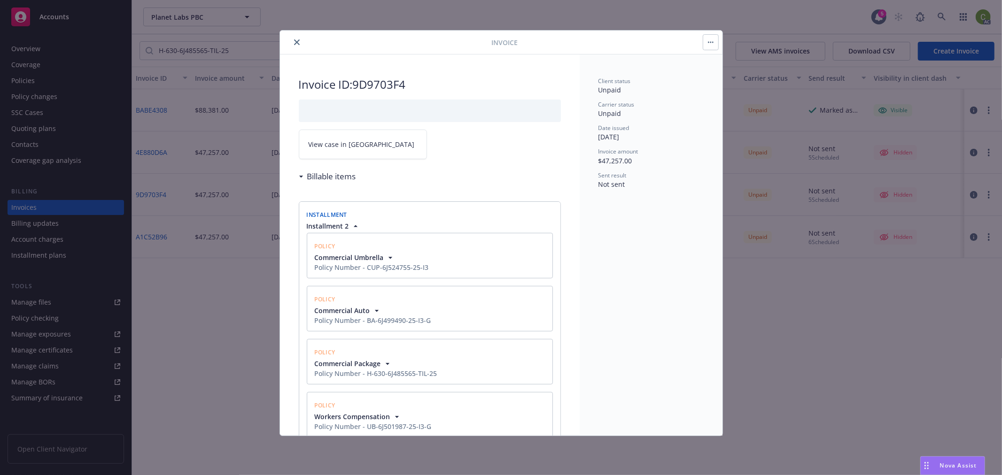
click at [354, 139] on link "View case in [GEOGRAPHIC_DATA]" at bounding box center [363, 145] width 128 height 30
click at [296, 40] on icon "close" at bounding box center [297, 42] width 6 height 6
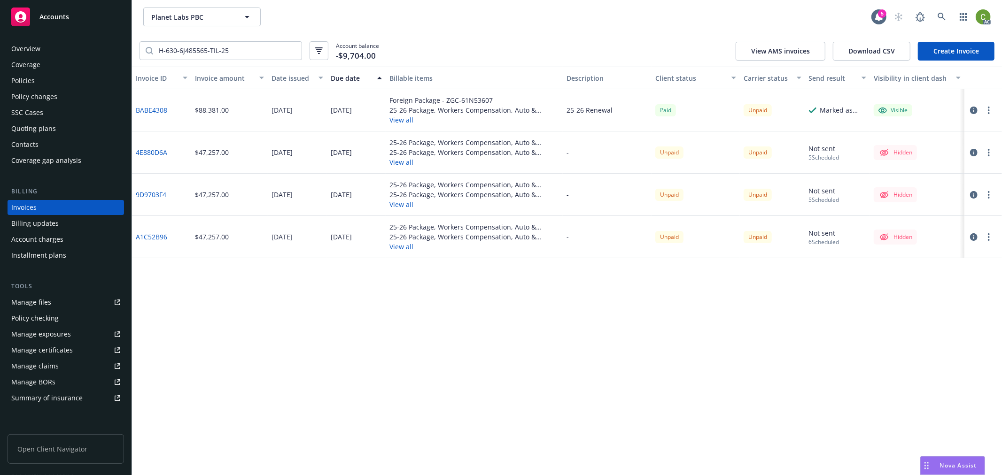
click at [975, 237] on icon "button" at bounding box center [974, 237] width 8 height 8
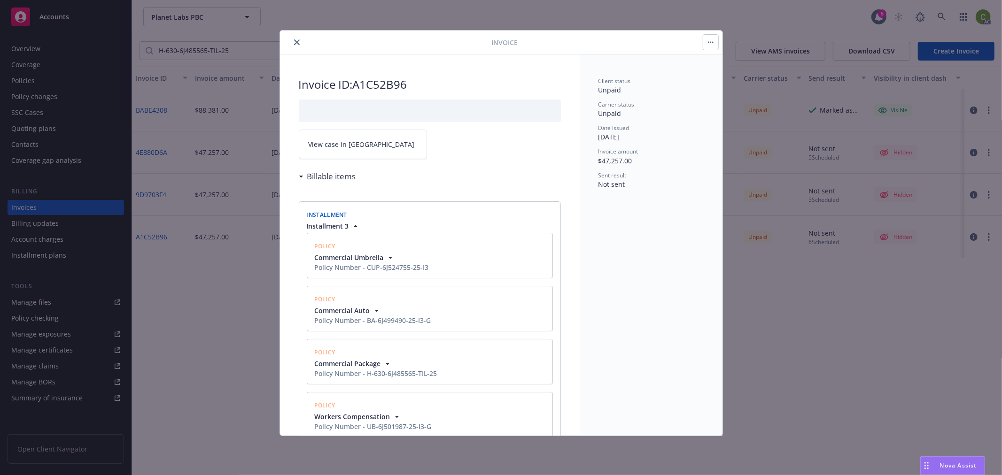
click at [363, 146] on link "View case in [GEOGRAPHIC_DATA]" at bounding box center [363, 145] width 128 height 30
click at [298, 40] on icon "close" at bounding box center [297, 42] width 6 height 6
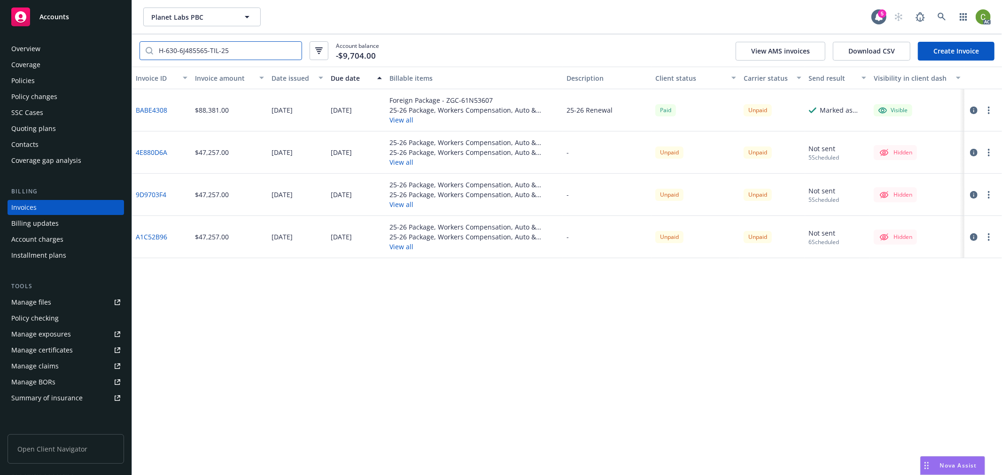
click at [245, 54] on input "H-630-6J485565-TIL-25" at bounding box center [227, 51] width 148 height 18
drag, startPoint x: 251, startPoint y: 54, endPoint x: 109, endPoint y: 65, distance: 141.8
click at [99, 45] on div "Accounts Overview Coverage Policies Policy changes SSC Cases Quoting plans Cont…" at bounding box center [501, 237] width 1002 height 475
paste input "UB-6J501987-25-I3-G"
type input "UB-6J501987-25-I3-G"
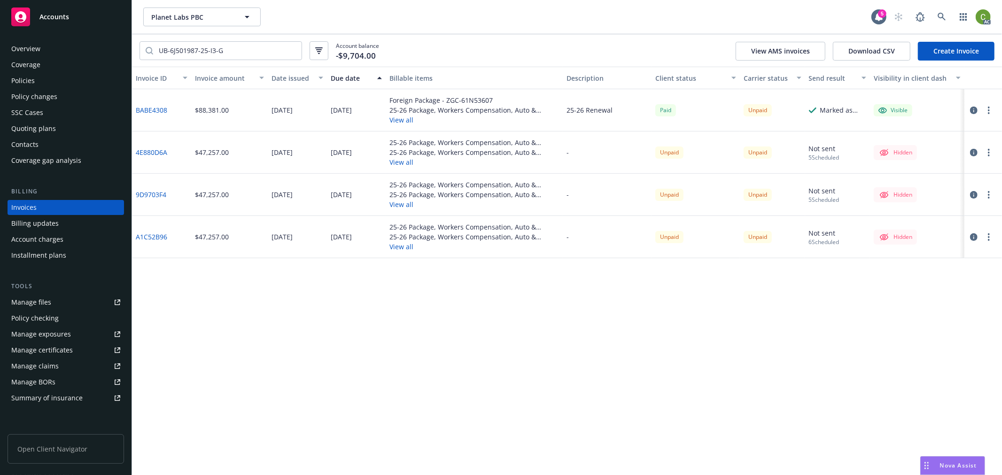
click at [58, 82] on div "Policies" at bounding box center [65, 80] width 109 height 15
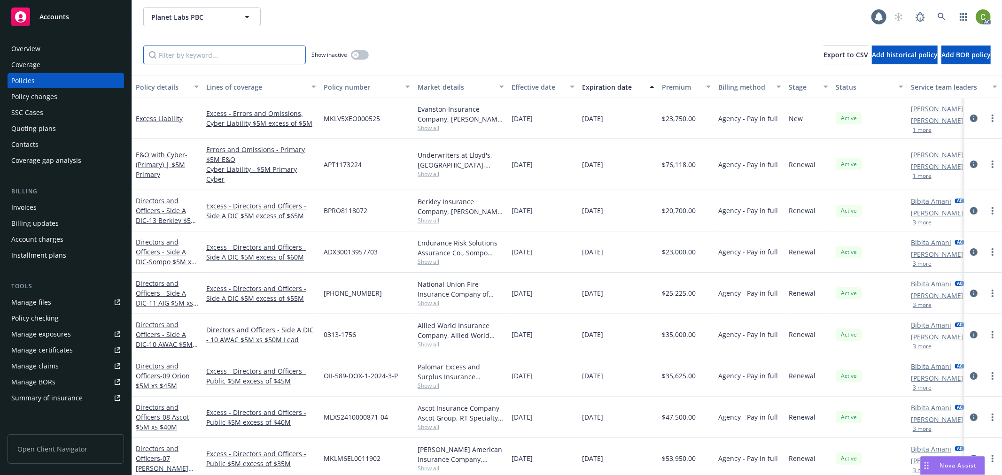
click at [222, 59] on input "Filter by keyword..." at bounding box center [224, 55] width 163 height 19
paste input "UB-6J501987-25-I3-G"
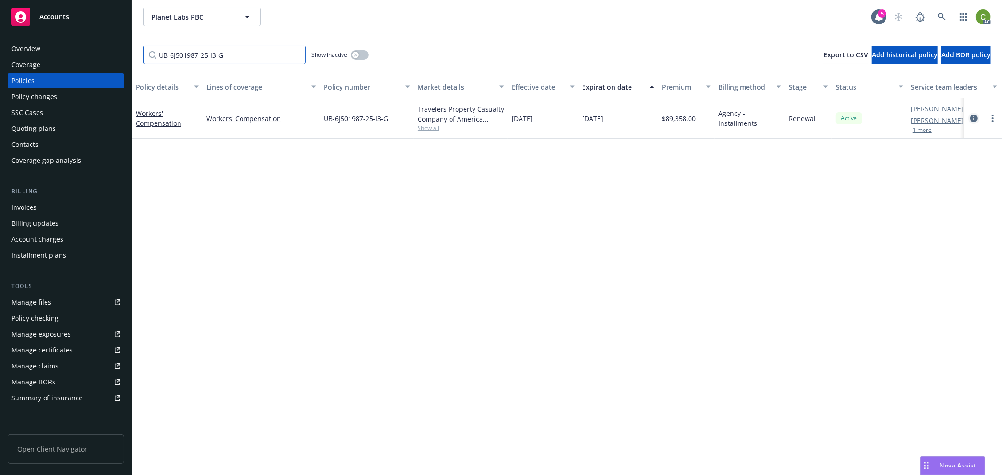
type input "UB-6J501987-25-I3-G"
click at [973, 117] on icon "circleInformation" at bounding box center [974, 119] width 8 height 8
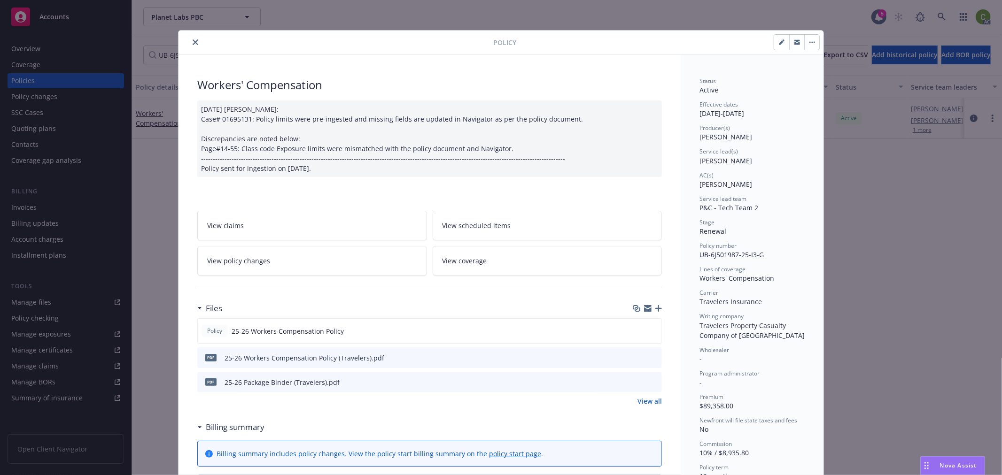
click at [194, 39] on button "close" at bounding box center [195, 42] width 11 height 11
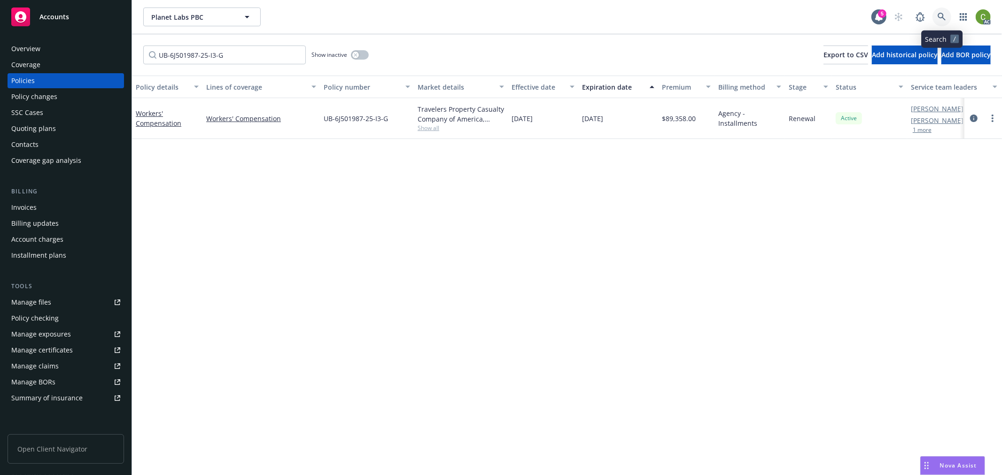
click at [944, 16] on icon at bounding box center [941, 17] width 8 height 8
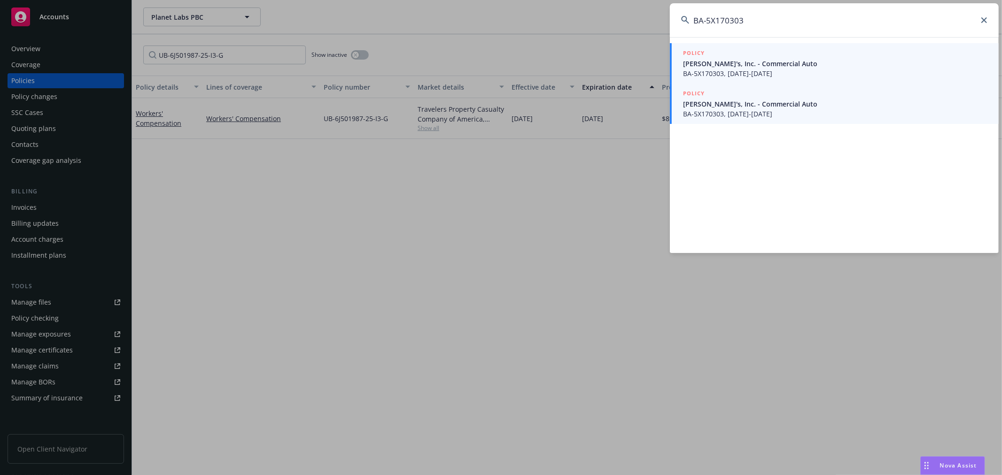
type input "BA-5X170303"
click at [727, 101] on span "[PERSON_NAME]'s, Inc. - Commercial Auto" at bounding box center [835, 104] width 304 height 10
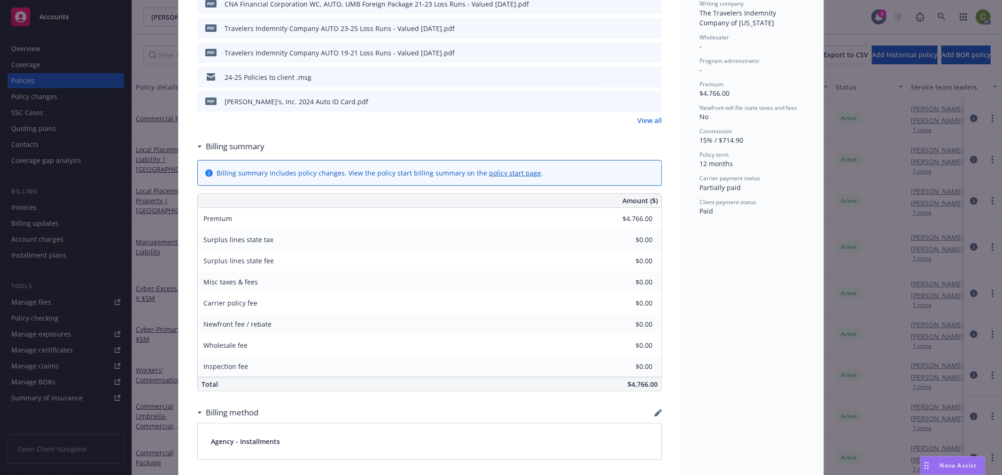
scroll to position [574, 0]
